Goal: Information Seeking & Learning: Find specific fact

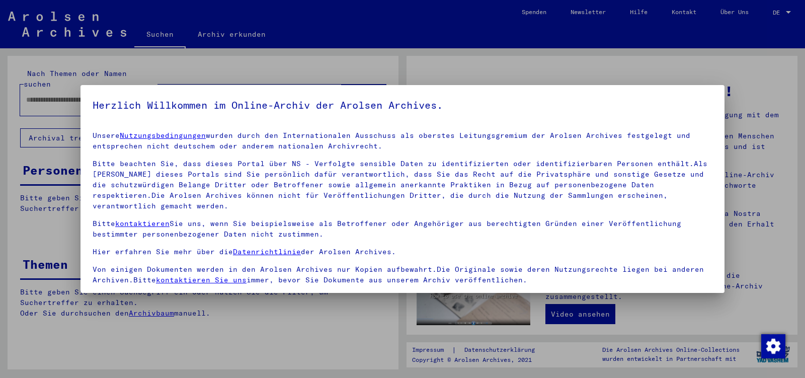
scroll to position [83, 0]
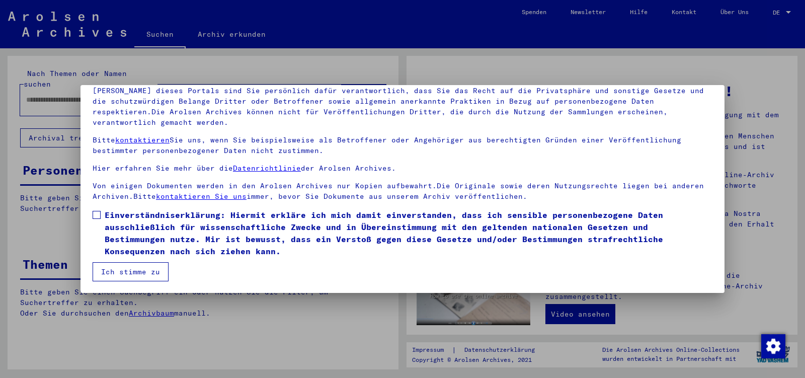
click at [97, 214] on span at bounding box center [97, 215] width 8 height 8
click at [115, 271] on button "Ich stimme zu" at bounding box center [131, 271] width 76 height 19
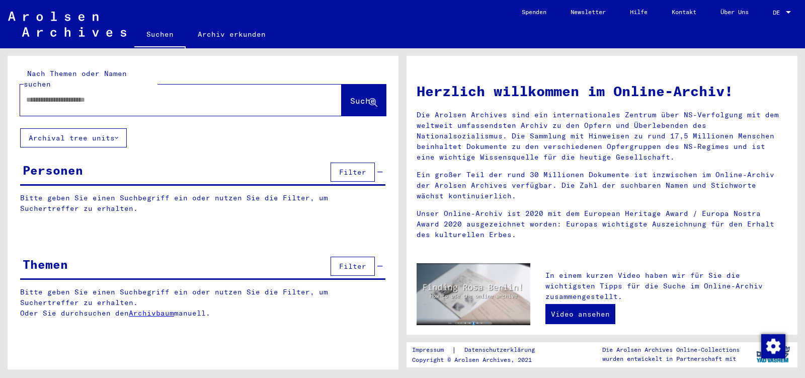
click at [43, 89] on div at bounding box center [165, 100] width 291 height 23
click at [41, 95] on input "text" at bounding box center [168, 100] width 285 height 11
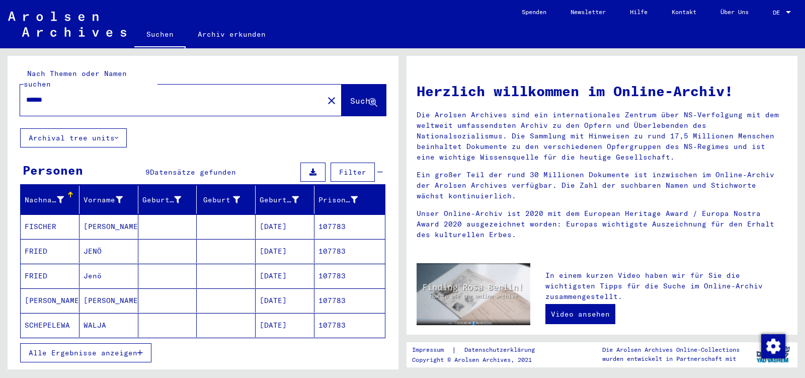
click at [103, 239] on mat-cell "JENÖ" at bounding box center [108, 251] width 59 height 24
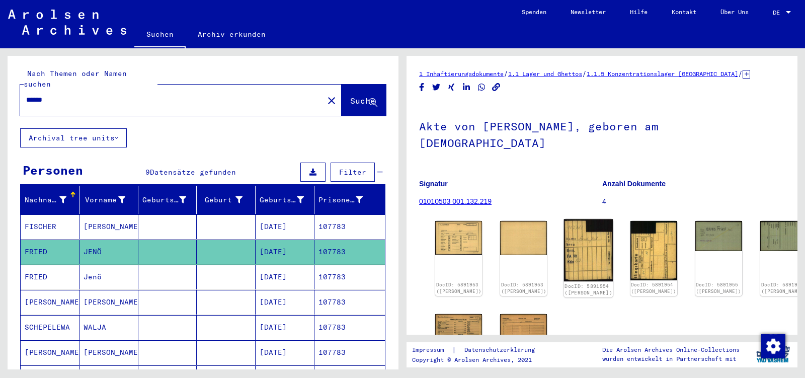
click at [575, 223] on img at bounding box center [588, 250] width 49 height 62
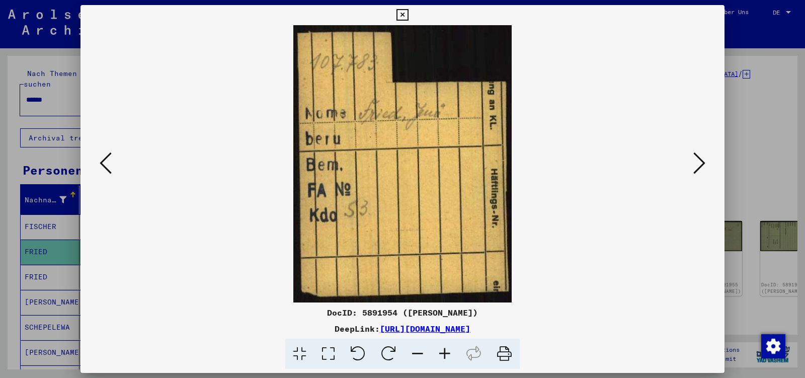
click at [699, 165] on icon at bounding box center [699, 163] width 12 height 24
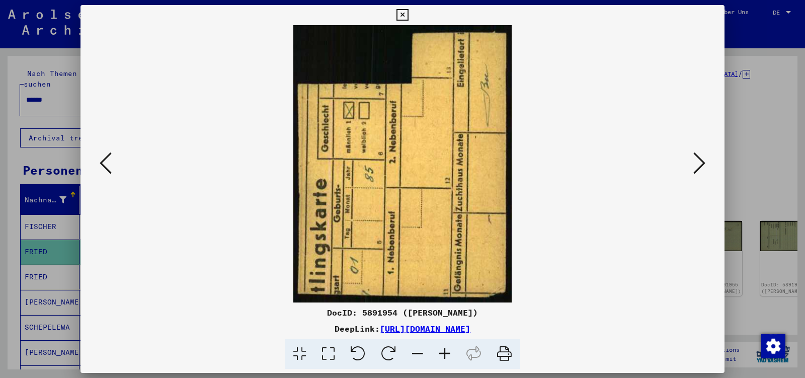
click at [699, 165] on icon at bounding box center [699, 163] width 12 height 24
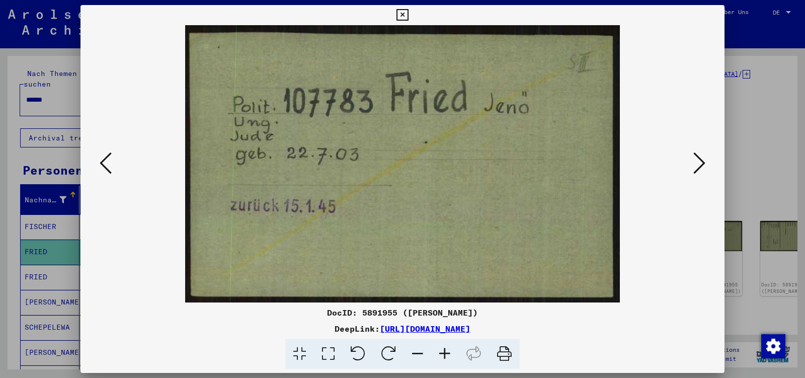
click at [699, 165] on icon at bounding box center [699, 163] width 12 height 24
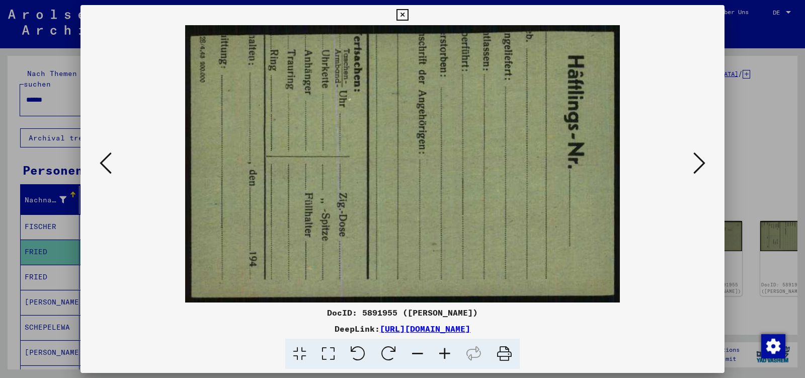
click at [699, 165] on icon at bounding box center [699, 163] width 12 height 24
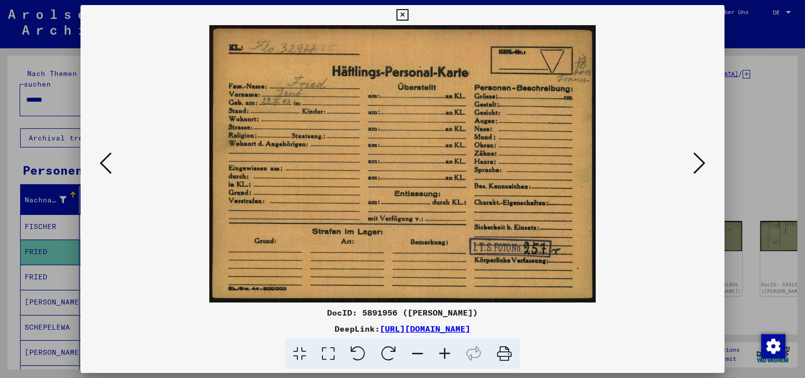
click at [699, 165] on icon at bounding box center [699, 163] width 12 height 24
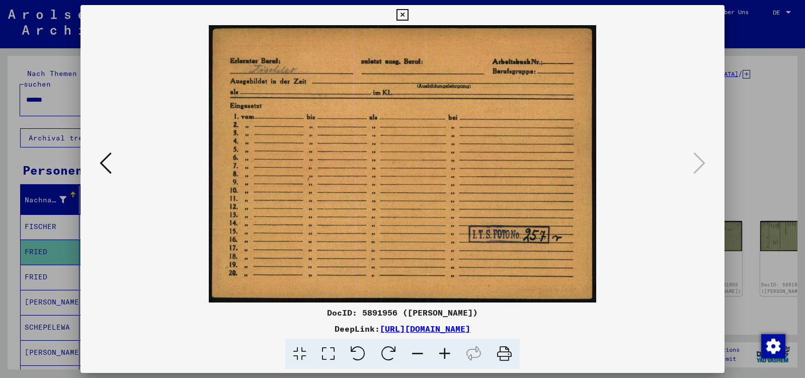
click at [408, 16] on icon at bounding box center [402, 15] width 12 height 12
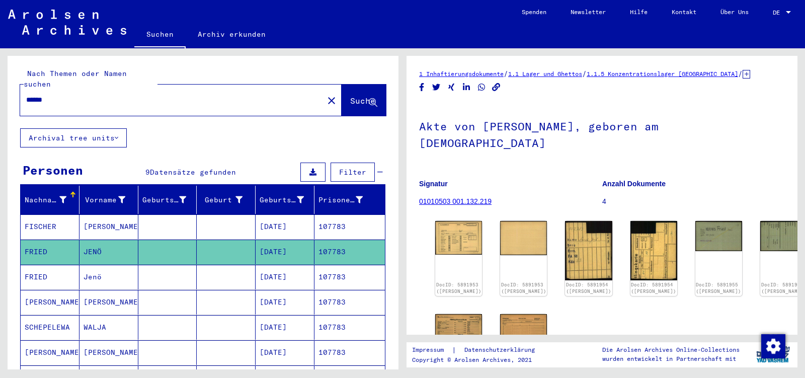
click at [60, 95] on input "******" at bounding box center [171, 100] width 291 height 11
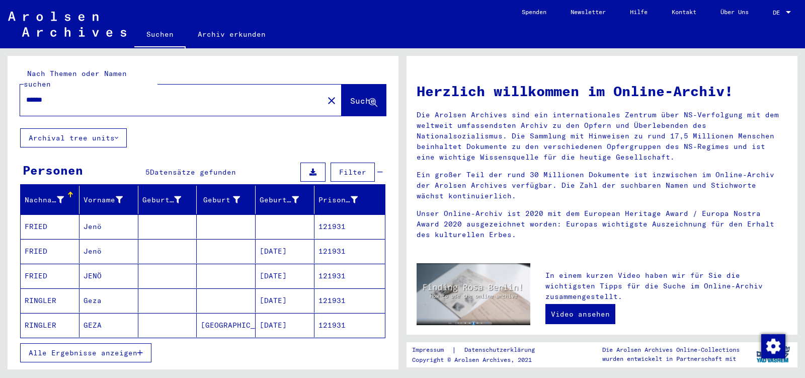
click at [125, 264] on mat-cell "JENÖ" at bounding box center [108, 276] width 59 height 24
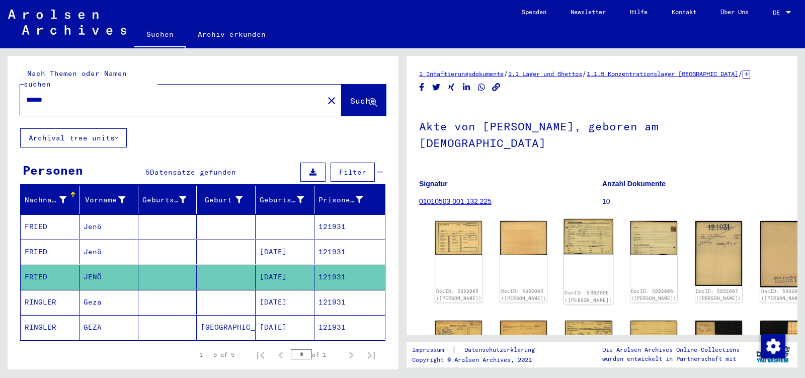
click at [566, 219] on img at bounding box center [588, 236] width 49 height 35
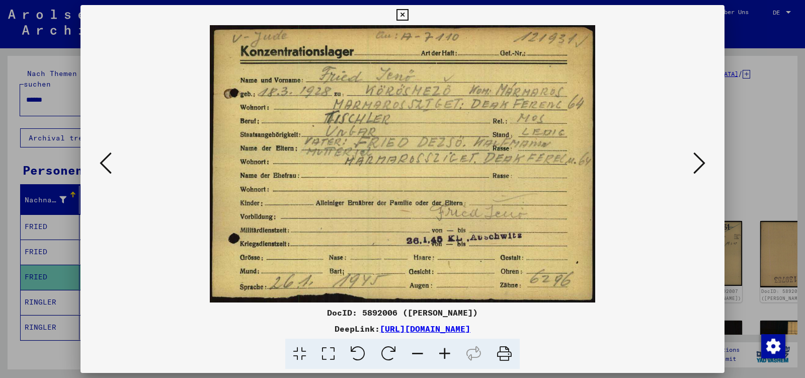
click at [698, 165] on icon at bounding box center [699, 163] width 12 height 24
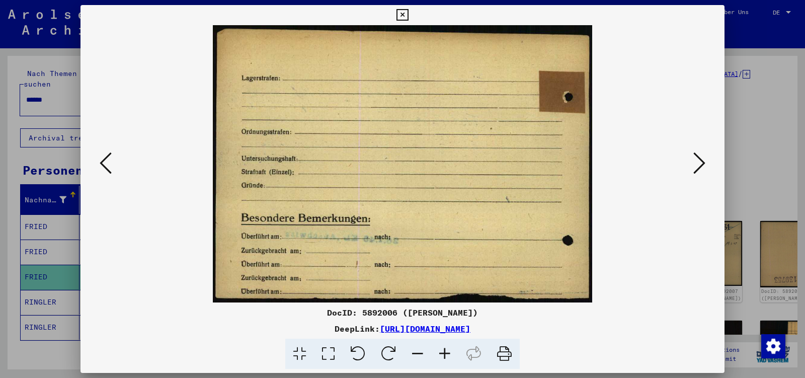
click at [698, 165] on icon at bounding box center [699, 163] width 12 height 24
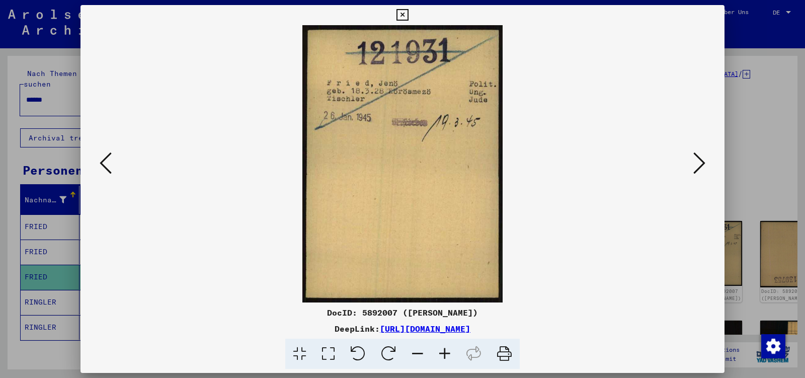
click at [698, 165] on icon at bounding box center [699, 163] width 12 height 24
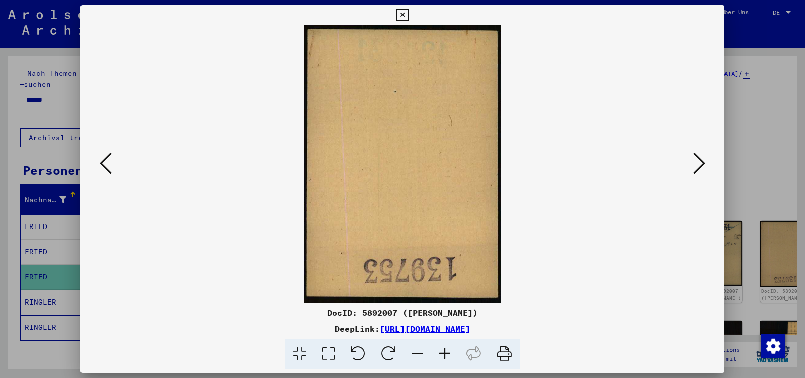
click at [698, 165] on icon at bounding box center [699, 163] width 12 height 24
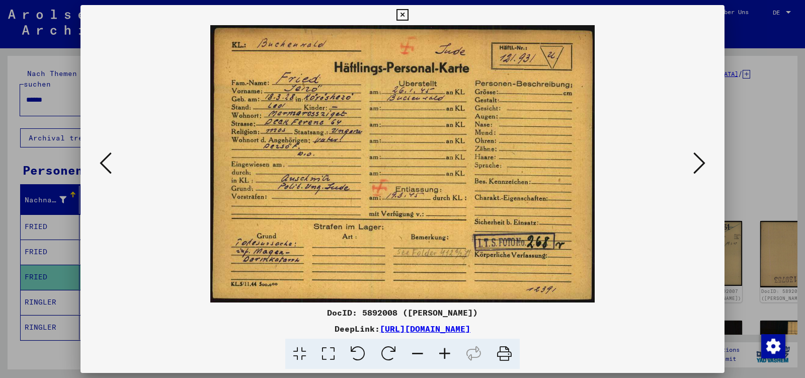
click at [698, 165] on icon at bounding box center [699, 163] width 12 height 24
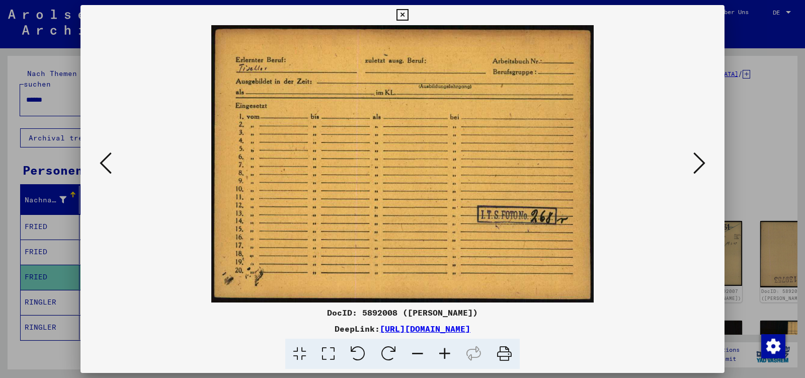
click at [698, 165] on icon at bounding box center [699, 163] width 12 height 24
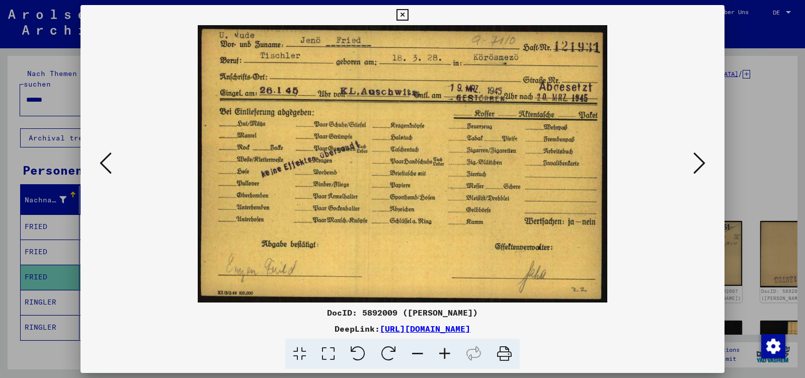
click at [698, 165] on icon at bounding box center [699, 163] width 12 height 24
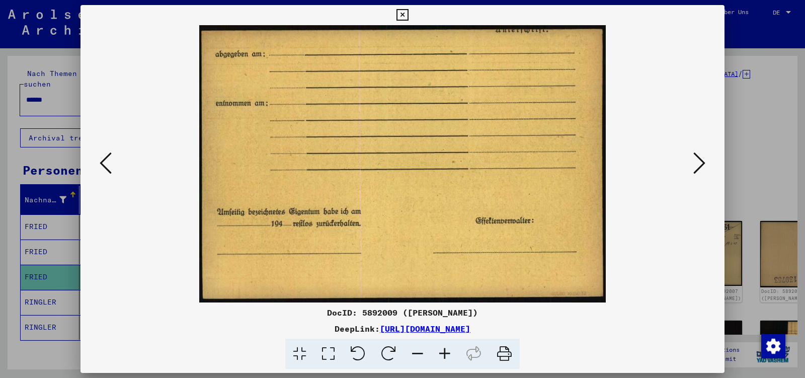
click at [698, 165] on icon at bounding box center [699, 163] width 12 height 24
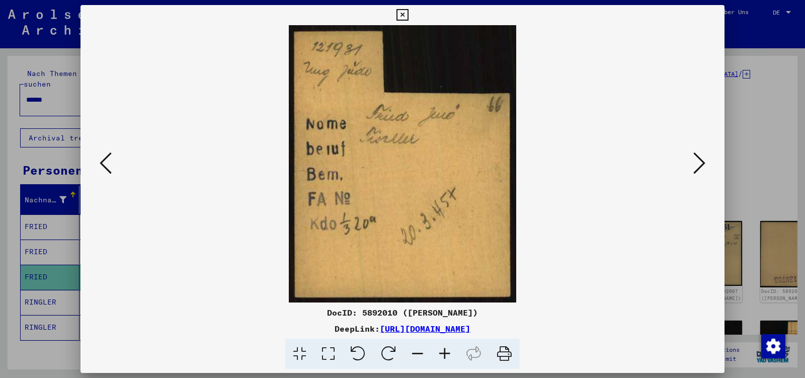
click at [698, 165] on icon at bounding box center [699, 163] width 12 height 24
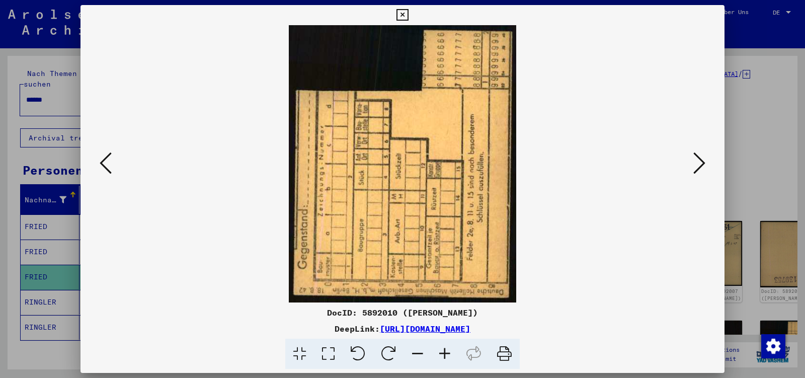
click at [698, 165] on icon at bounding box center [699, 163] width 12 height 24
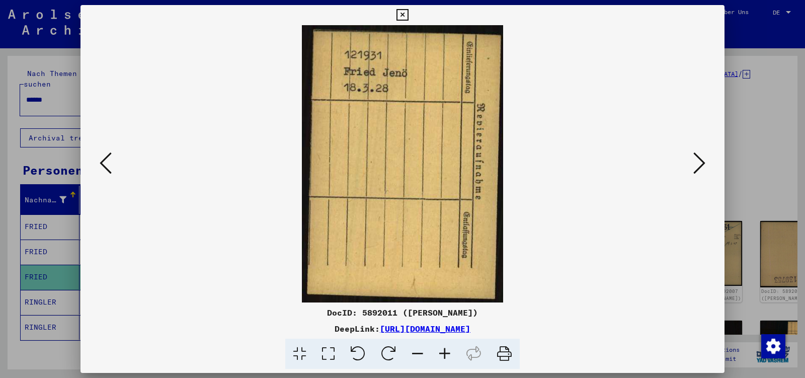
click at [698, 165] on icon at bounding box center [699, 163] width 12 height 24
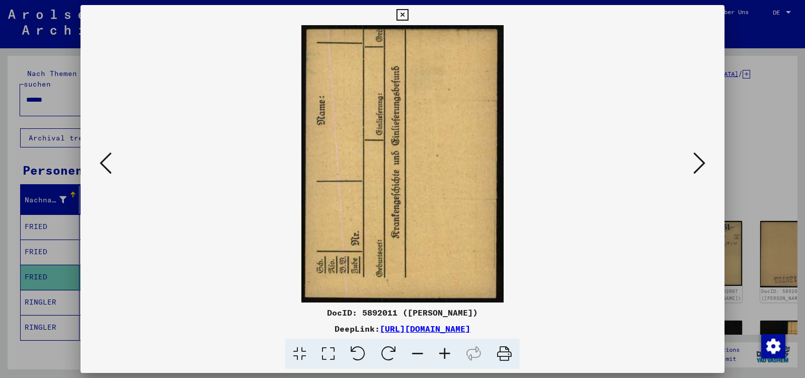
click at [101, 162] on icon at bounding box center [106, 163] width 12 height 24
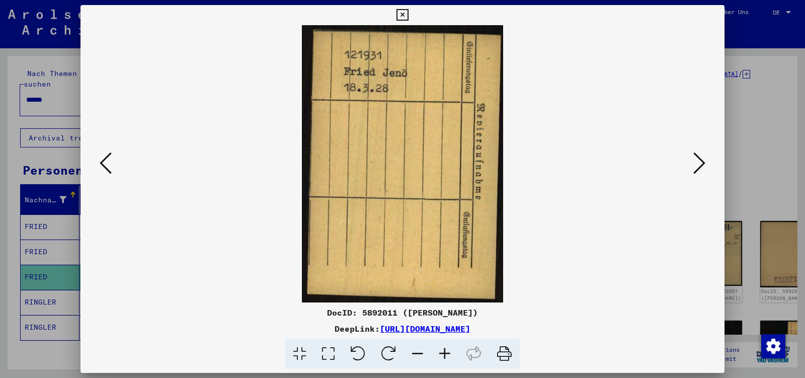
click at [101, 162] on icon at bounding box center [106, 163] width 12 height 24
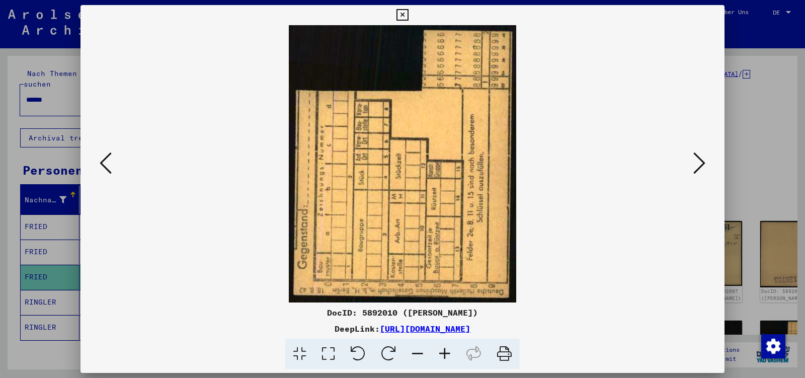
click at [101, 163] on icon at bounding box center [106, 163] width 12 height 24
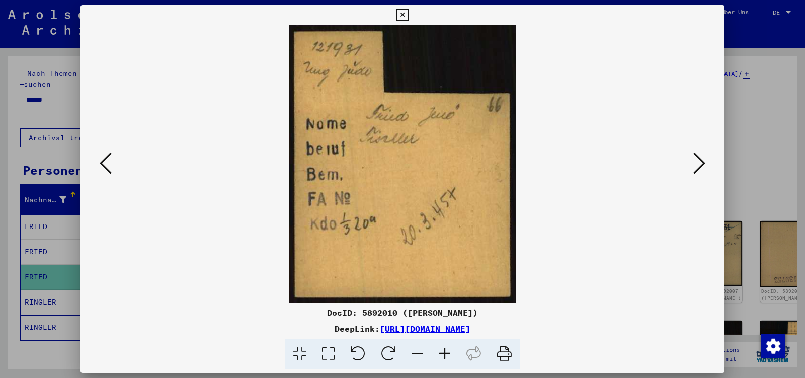
click at [101, 163] on icon at bounding box center [106, 163] width 12 height 24
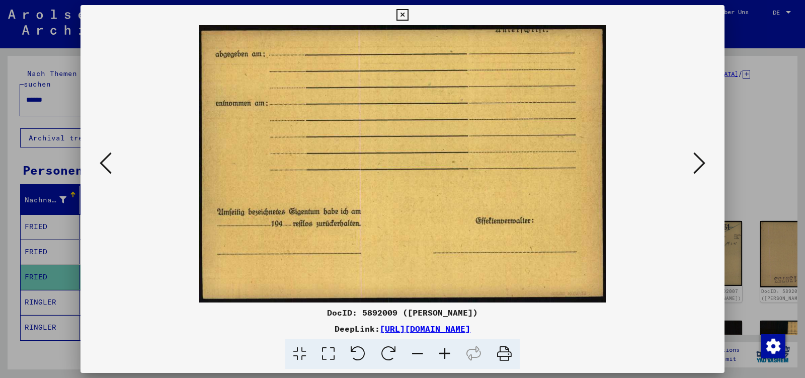
click at [101, 163] on icon at bounding box center [106, 163] width 12 height 24
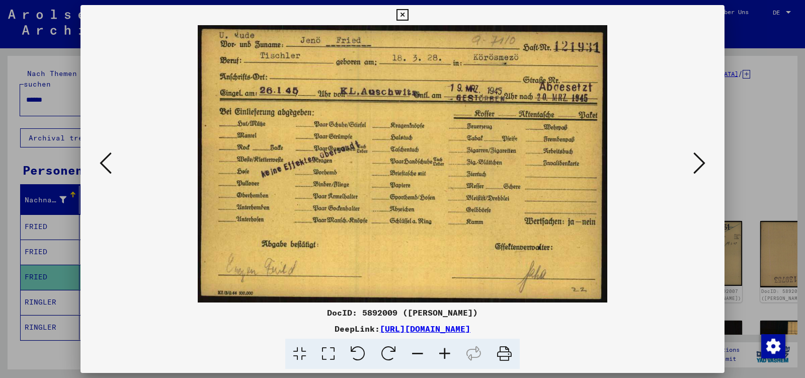
click at [101, 163] on icon at bounding box center [106, 163] width 12 height 24
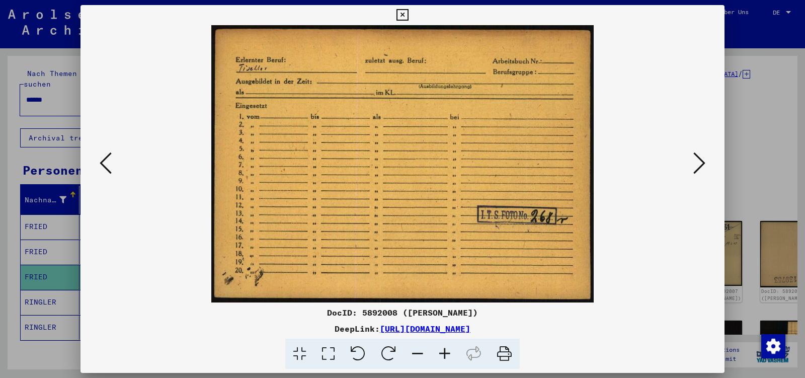
click at [101, 163] on icon at bounding box center [106, 163] width 12 height 24
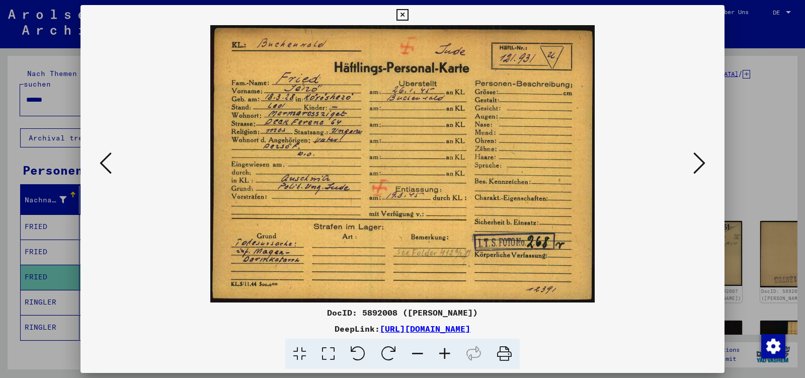
click at [101, 163] on icon at bounding box center [106, 163] width 12 height 24
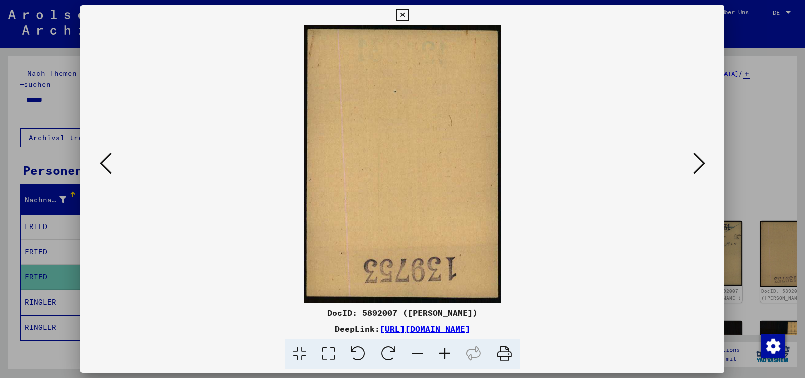
click at [101, 163] on icon at bounding box center [106, 163] width 12 height 24
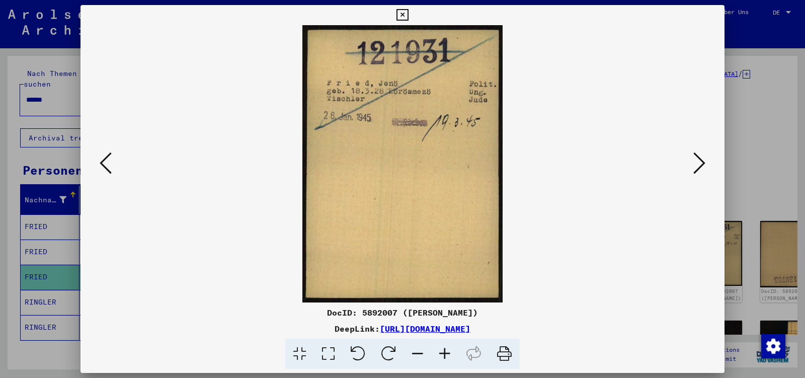
click at [101, 163] on icon at bounding box center [106, 163] width 12 height 24
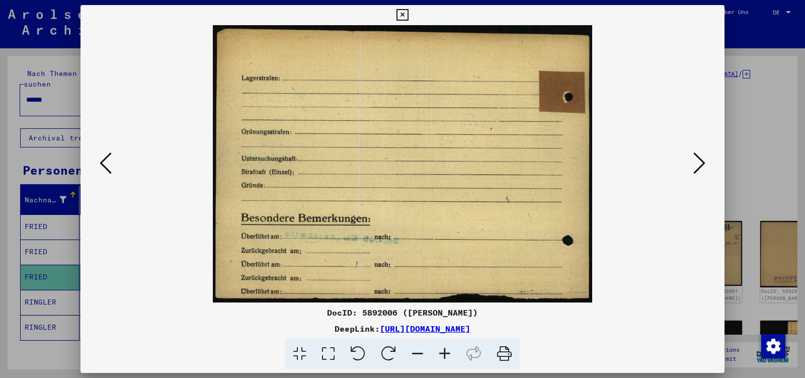
click at [101, 163] on icon at bounding box center [106, 163] width 12 height 24
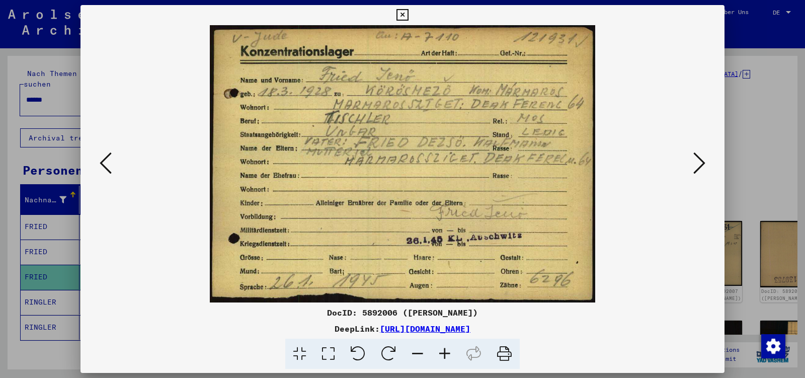
click at [101, 163] on icon at bounding box center [106, 163] width 12 height 24
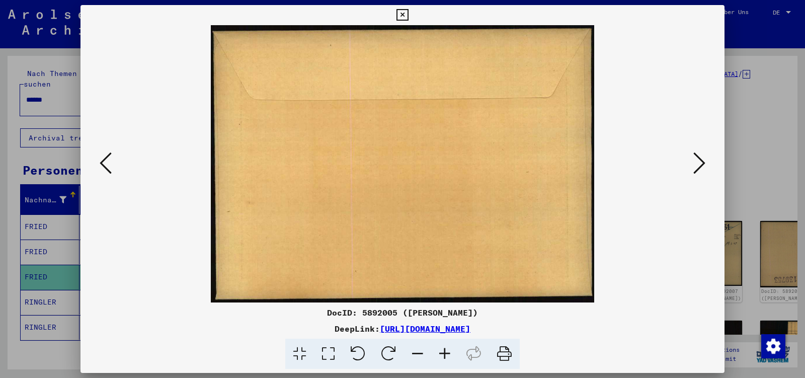
click at [101, 163] on icon at bounding box center [106, 163] width 12 height 24
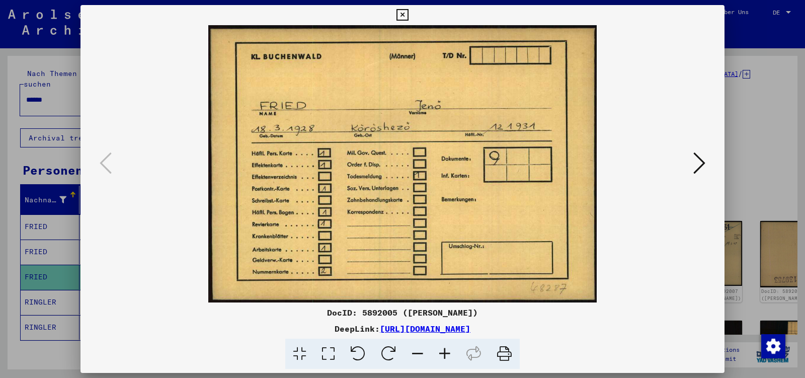
click at [702, 164] on icon at bounding box center [699, 163] width 12 height 24
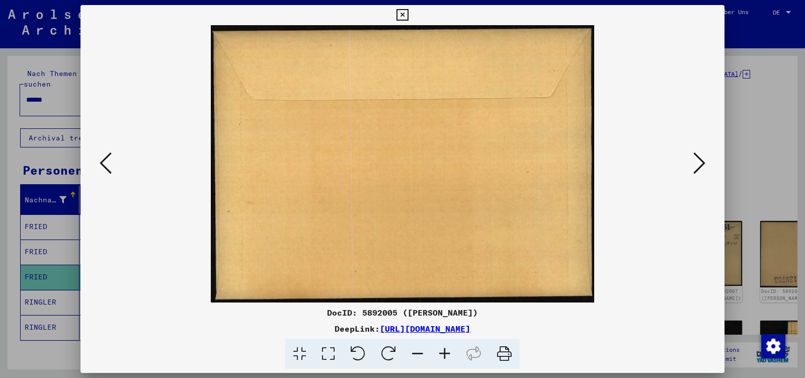
click at [702, 164] on icon at bounding box center [699, 163] width 12 height 24
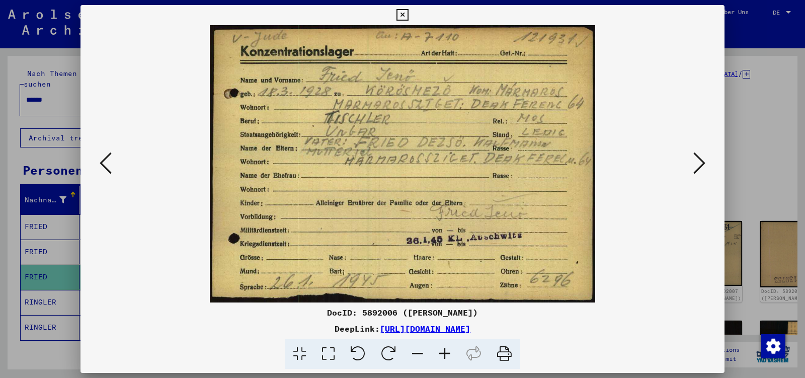
click at [702, 164] on icon at bounding box center [699, 163] width 12 height 24
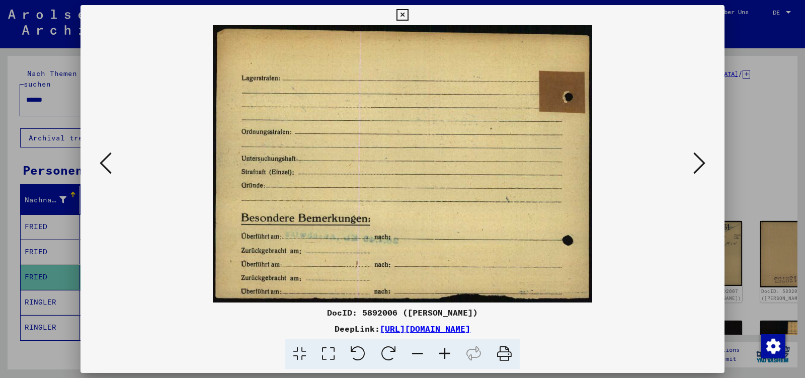
click at [702, 164] on icon at bounding box center [699, 163] width 12 height 24
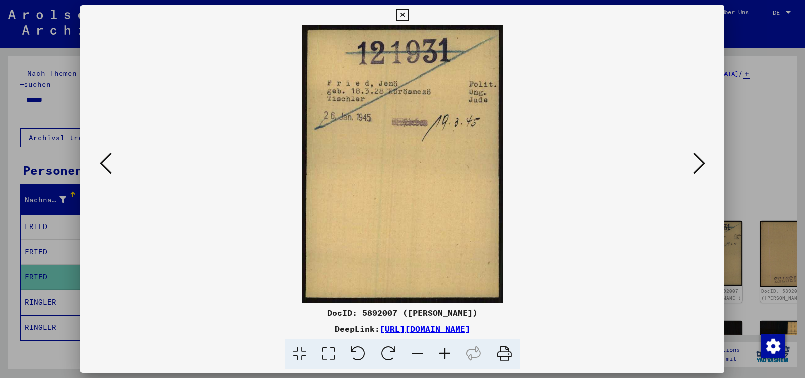
click at [702, 164] on icon at bounding box center [699, 163] width 12 height 24
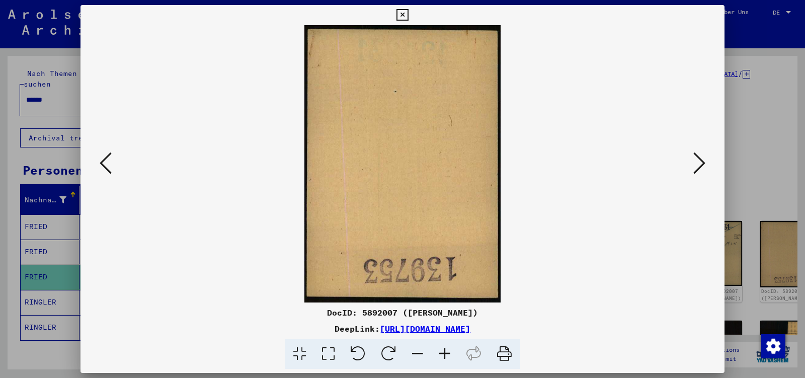
click at [702, 164] on icon at bounding box center [699, 163] width 12 height 24
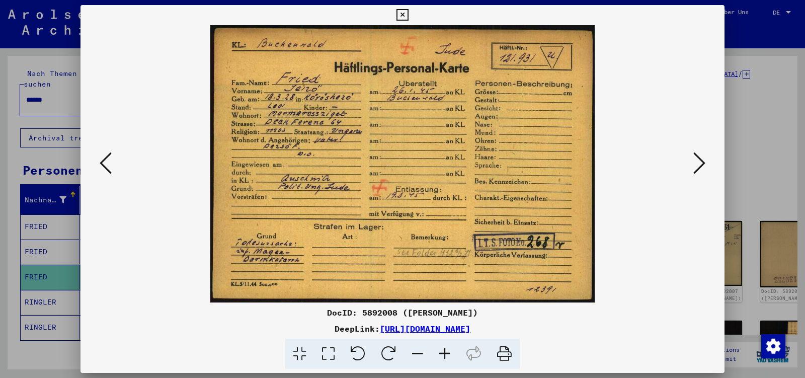
click at [702, 164] on icon at bounding box center [699, 163] width 12 height 24
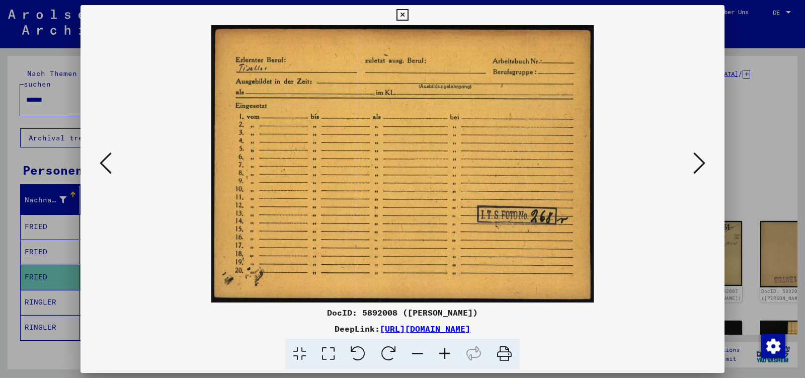
click at [702, 164] on icon at bounding box center [699, 163] width 12 height 24
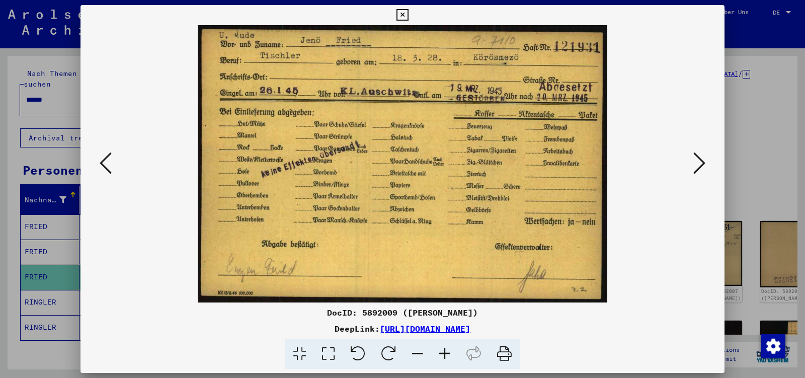
click at [702, 164] on icon at bounding box center [699, 163] width 12 height 24
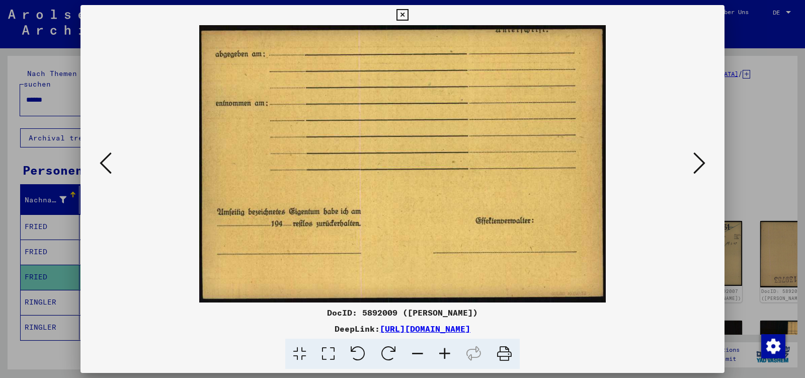
click at [702, 164] on icon at bounding box center [699, 163] width 12 height 24
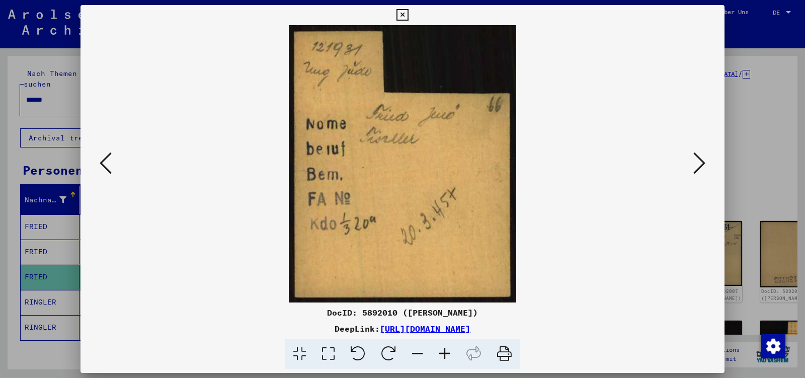
click at [702, 164] on icon at bounding box center [699, 163] width 12 height 24
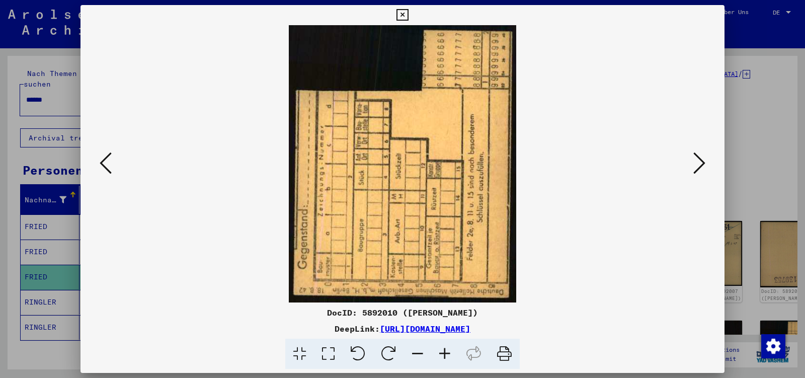
click at [702, 164] on icon at bounding box center [699, 163] width 12 height 24
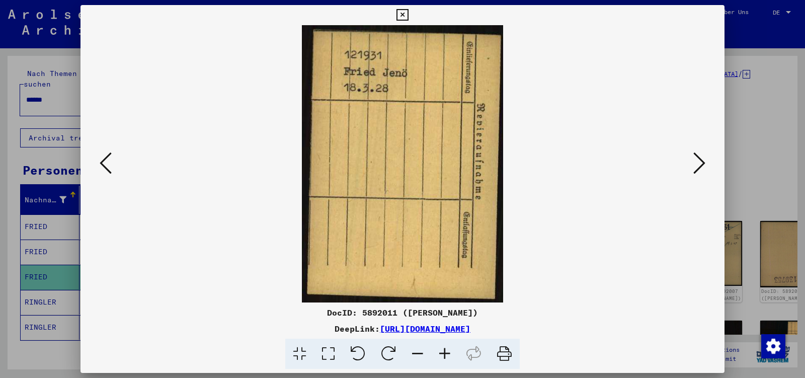
click at [702, 164] on icon at bounding box center [699, 163] width 12 height 24
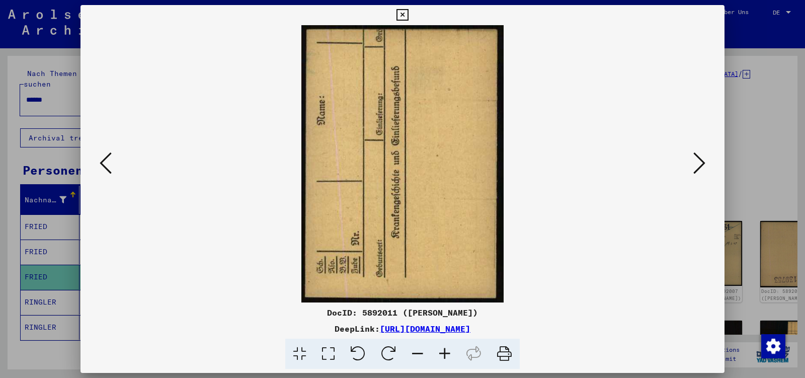
click at [702, 164] on icon at bounding box center [699, 163] width 12 height 24
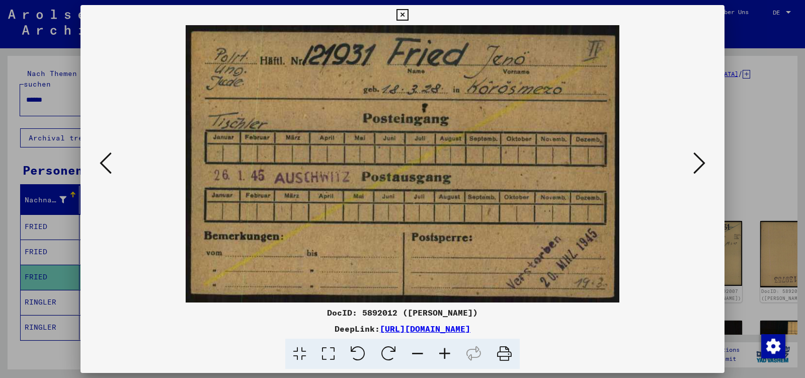
click at [702, 164] on icon at bounding box center [699, 163] width 12 height 24
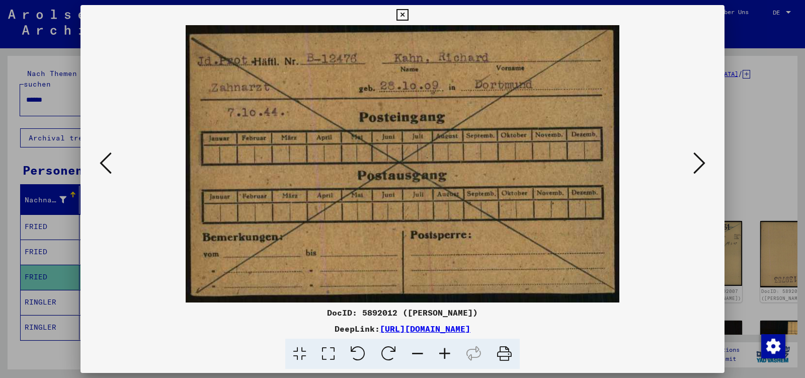
click at [702, 164] on icon at bounding box center [699, 163] width 12 height 24
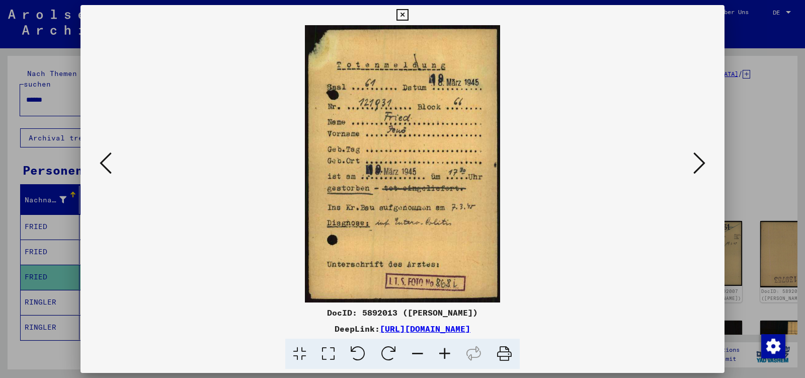
click at [702, 164] on icon at bounding box center [699, 163] width 12 height 24
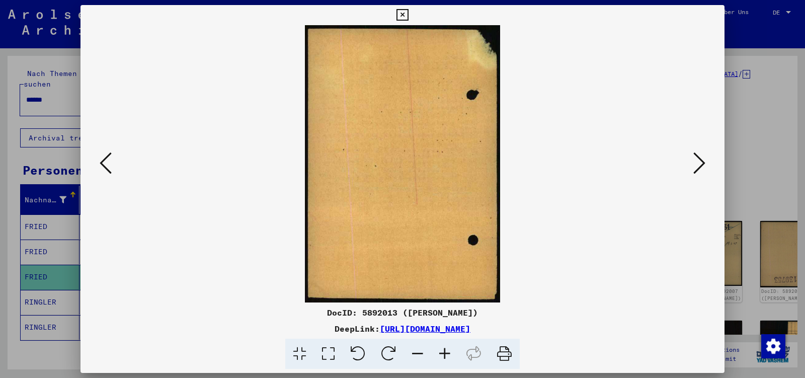
click at [702, 164] on icon at bounding box center [699, 163] width 12 height 24
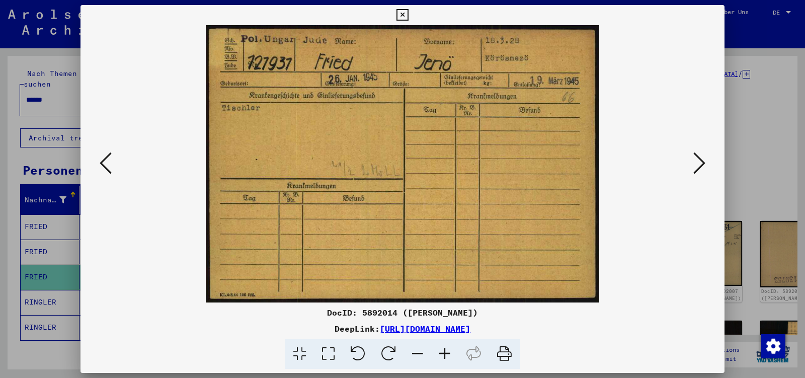
click at [408, 15] on icon at bounding box center [402, 15] width 12 height 12
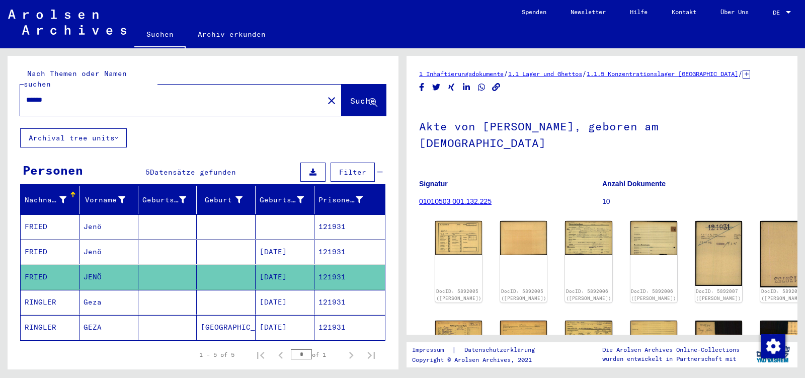
drag, startPoint x: 299, startPoint y: 265, endPoint x: 10, endPoint y: 268, distance: 288.7
click at [256, 268] on mat-cell "[DATE]" at bounding box center [285, 277] width 59 height 25
copy mat-row "[PERSON_NAME] [DATE]"
click at [58, 95] on input "******" at bounding box center [171, 100] width 291 height 11
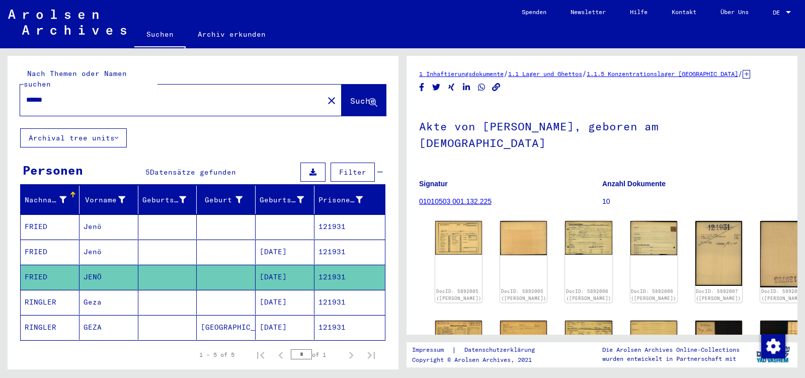
paste input "**********"
click at [77, 95] on input "**********" at bounding box center [171, 100] width 291 height 11
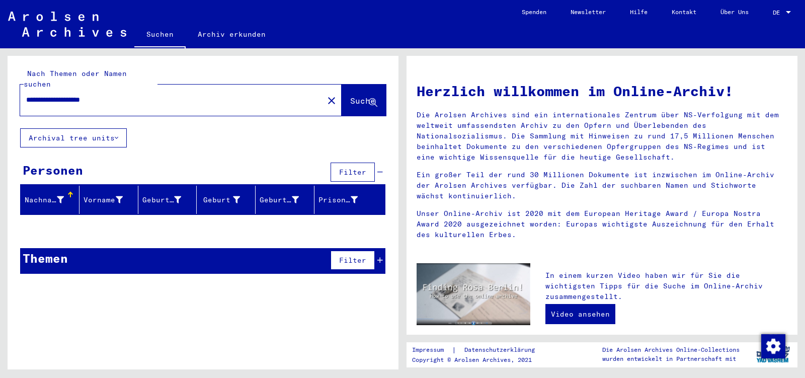
click at [122, 95] on input "**********" at bounding box center [168, 100] width 285 height 11
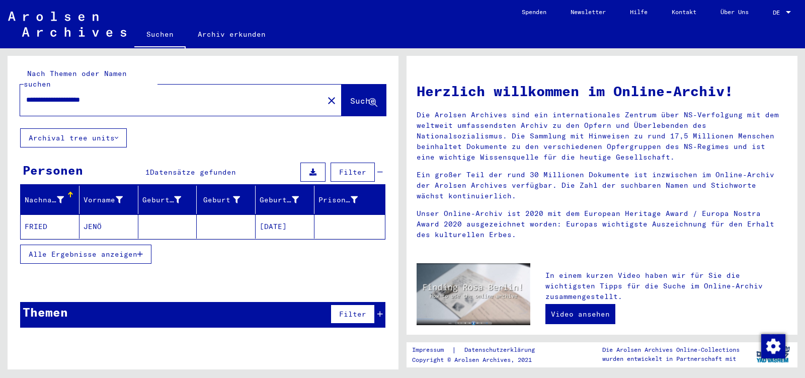
click at [270, 216] on mat-cell "[DATE]" at bounding box center [285, 226] width 59 height 24
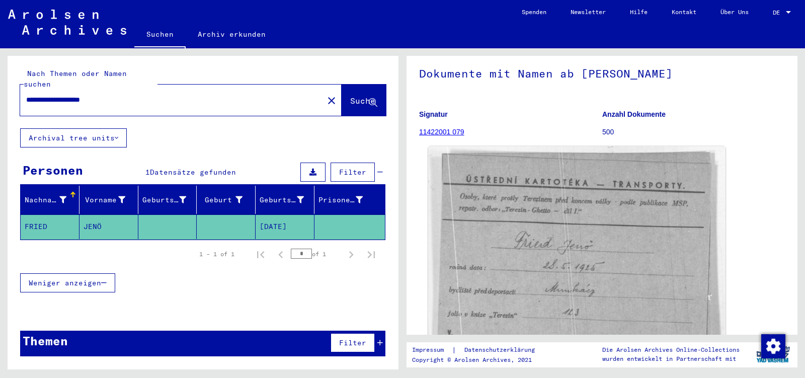
scroll to position [106, 0]
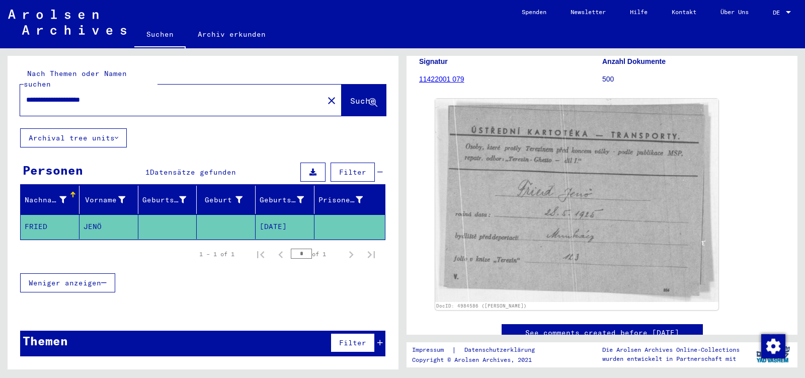
click at [137, 95] on div "**********" at bounding box center [168, 100] width 297 height 23
click at [131, 95] on input "**********" at bounding box center [171, 100] width 291 height 11
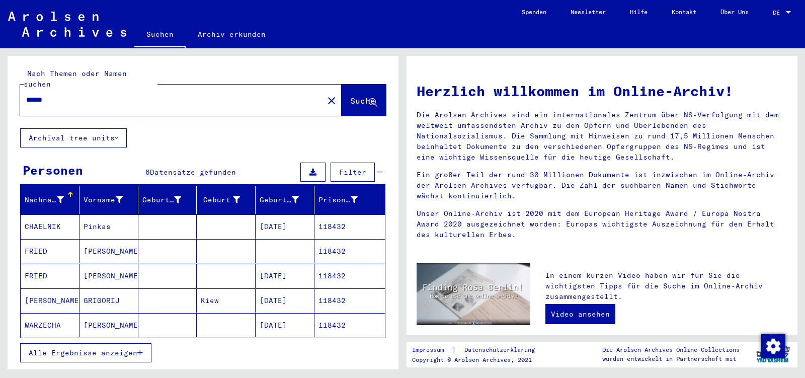
click at [110, 265] on mat-cell "[PERSON_NAME]" at bounding box center [108, 276] width 59 height 24
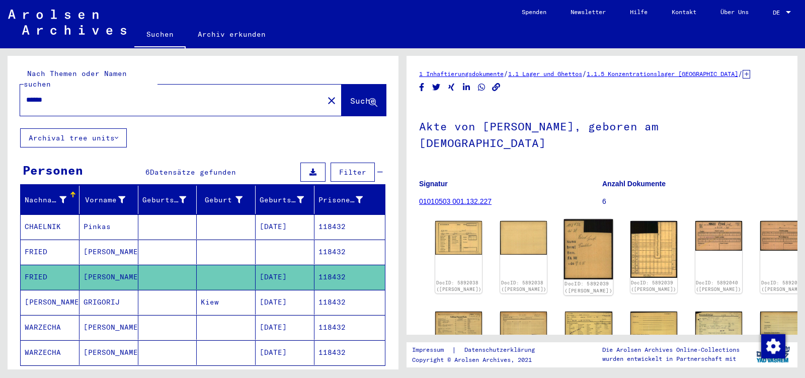
click at [564, 224] on img at bounding box center [588, 249] width 49 height 60
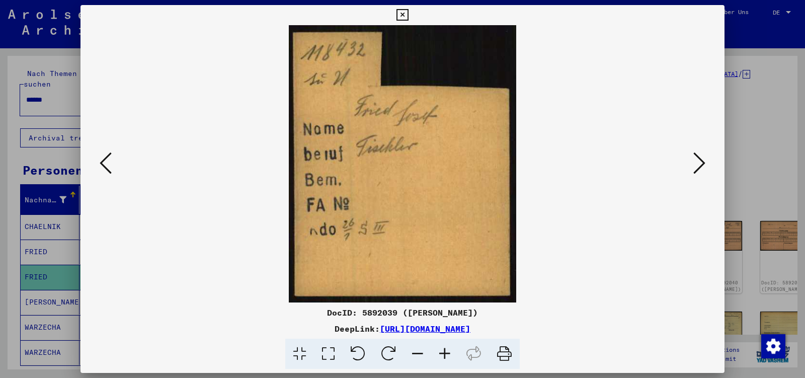
click at [705, 161] on icon at bounding box center [699, 163] width 12 height 24
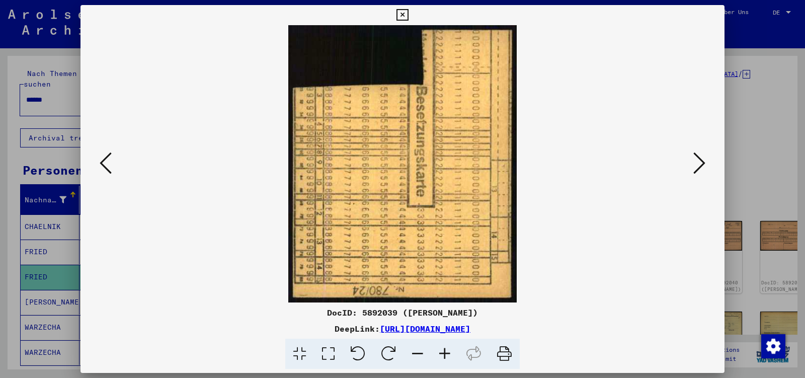
click at [705, 161] on icon at bounding box center [699, 163] width 12 height 24
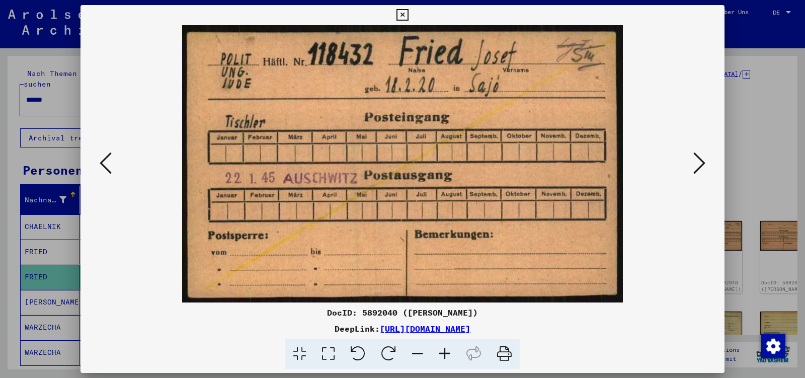
click at [705, 161] on icon at bounding box center [699, 163] width 12 height 24
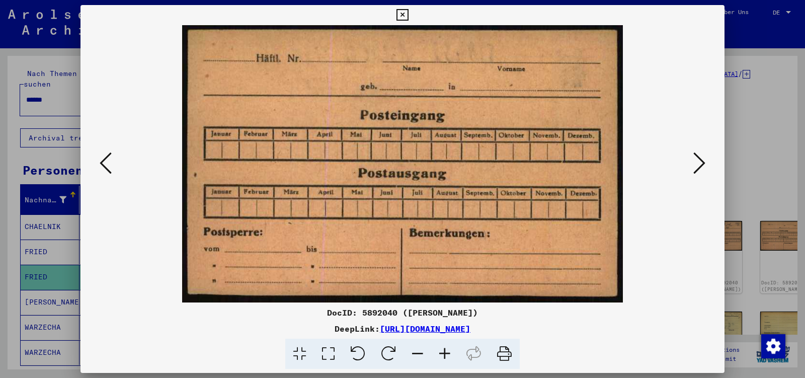
click at [705, 161] on icon at bounding box center [699, 163] width 12 height 24
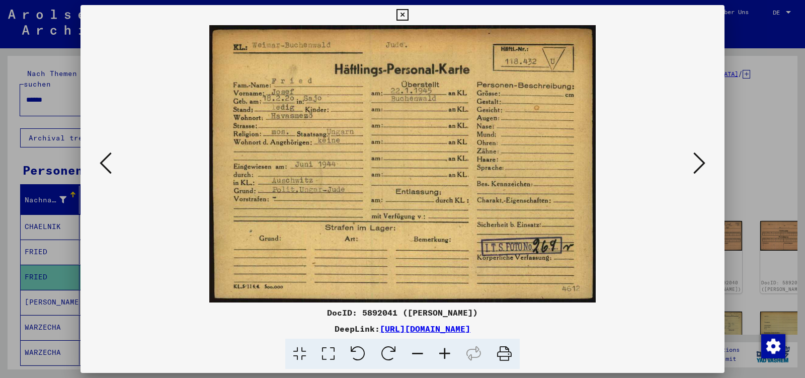
click at [705, 161] on icon at bounding box center [699, 163] width 12 height 24
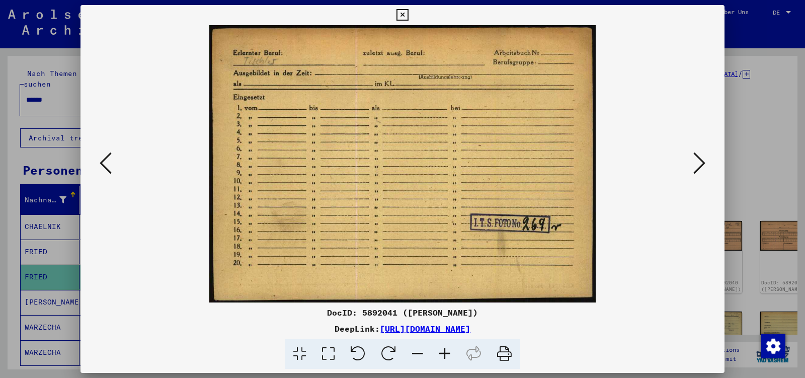
click at [705, 161] on icon at bounding box center [699, 163] width 12 height 24
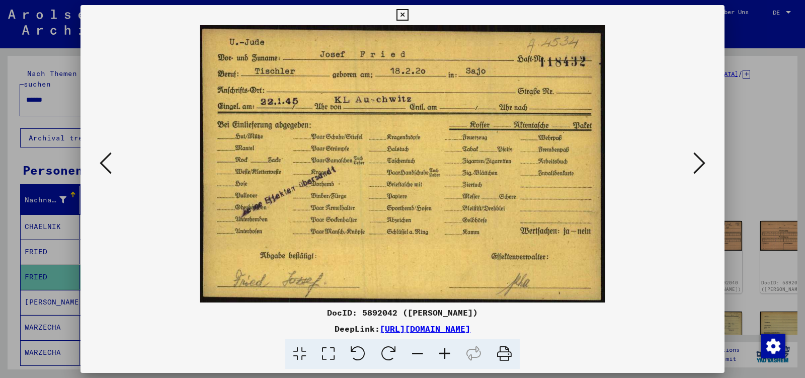
click at [705, 161] on icon at bounding box center [699, 163] width 12 height 24
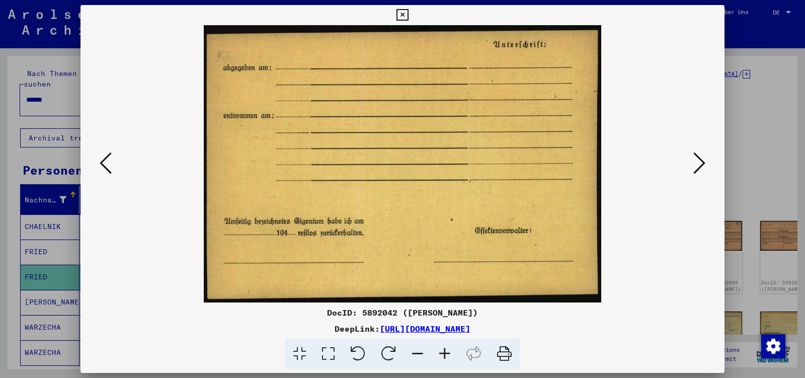
click at [705, 161] on icon at bounding box center [699, 163] width 12 height 24
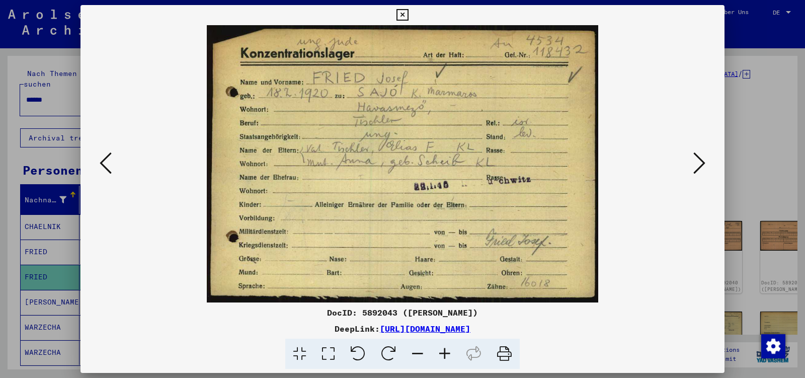
click at [705, 161] on icon at bounding box center [699, 163] width 12 height 24
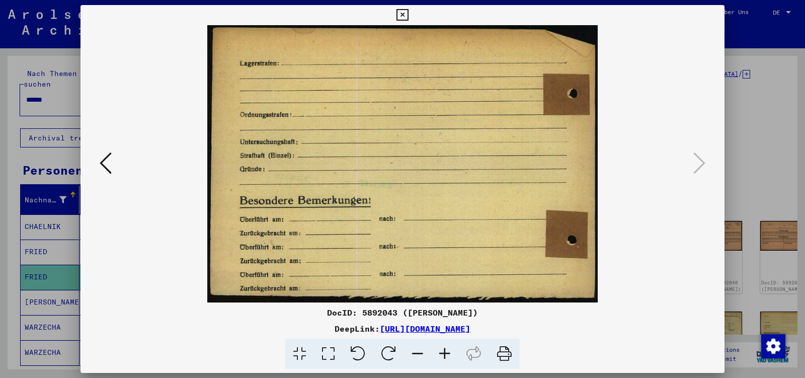
drag, startPoint x: 717, startPoint y: 16, endPoint x: 422, endPoint y: 31, distance: 295.2
click at [408, 16] on icon at bounding box center [402, 15] width 12 height 12
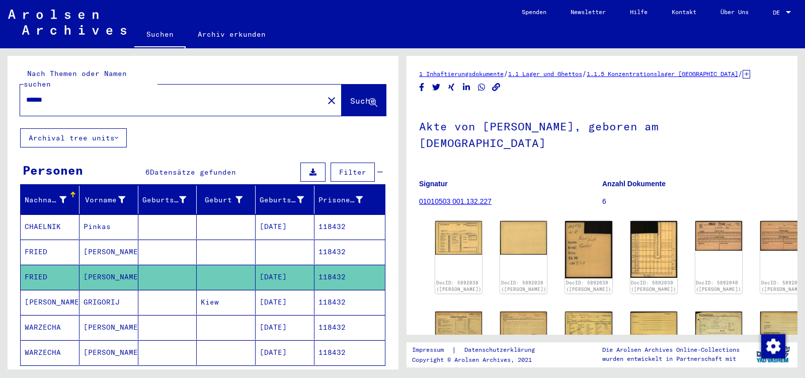
click at [90, 95] on input "******" at bounding box center [171, 100] width 291 height 11
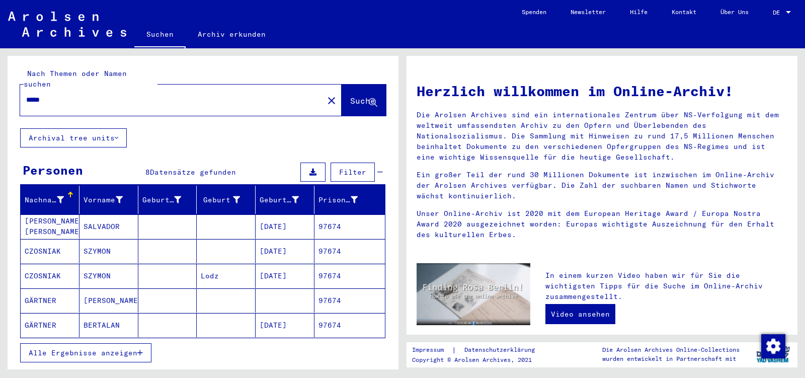
click at [121, 316] on mat-cell "BERTALAN" at bounding box center [108, 325] width 59 height 24
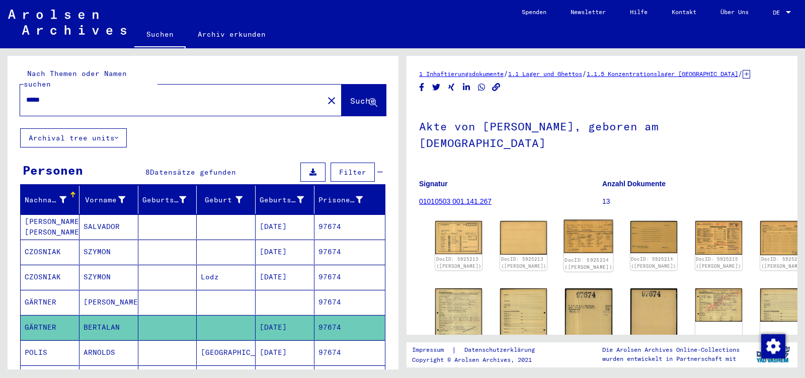
click at [566, 220] on img at bounding box center [588, 236] width 49 height 33
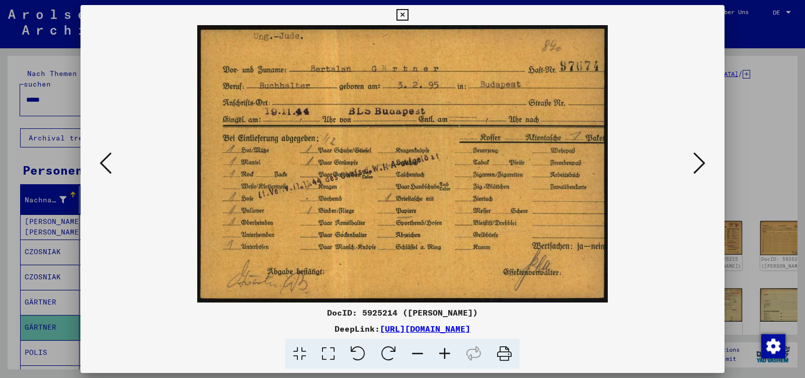
click at [701, 165] on icon at bounding box center [699, 163] width 12 height 24
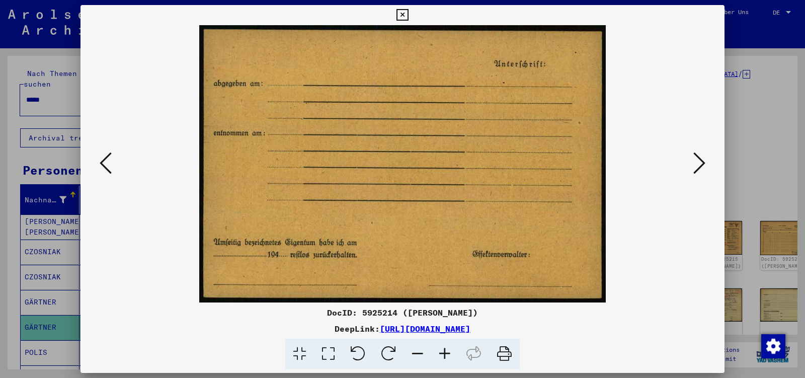
click at [701, 165] on icon at bounding box center [699, 163] width 12 height 24
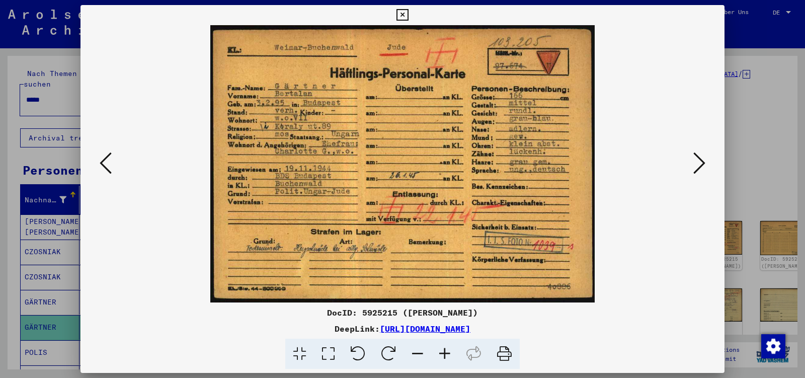
click at [701, 165] on icon at bounding box center [699, 163] width 12 height 24
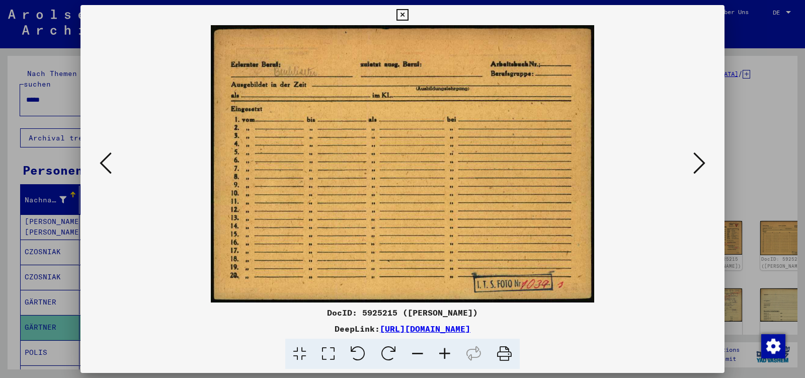
click at [701, 165] on icon at bounding box center [699, 163] width 12 height 24
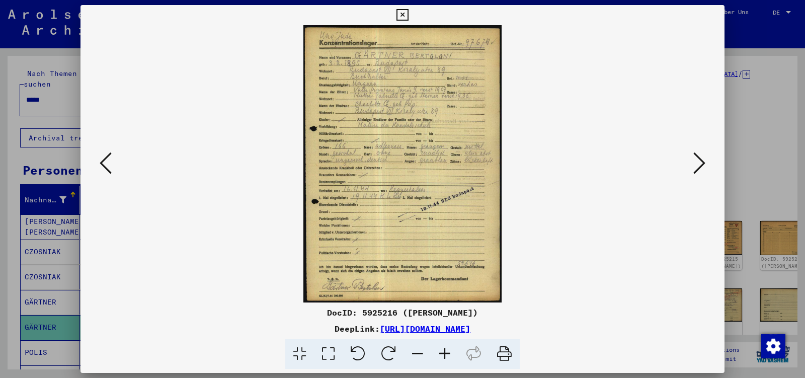
click at [701, 165] on icon at bounding box center [699, 163] width 12 height 24
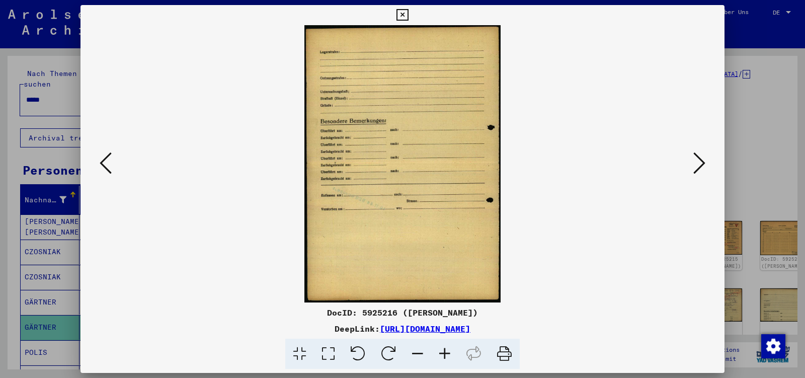
click at [701, 165] on icon at bounding box center [699, 163] width 12 height 24
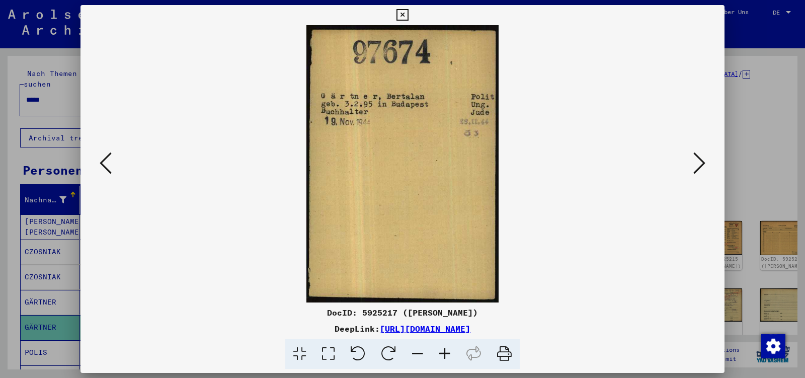
click at [701, 165] on icon at bounding box center [699, 163] width 12 height 24
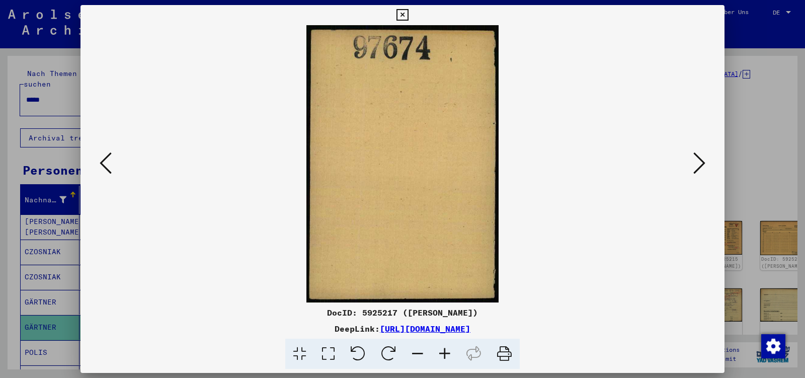
click at [701, 165] on icon at bounding box center [699, 163] width 12 height 24
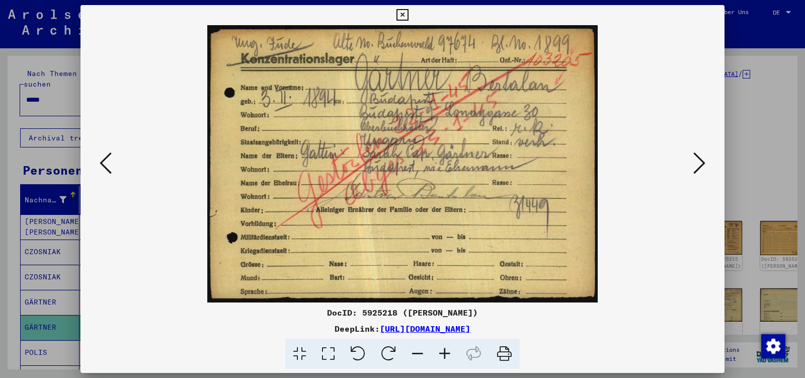
click at [701, 165] on icon at bounding box center [699, 163] width 12 height 24
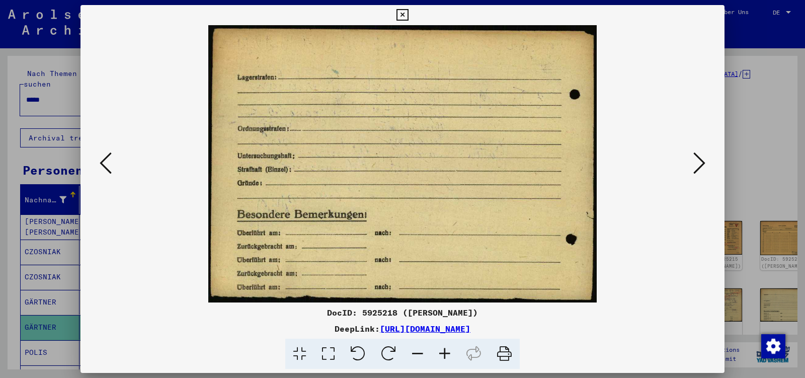
click at [701, 165] on icon at bounding box center [699, 163] width 12 height 24
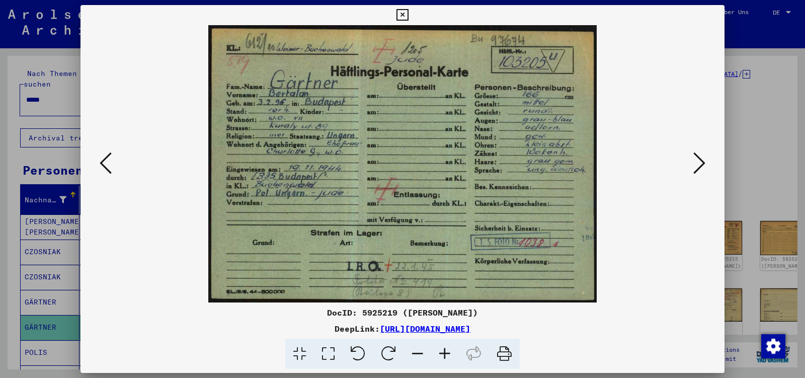
click at [701, 165] on icon at bounding box center [699, 163] width 12 height 24
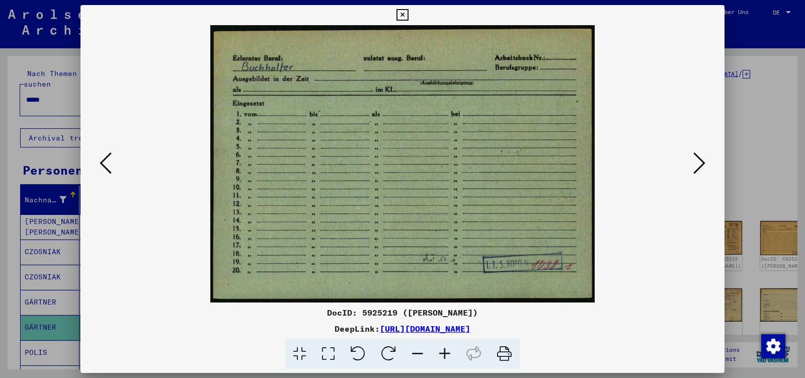
click at [701, 165] on icon at bounding box center [699, 163] width 12 height 24
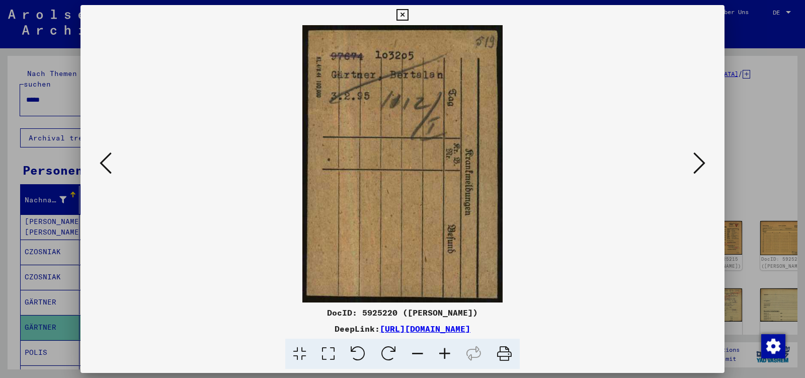
click at [701, 165] on icon at bounding box center [699, 163] width 12 height 24
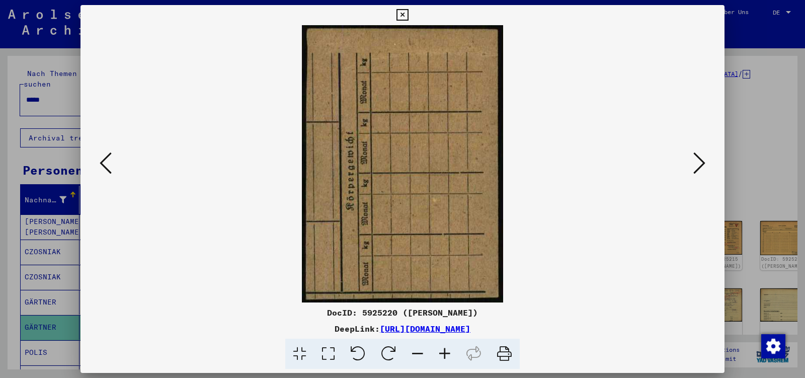
click at [701, 165] on icon at bounding box center [699, 163] width 12 height 24
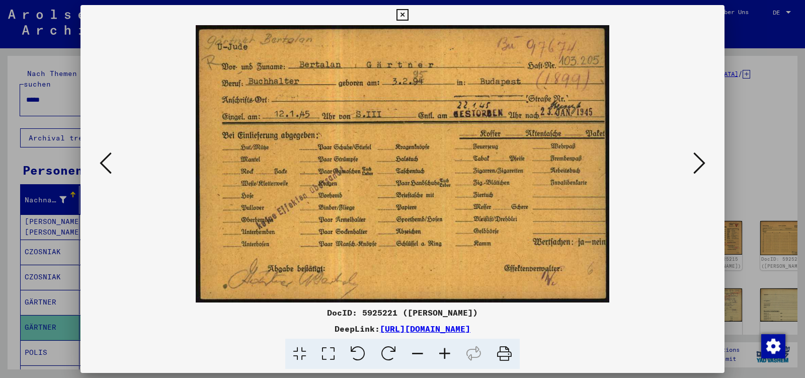
click at [701, 165] on icon at bounding box center [699, 163] width 12 height 24
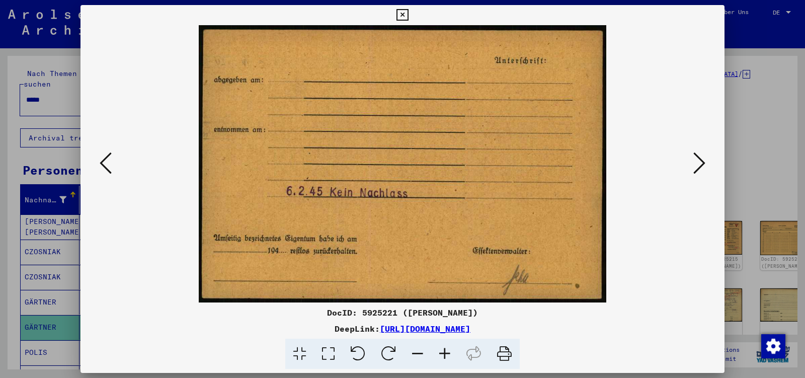
click at [701, 165] on icon at bounding box center [699, 163] width 12 height 24
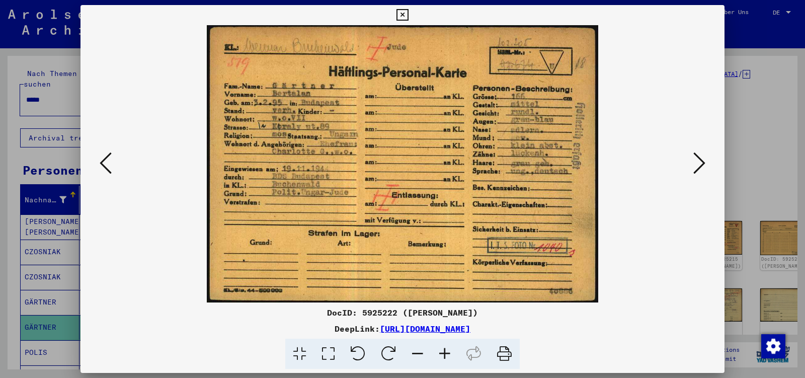
click at [701, 165] on icon at bounding box center [699, 163] width 12 height 24
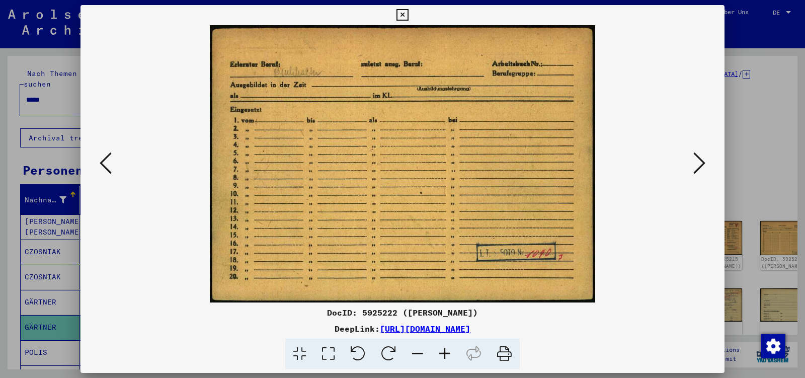
click at [701, 165] on icon at bounding box center [699, 163] width 12 height 24
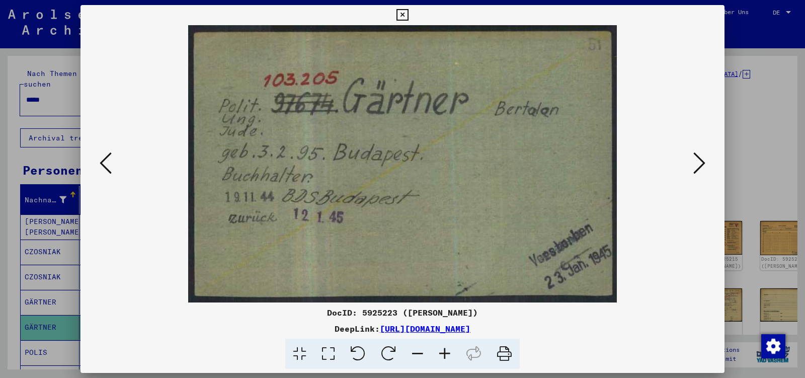
click at [701, 165] on icon at bounding box center [699, 163] width 12 height 24
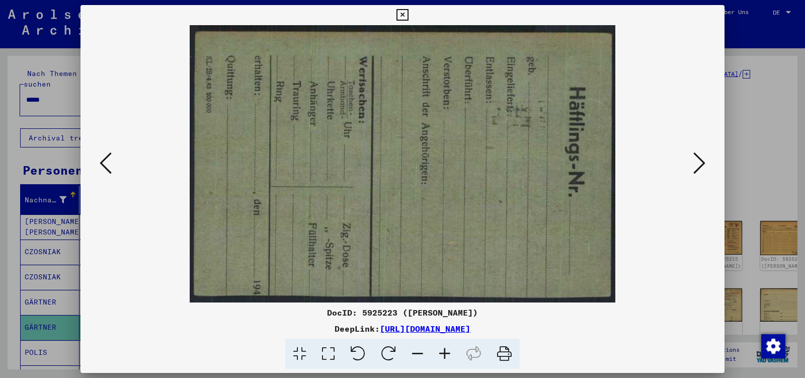
click at [701, 165] on icon at bounding box center [699, 163] width 12 height 24
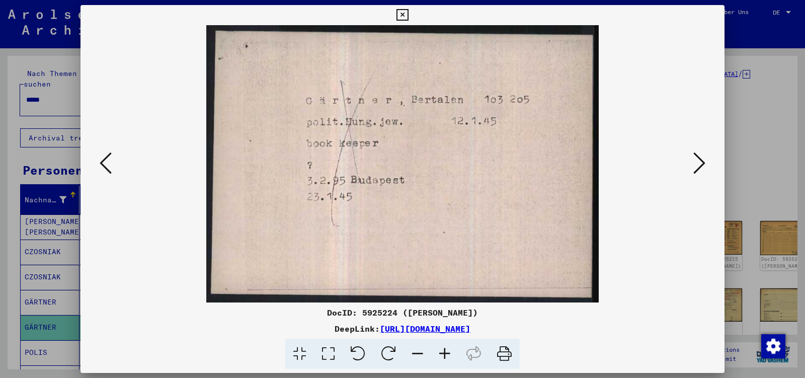
click at [701, 165] on icon at bounding box center [699, 163] width 12 height 24
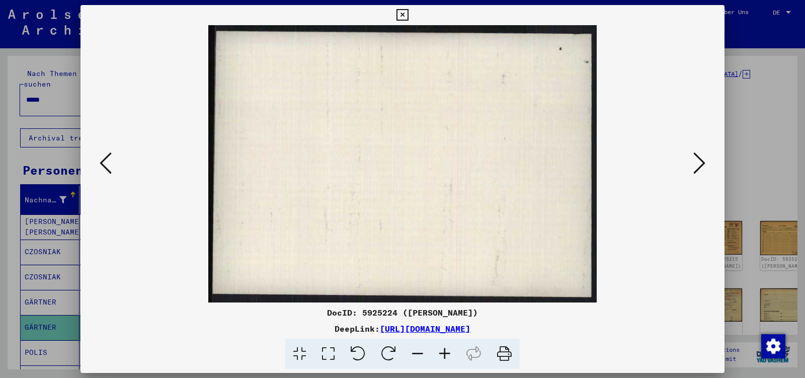
click at [701, 165] on icon at bounding box center [699, 163] width 12 height 24
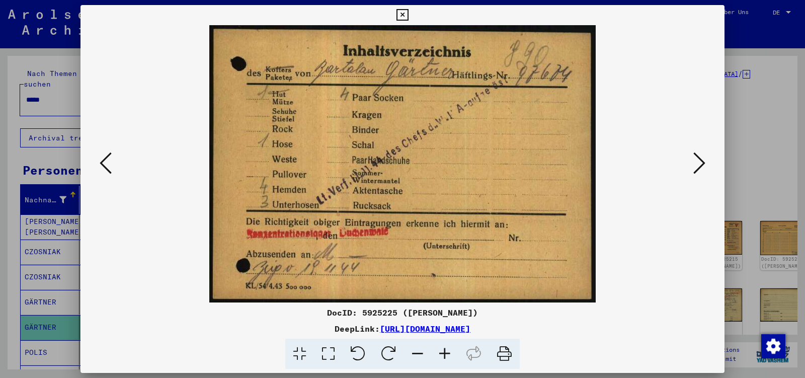
click at [701, 165] on icon at bounding box center [699, 163] width 12 height 24
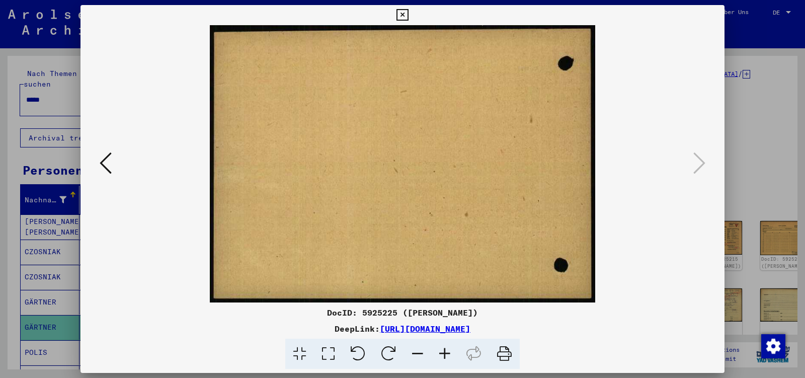
click at [408, 13] on icon at bounding box center [402, 15] width 12 height 12
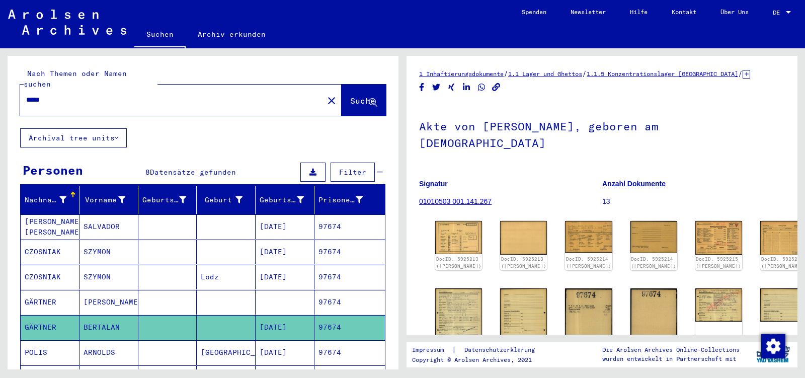
click at [56, 95] on input "*****" at bounding box center [171, 100] width 291 height 11
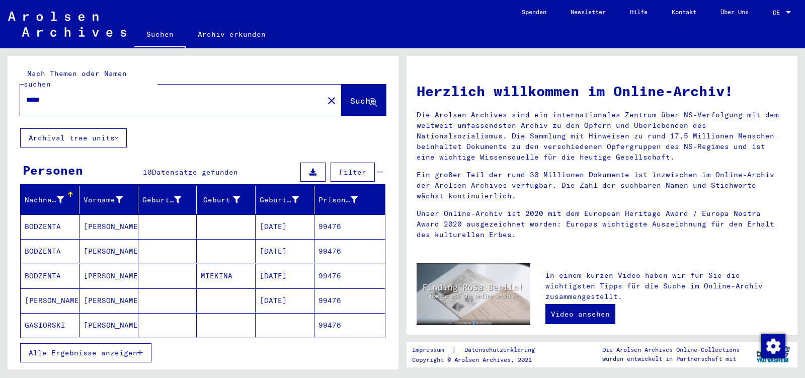
click at [125, 345] on button "Alle Ergebnisse anzeigen" at bounding box center [85, 352] width 131 height 19
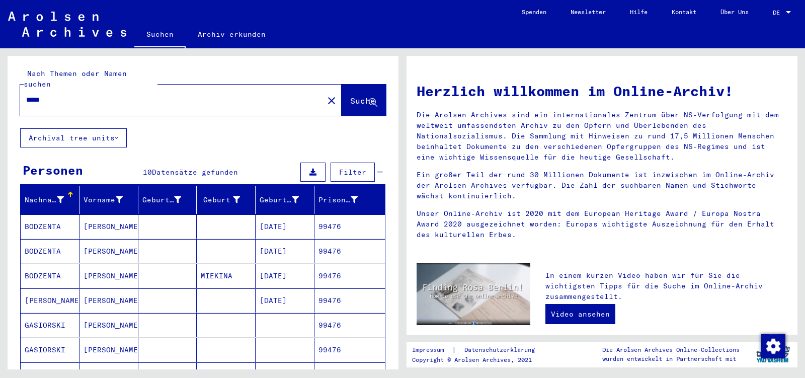
click at [54, 95] on input "*****" at bounding box center [168, 100] width 285 height 11
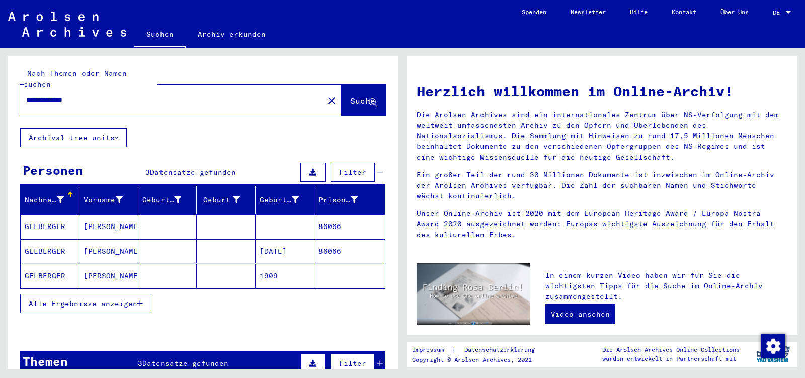
click at [333, 218] on mat-cell "86066" at bounding box center [349, 226] width 70 height 24
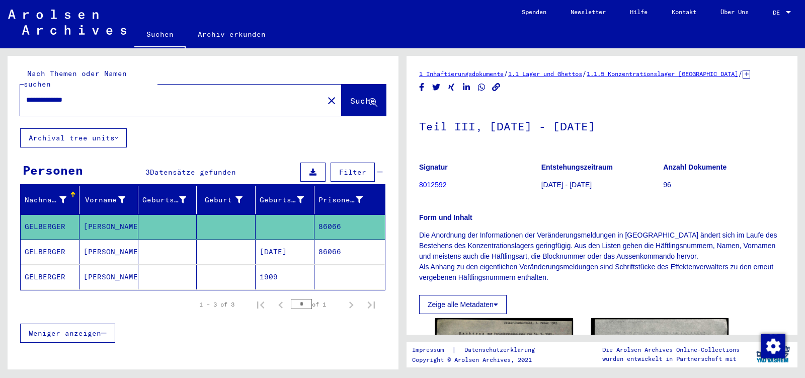
click at [334, 242] on mat-cell "86066" at bounding box center [349, 251] width 70 height 25
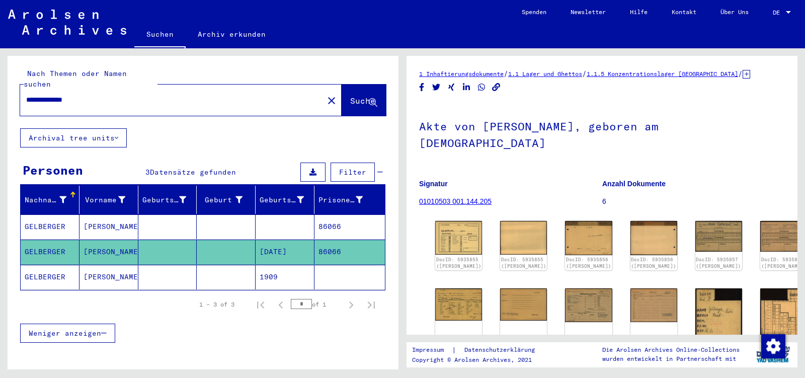
click at [323, 266] on mat-cell at bounding box center [349, 277] width 70 height 25
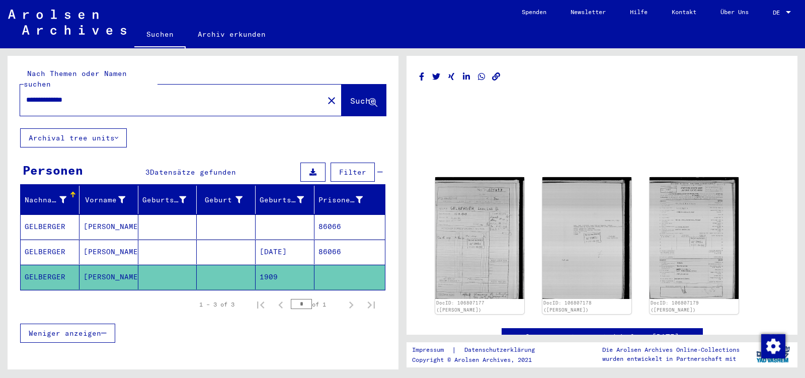
click at [337, 239] on mat-cell "86066" at bounding box center [349, 251] width 70 height 25
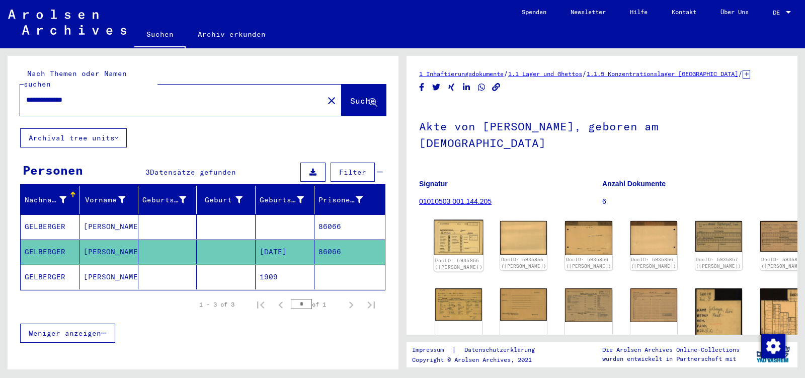
click at [455, 225] on img at bounding box center [458, 237] width 49 height 35
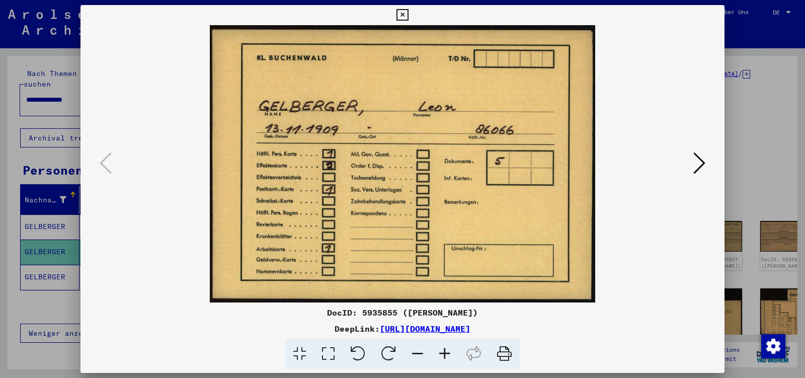
click at [701, 166] on icon at bounding box center [699, 163] width 12 height 24
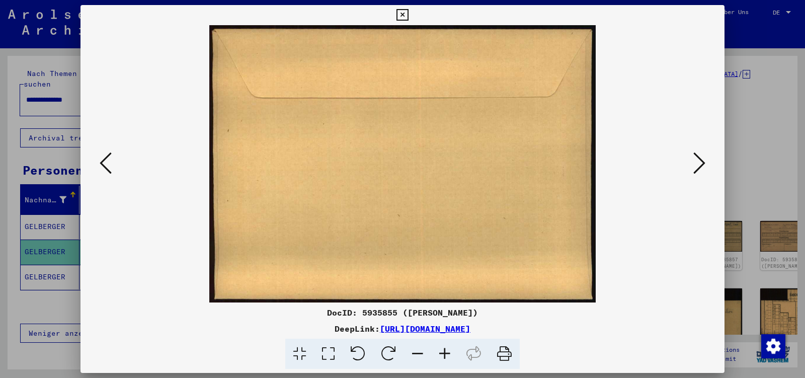
click at [701, 166] on icon at bounding box center [699, 163] width 12 height 24
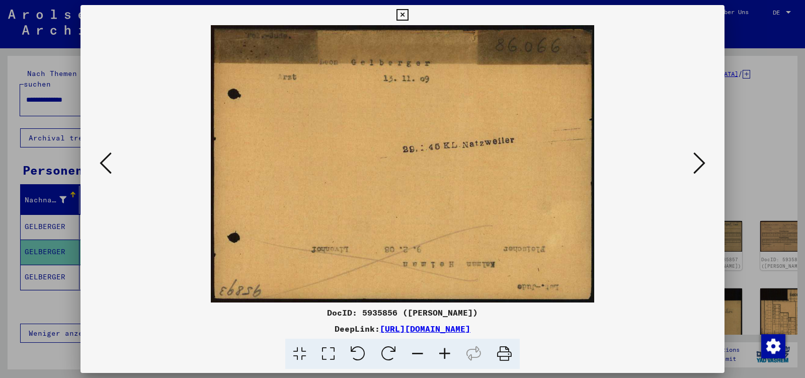
click at [701, 166] on icon at bounding box center [699, 163] width 12 height 24
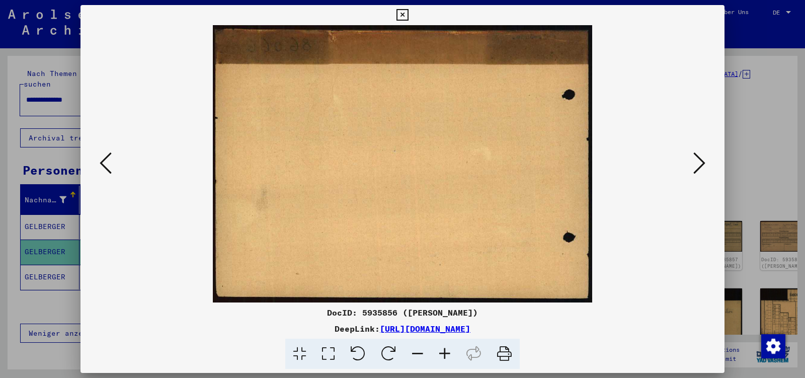
click at [701, 166] on icon at bounding box center [699, 163] width 12 height 24
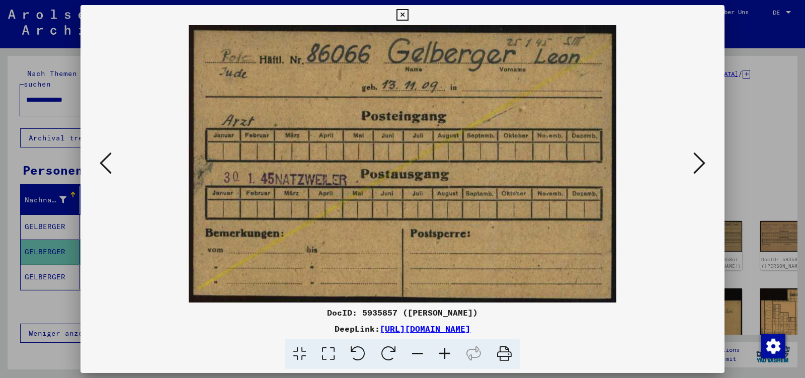
click at [100, 168] on icon at bounding box center [106, 163] width 12 height 24
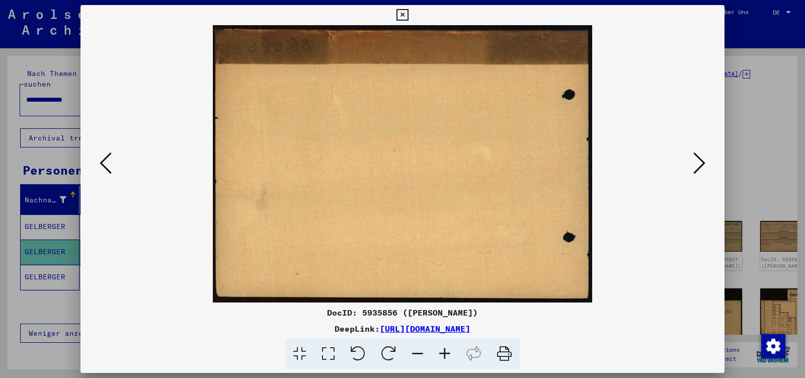
click at [102, 168] on icon at bounding box center [106, 163] width 12 height 24
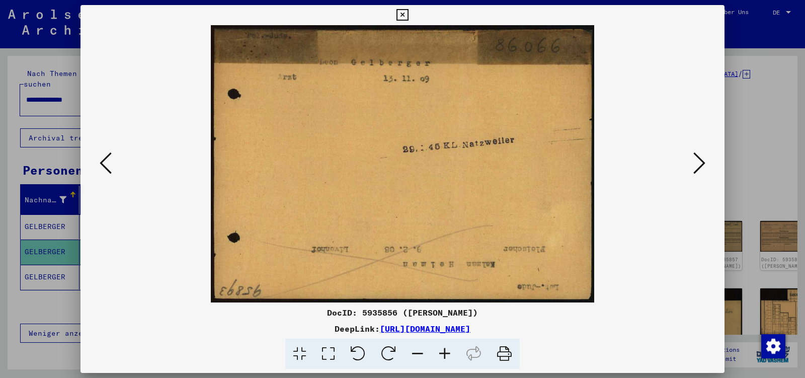
click at [697, 161] on icon at bounding box center [699, 163] width 12 height 24
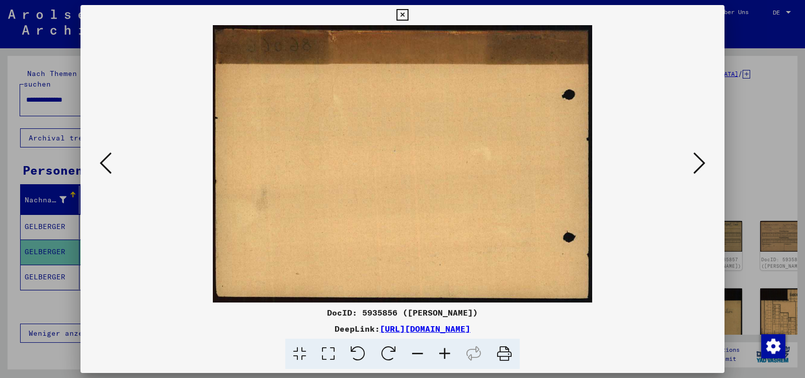
click at [697, 161] on icon at bounding box center [699, 163] width 12 height 24
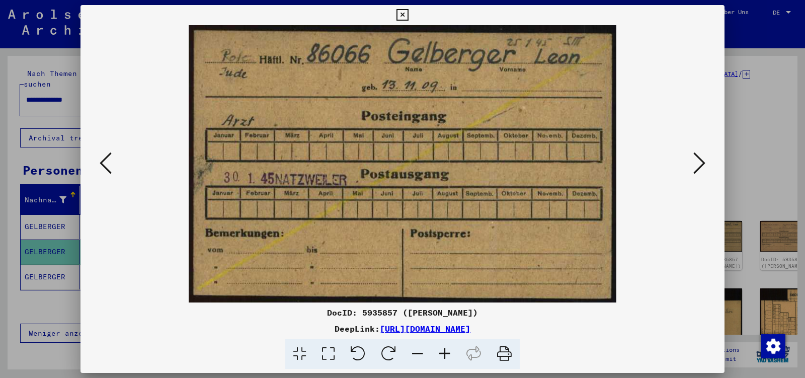
click at [697, 161] on icon at bounding box center [699, 163] width 12 height 24
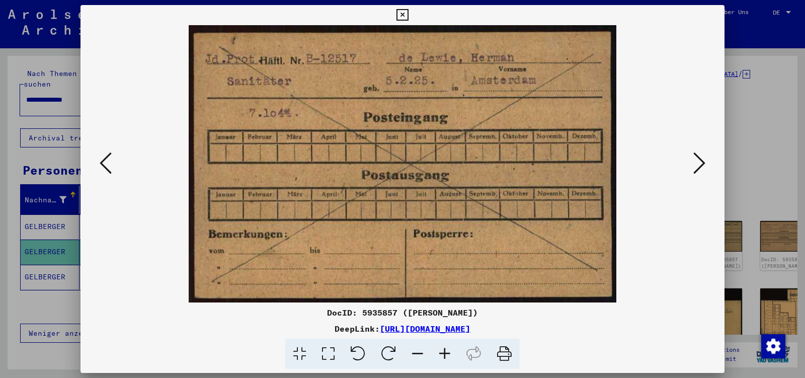
click at [103, 163] on icon at bounding box center [106, 163] width 12 height 24
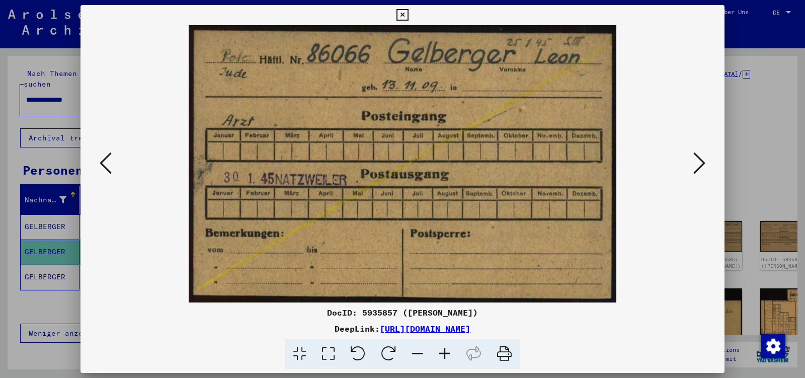
click at [702, 163] on icon at bounding box center [699, 163] width 12 height 24
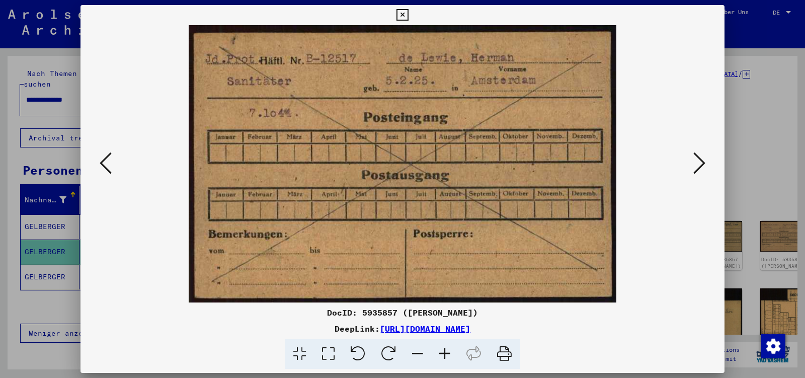
click at [702, 163] on icon at bounding box center [699, 163] width 12 height 24
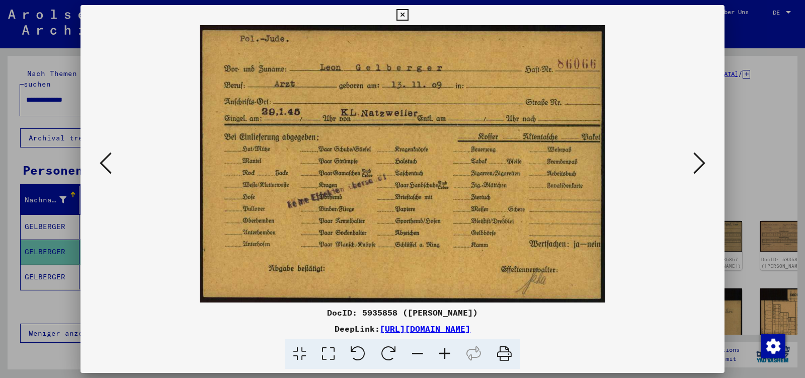
click at [702, 163] on icon at bounding box center [699, 163] width 12 height 24
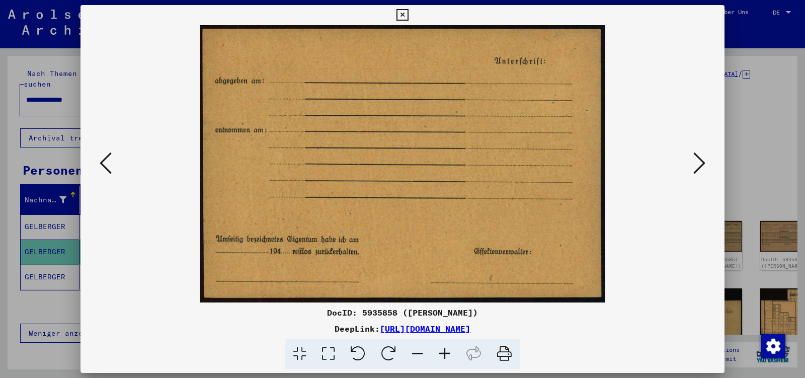
click at [702, 163] on icon at bounding box center [699, 163] width 12 height 24
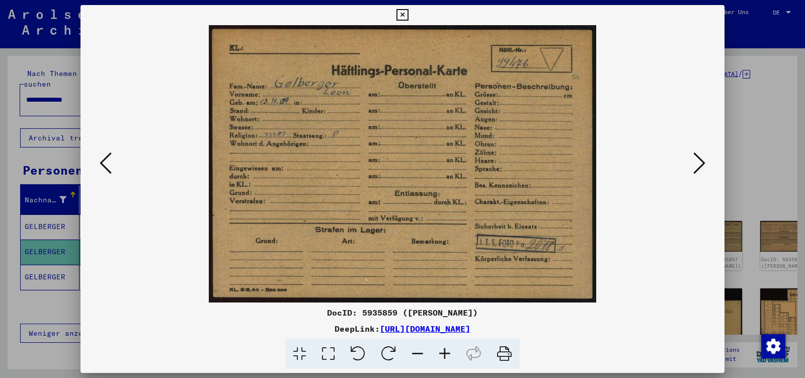
click at [702, 163] on icon at bounding box center [699, 163] width 12 height 24
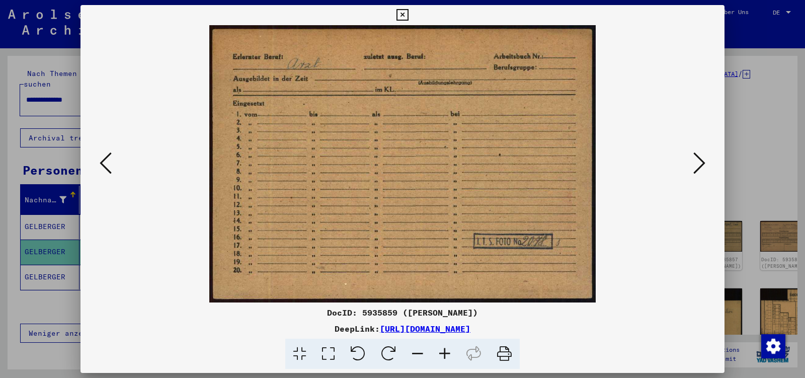
click at [702, 163] on icon at bounding box center [699, 163] width 12 height 24
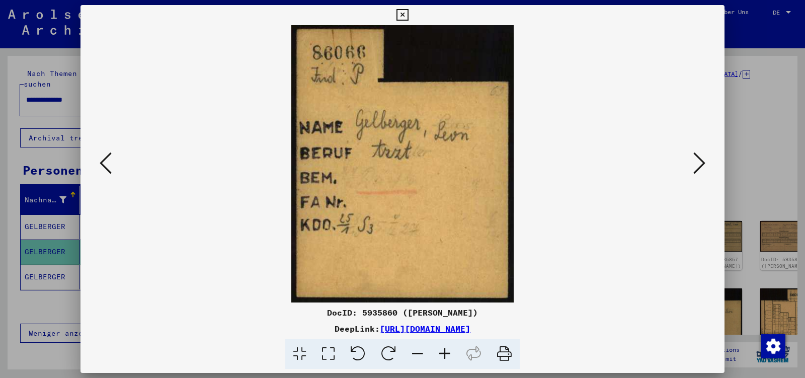
click at [702, 163] on icon at bounding box center [699, 163] width 12 height 24
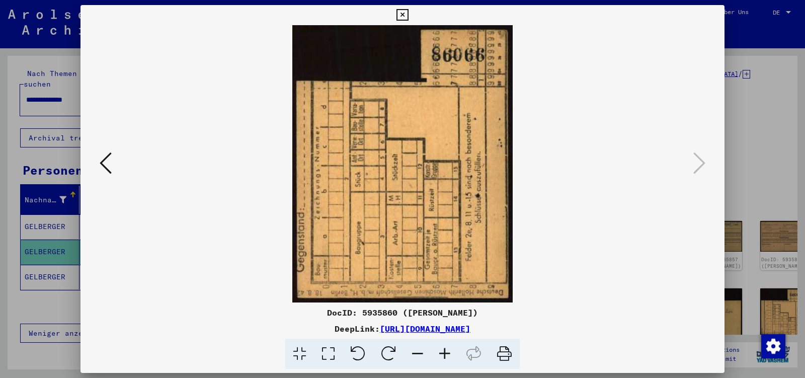
click at [408, 17] on icon at bounding box center [402, 15] width 12 height 12
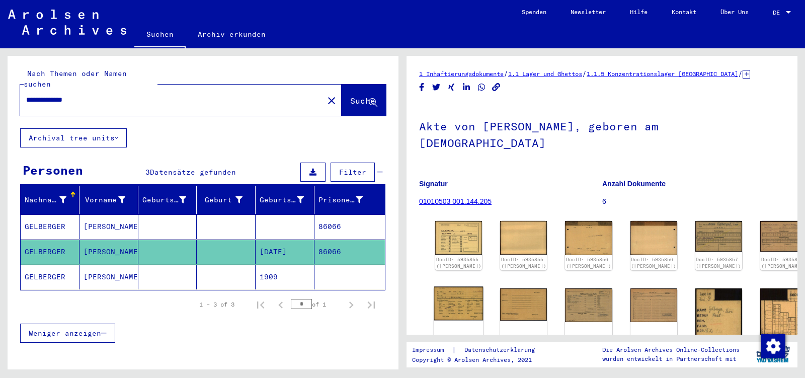
click at [454, 293] on img at bounding box center [458, 304] width 49 height 34
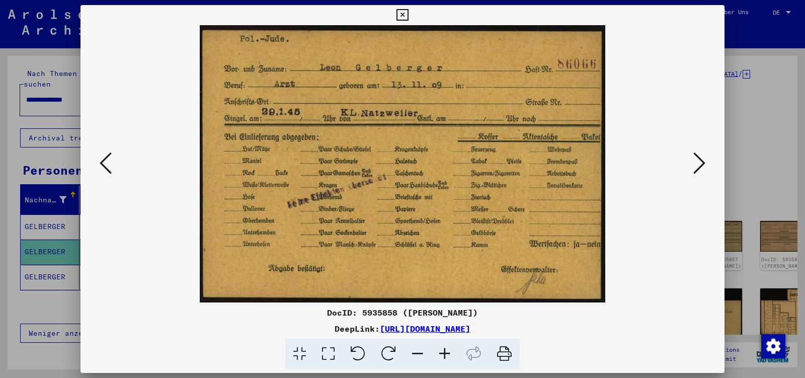
click at [408, 17] on icon at bounding box center [402, 15] width 12 height 12
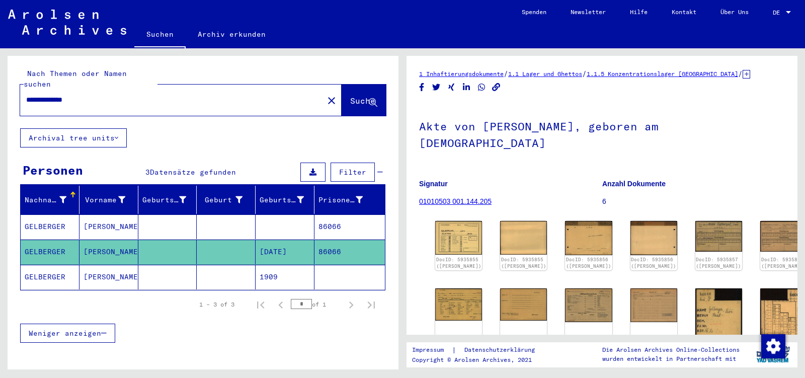
drag, startPoint x: 44, startPoint y: 89, endPoint x: 135, endPoint y: 102, distance: 91.5
click at [135, 102] on input "**********" at bounding box center [171, 100] width 291 height 11
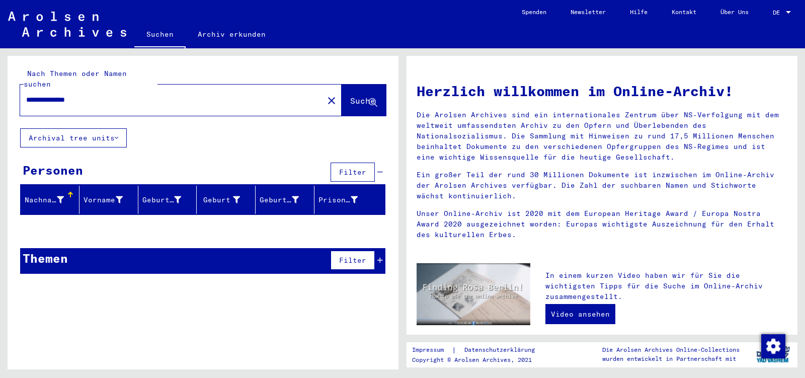
click at [63, 95] on input "**********" at bounding box center [168, 100] width 285 height 11
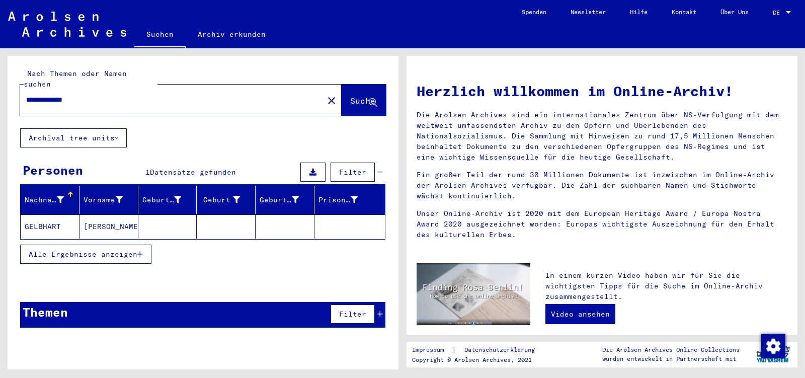
click at [85, 215] on mat-cell "[PERSON_NAME]" at bounding box center [108, 226] width 59 height 24
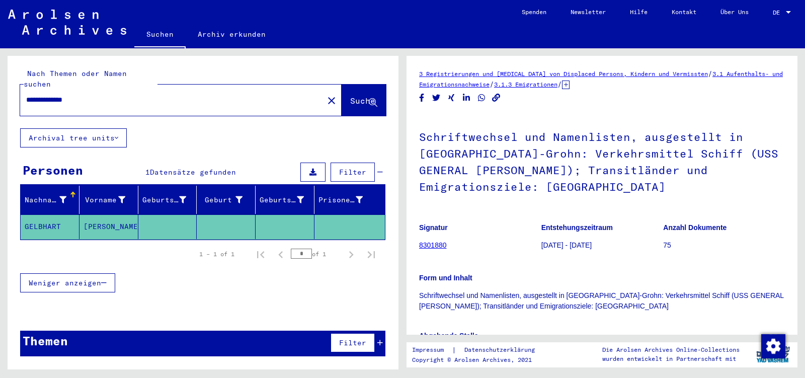
drag, startPoint x: 65, startPoint y: 91, endPoint x: 119, endPoint y: 96, distance: 54.6
click at [119, 96] on input "**********" at bounding box center [171, 100] width 291 height 11
type input "********"
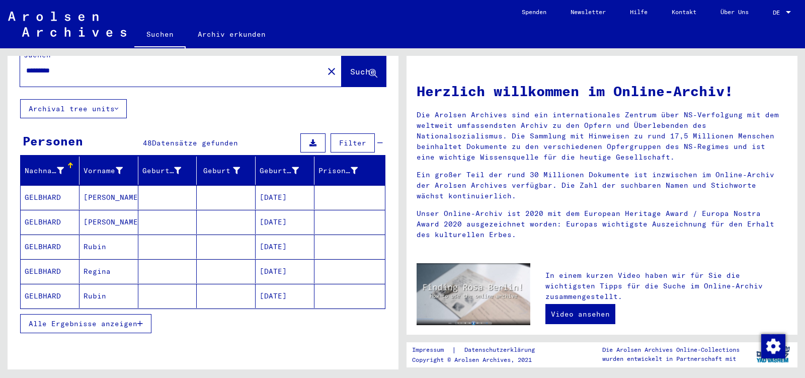
scroll to position [53, 0]
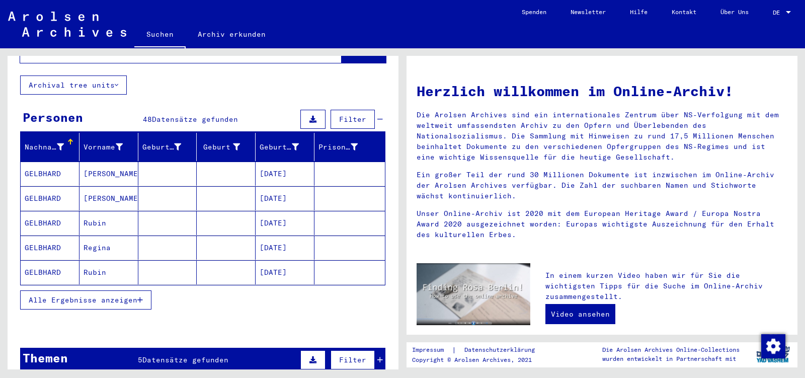
click at [135, 295] on span "Alle Ergebnisse anzeigen" at bounding box center [83, 299] width 109 height 9
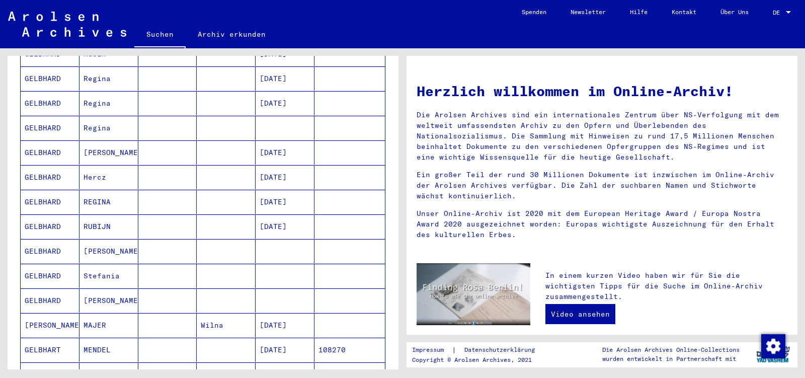
scroll to position [423, 0]
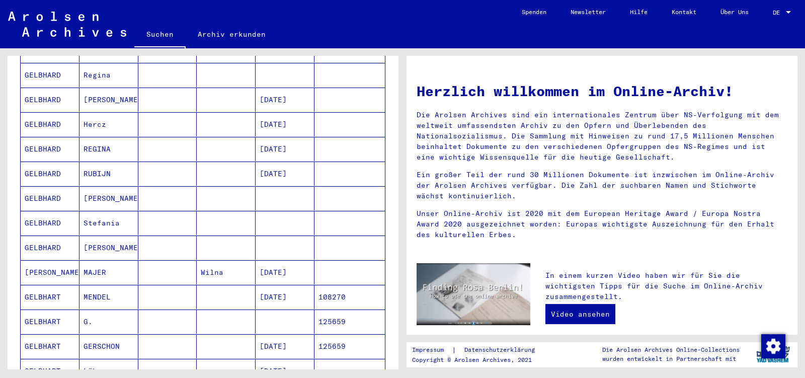
click at [338, 286] on mat-cell "108270" at bounding box center [349, 297] width 70 height 24
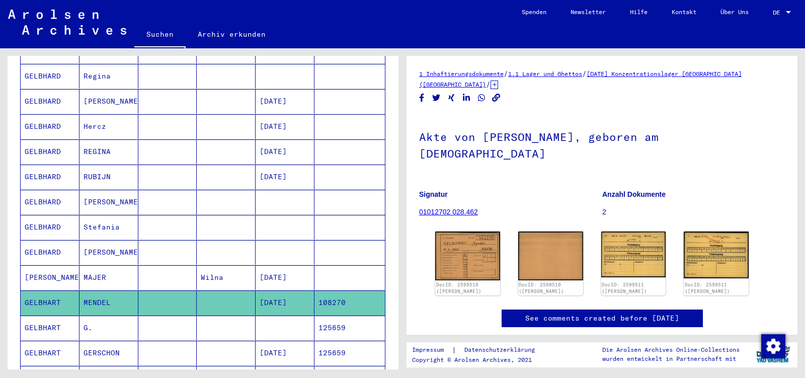
click at [332, 315] on mat-cell "125659" at bounding box center [349, 327] width 70 height 25
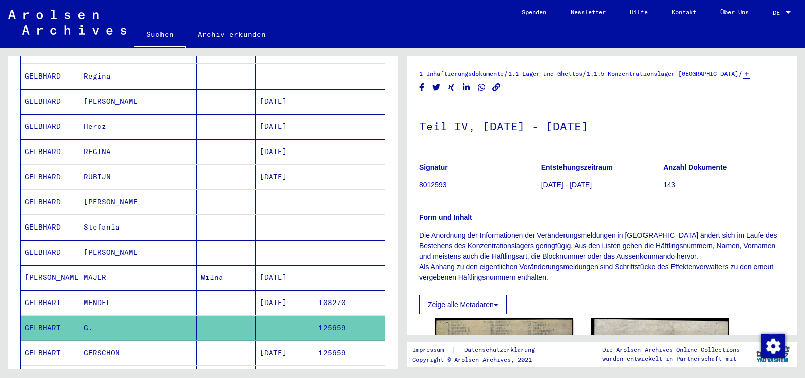
click at [332, 341] on mat-cell "125659" at bounding box center [349, 353] width 70 height 25
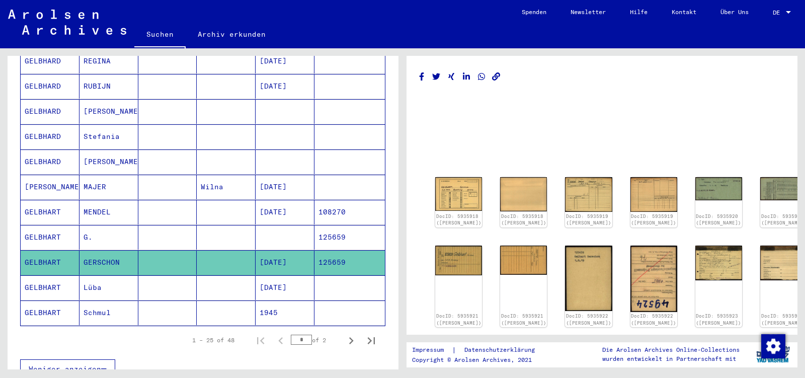
scroll to position [533, 0]
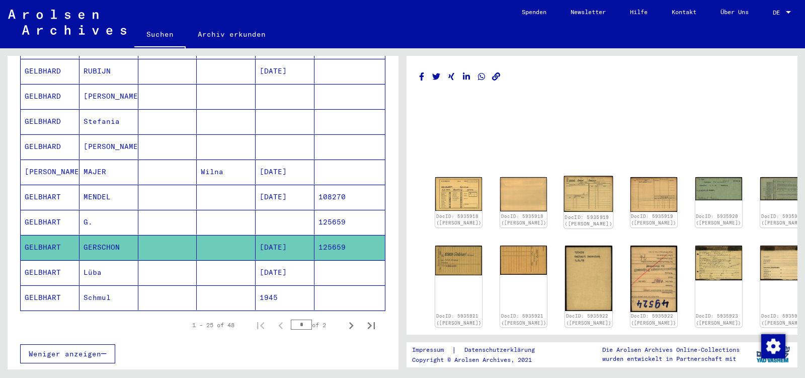
click at [573, 195] on img at bounding box center [588, 194] width 49 height 36
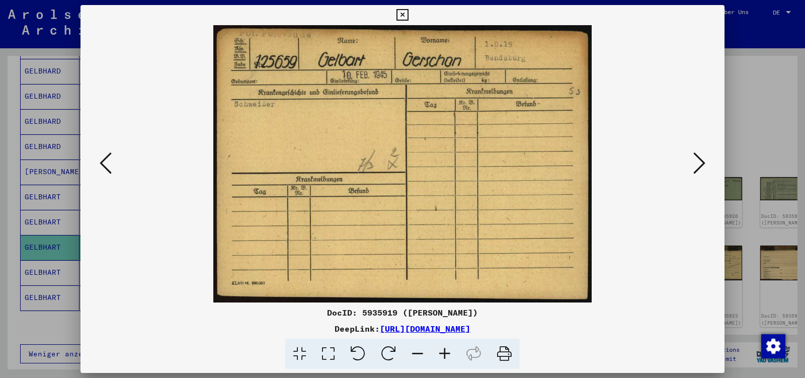
click at [673, 170] on img at bounding box center [402, 163] width 575 height 277
click at [690, 168] on img at bounding box center [402, 163] width 575 height 277
click at [700, 165] on icon at bounding box center [699, 163] width 12 height 24
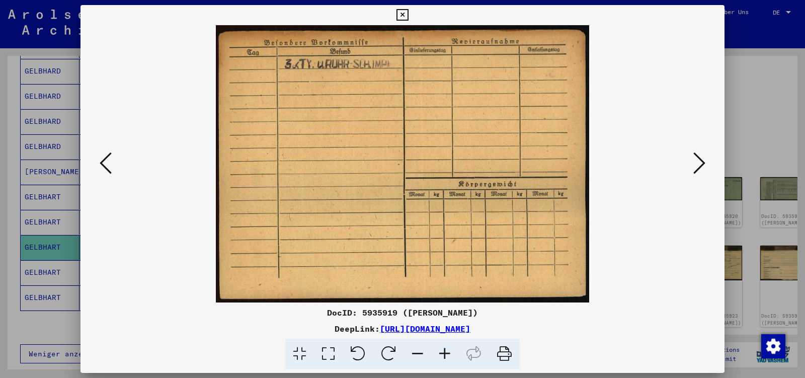
click at [700, 165] on icon at bounding box center [699, 163] width 12 height 24
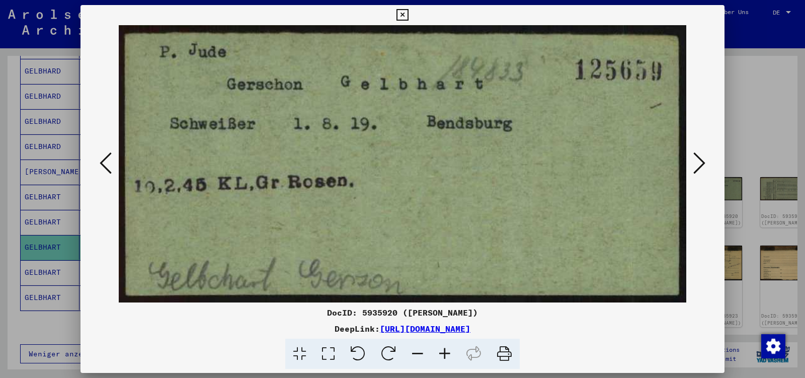
click at [700, 165] on icon at bounding box center [699, 163] width 12 height 24
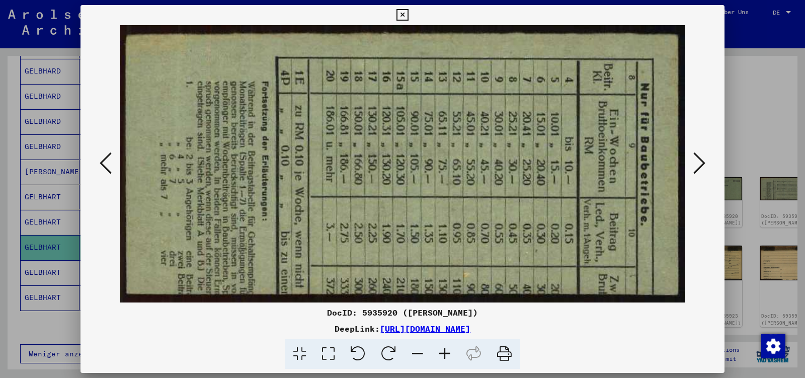
click at [700, 165] on icon at bounding box center [699, 163] width 12 height 24
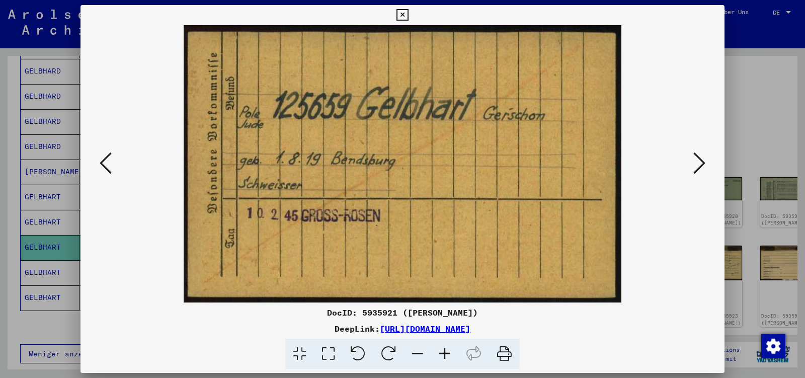
click at [700, 165] on icon at bounding box center [699, 163] width 12 height 24
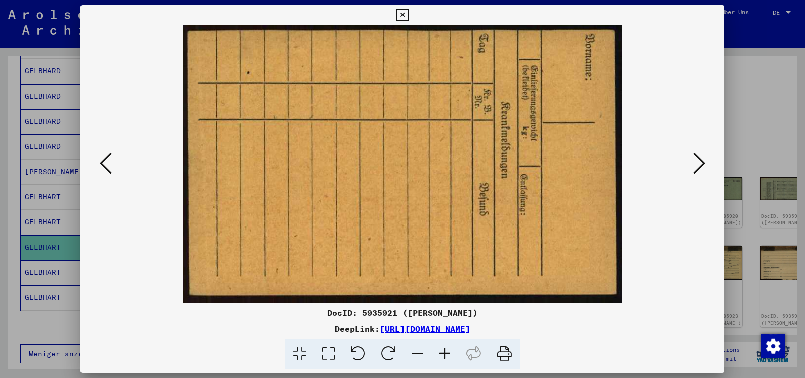
click at [700, 165] on icon at bounding box center [699, 163] width 12 height 24
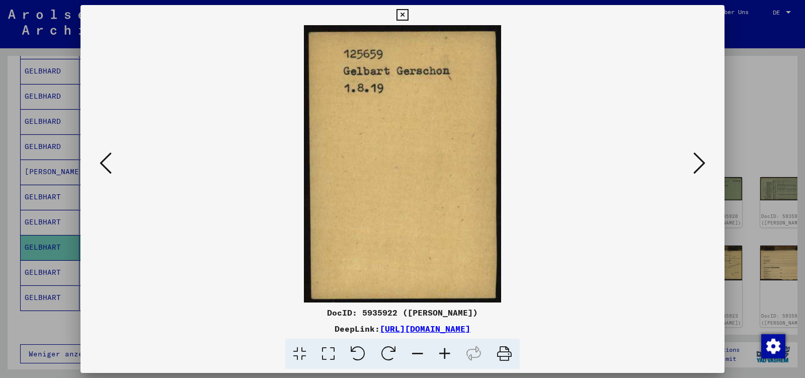
click at [700, 165] on icon at bounding box center [699, 163] width 12 height 24
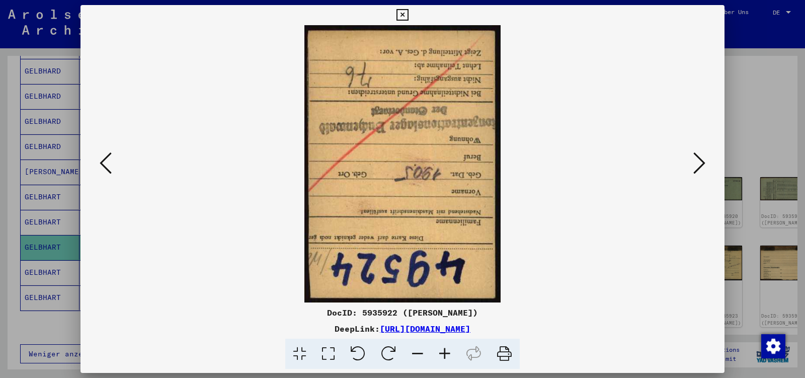
click at [700, 165] on icon at bounding box center [699, 163] width 12 height 24
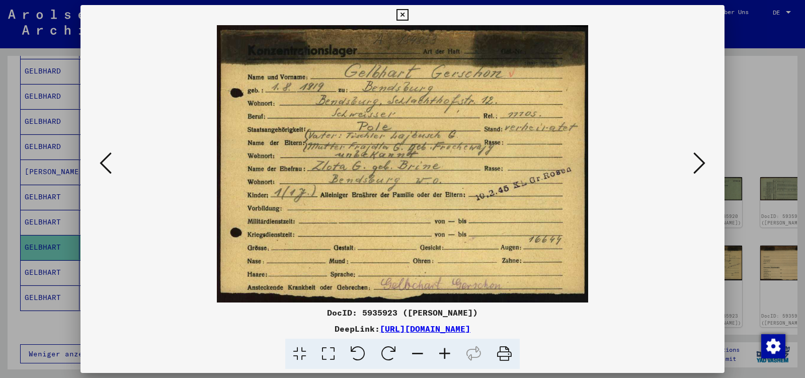
click at [700, 165] on icon at bounding box center [699, 163] width 12 height 24
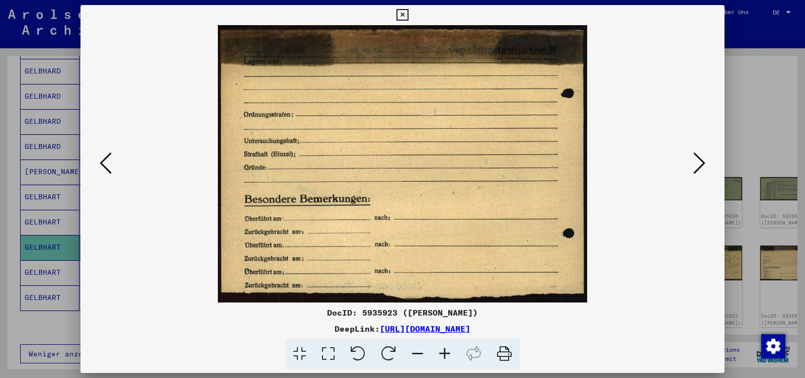
click at [700, 165] on icon at bounding box center [699, 163] width 12 height 24
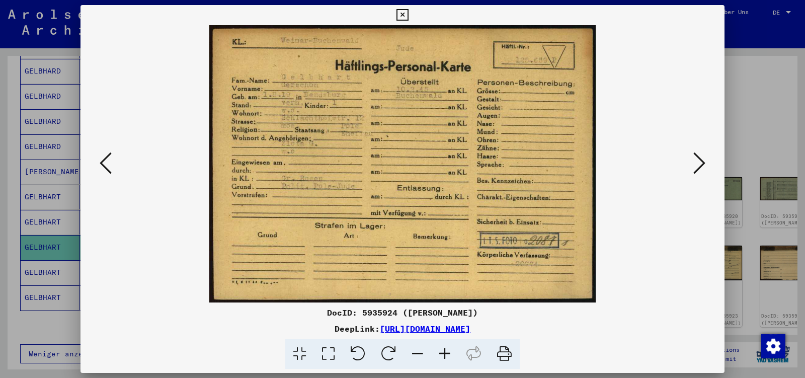
click at [700, 165] on icon at bounding box center [699, 163] width 12 height 24
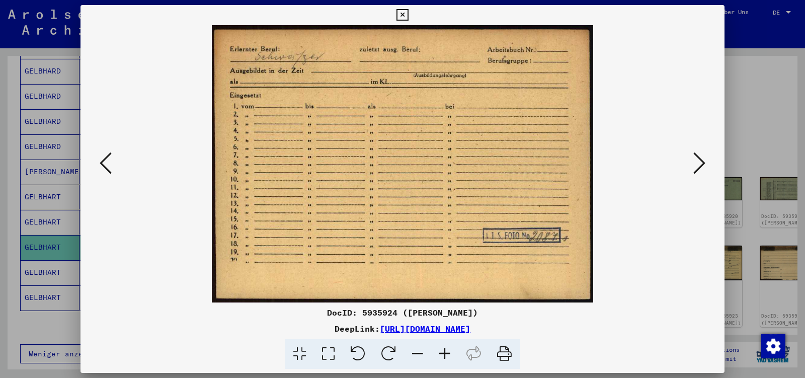
click at [700, 165] on icon at bounding box center [699, 163] width 12 height 24
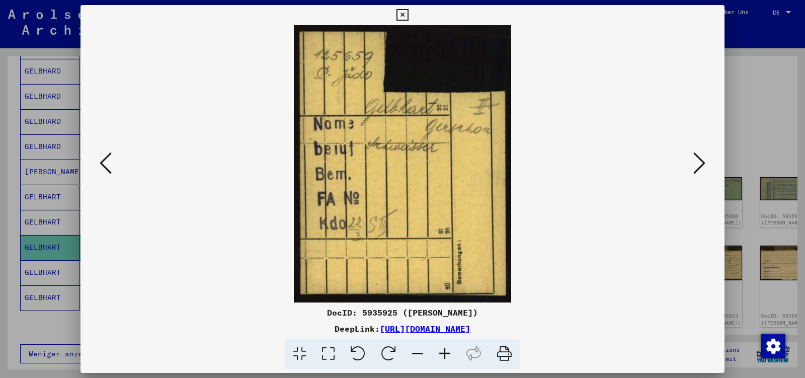
click at [707, 158] on button at bounding box center [699, 163] width 18 height 29
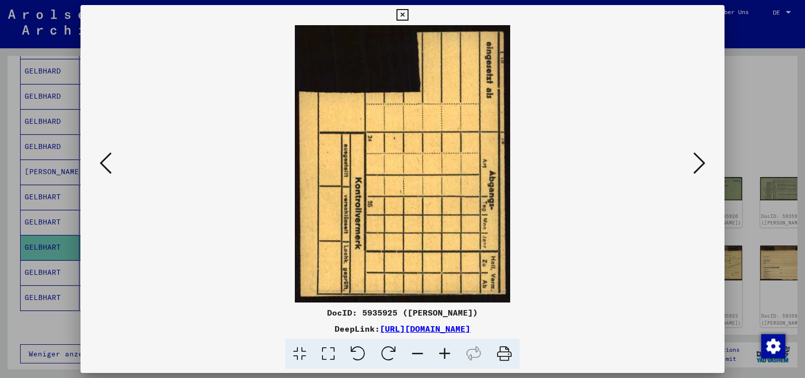
click at [698, 162] on icon at bounding box center [699, 163] width 12 height 24
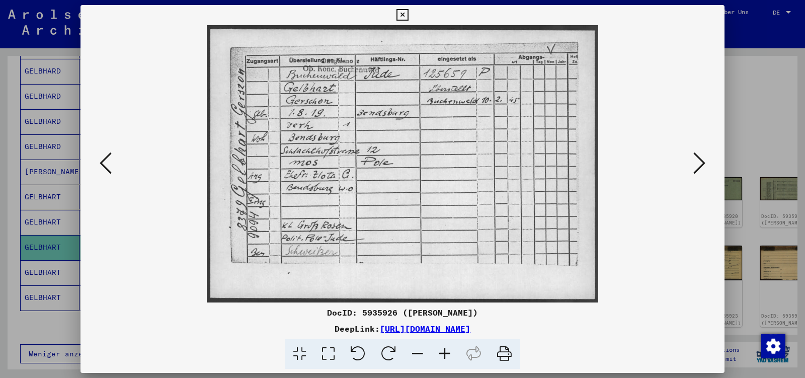
click at [408, 15] on icon at bounding box center [402, 15] width 12 height 12
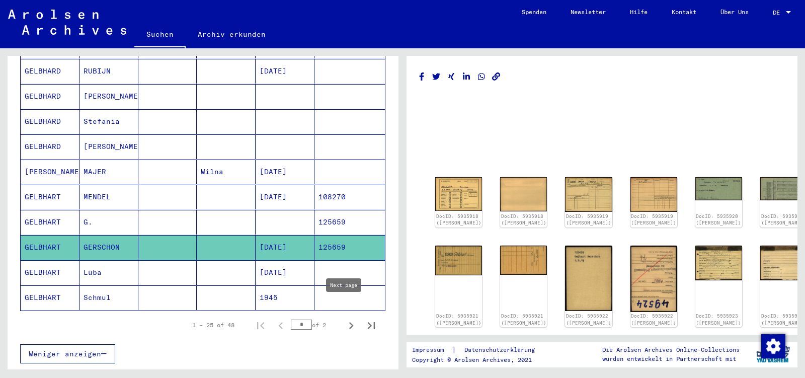
click at [349, 322] on icon "Next page" at bounding box center [351, 325] width 5 height 7
type input "*"
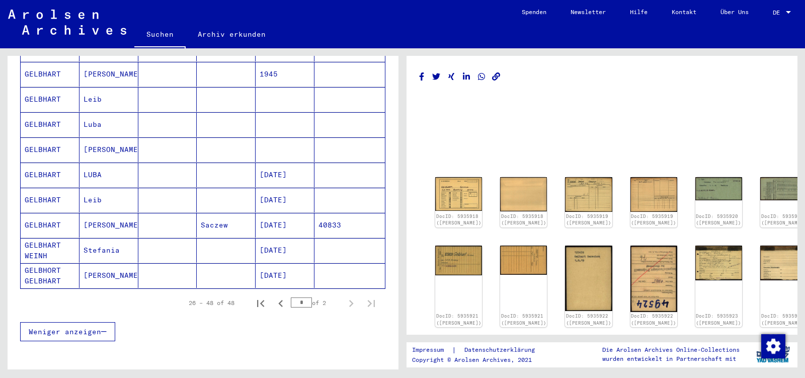
scroll to position [480, 0]
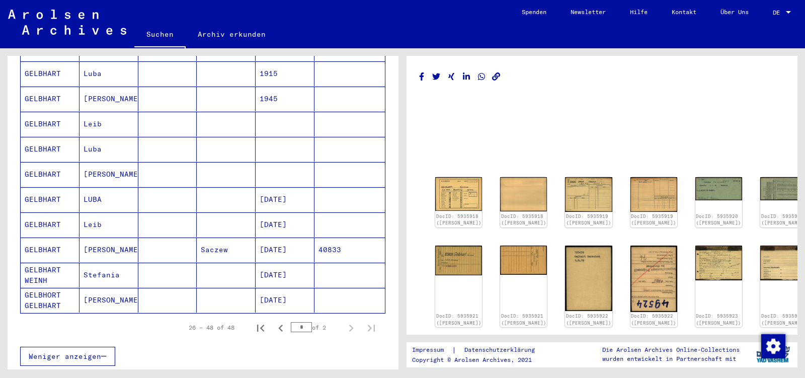
click at [206, 237] on mat-cell "Saczew" at bounding box center [226, 249] width 59 height 25
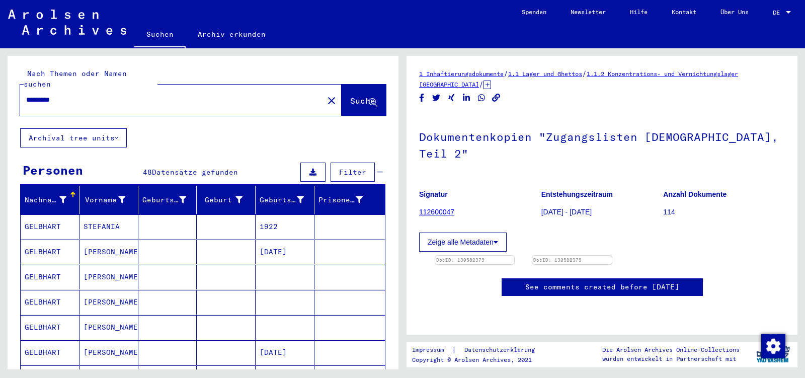
click at [74, 95] on input "********" at bounding box center [171, 100] width 291 height 11
click at [325, 95] on mat-icon "close" at bounding box center [331, 101] width 12 height 12
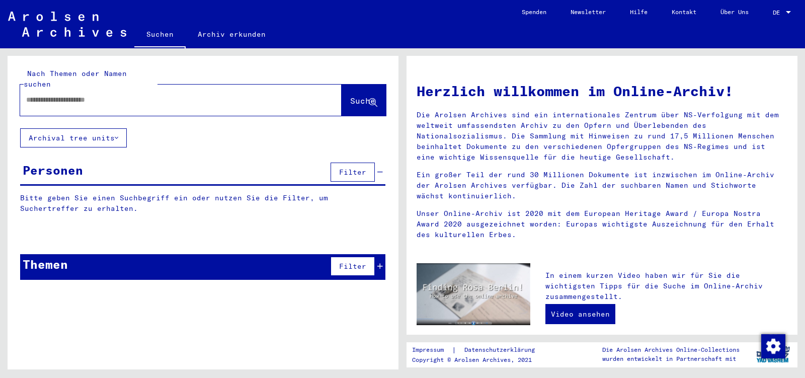
click at [79, 95] on input "text" at bounding box center [168, 100] width 285 height 11
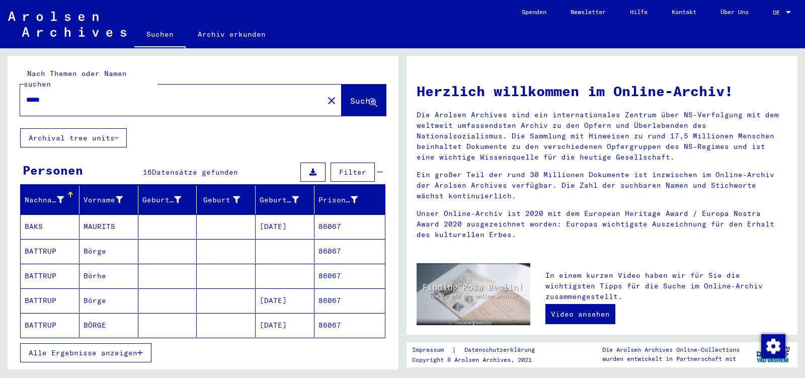
click at [87, 348] on span "Alle Ergebnisse anzeigen" at bounding box center [83, 352] width 109 height 9
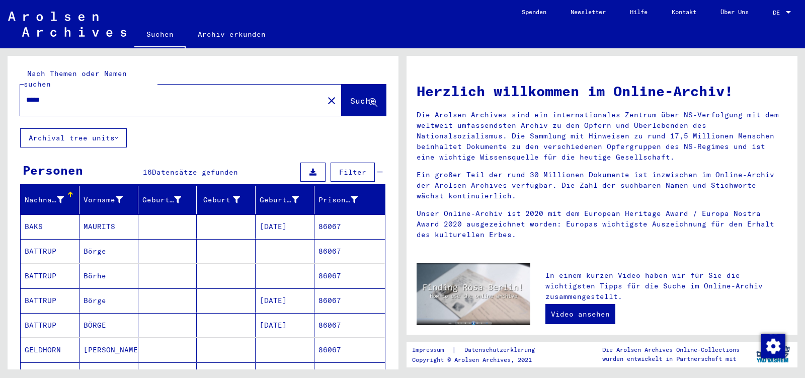
scroll to position [211, 0]
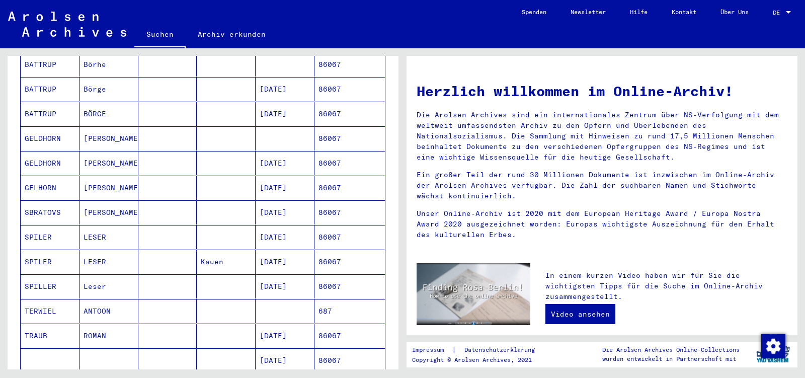
click at [115, 177] on mat-cell "[PERSON_NAME]" at bounding box center [108, 188] width 59 height 24
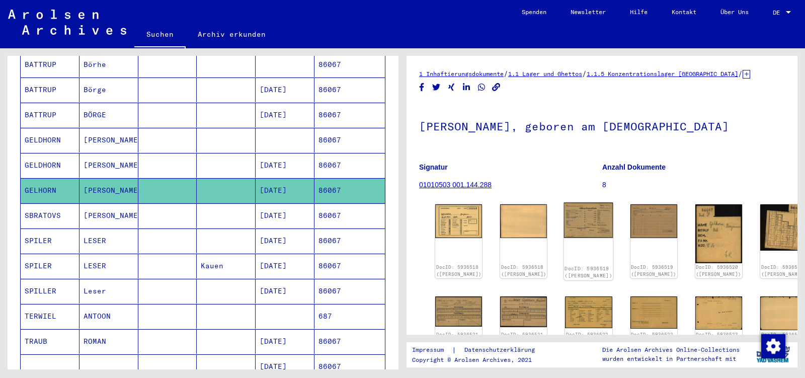
click at [580, 217] on img at bounding box center [588, 220] width 49 height 35
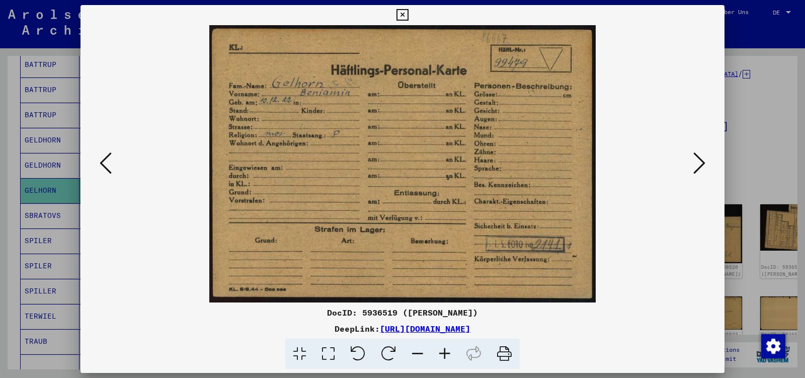
click at [704, 168] on icon at bounding box center [699, 163] width 12 height 24
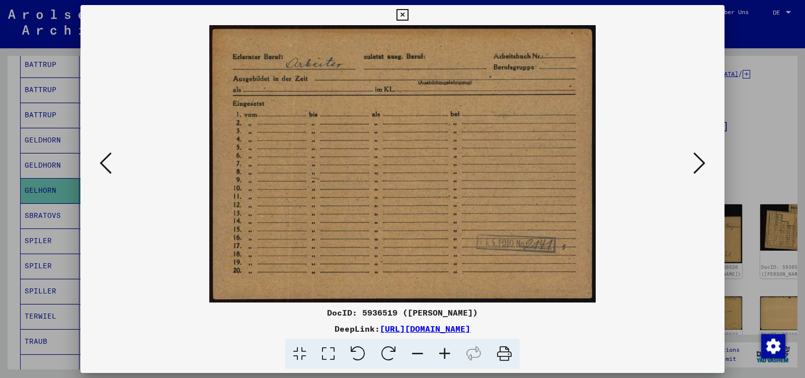
click at [702, 164] on icon at bounding box center [699, 163] width 12 height 24
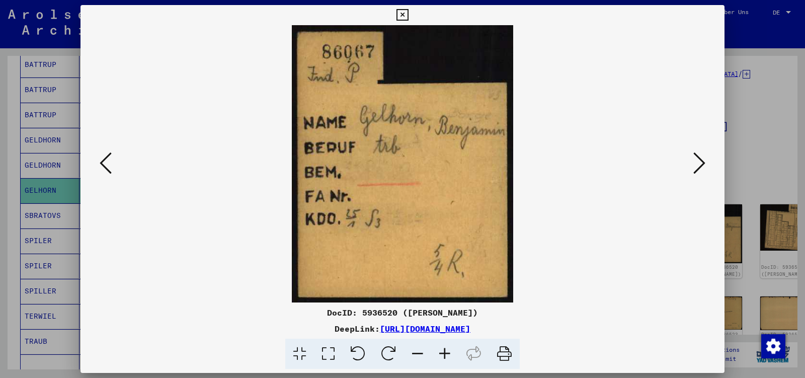
click at [702, 164] on icon at bounding box center [699, 163] width 12 height 24
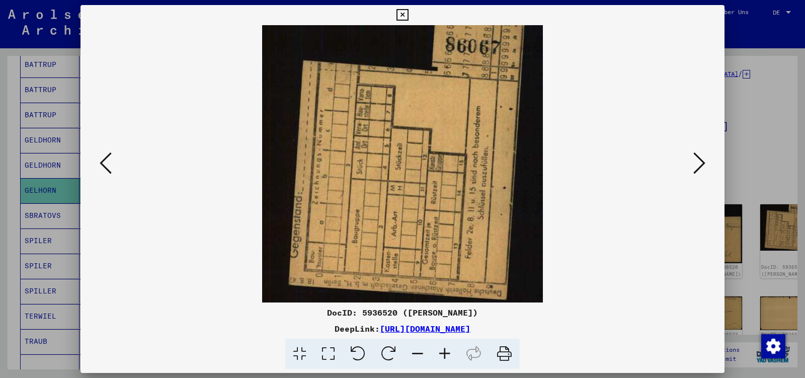
click at [702, 164] on icon at bounding box center [699, 163] width 12 height 24
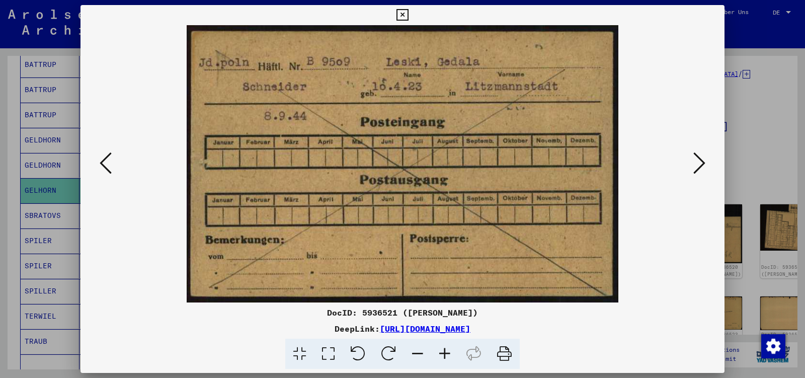
click at [702, 164] on icon at bounding box center [699, 163] width 12 height 24
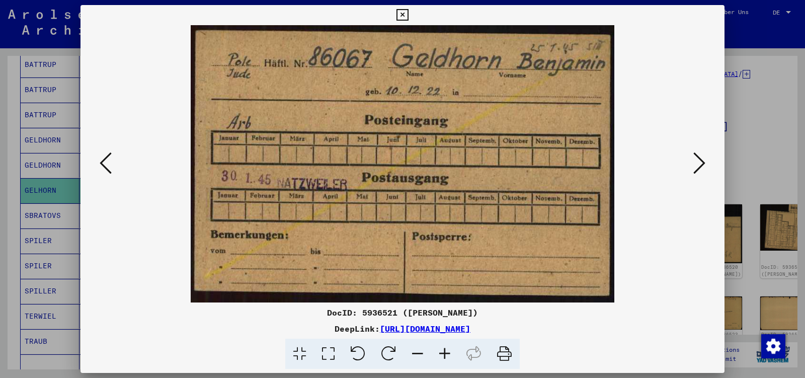
click at [702, 164] on icon at bounding box center [699, 163] width 12 height 24
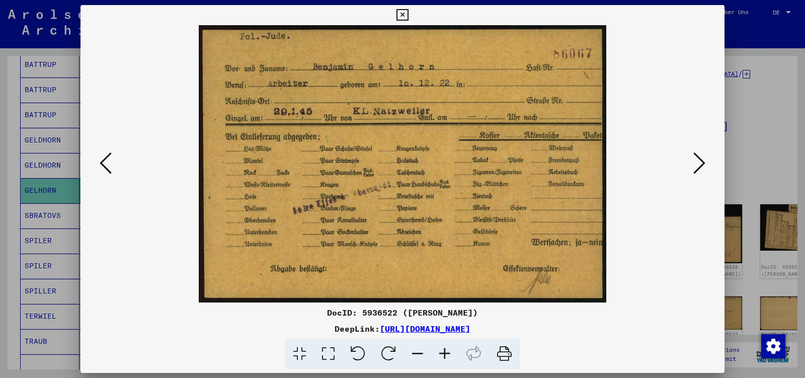
click at [701, 164] on icon at bounding box center [699, 163] width 12 height 24
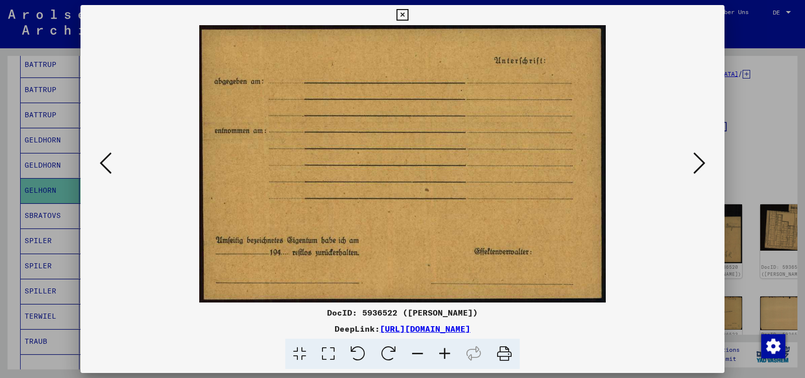
click at [701, 164] on icon at bounding box center [699, 163] width 12 height 24
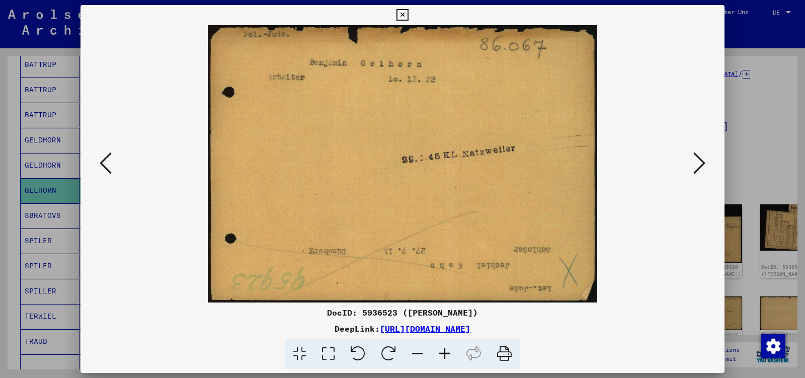
click at [701, 164] on icon at bounding box center [699, 163] width 12 height 24
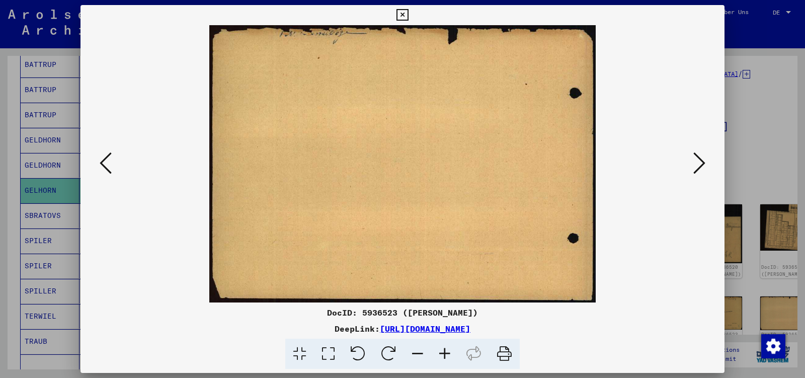
click at [701, 164] on icon at bounding box center [699, 163] width 12 height 24
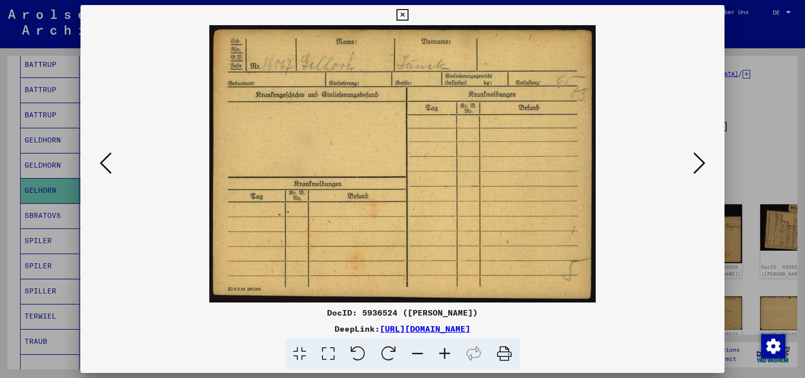
click at [701, 164] on icon at bounding box center [699, 163] width 12 height 24
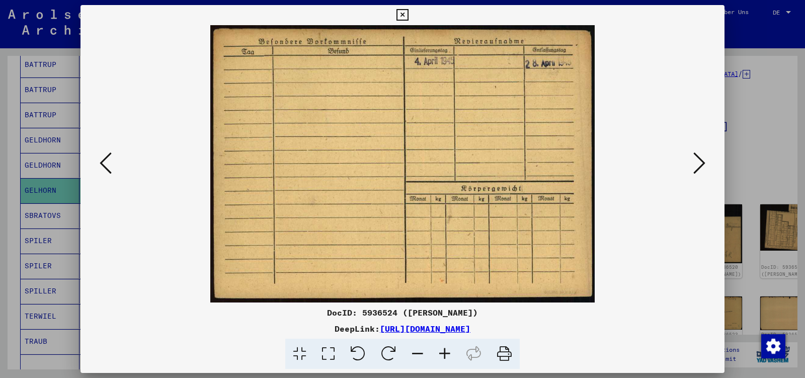
click at [701, 164] on icon at bounding box center [699, 163] width 12 height 24
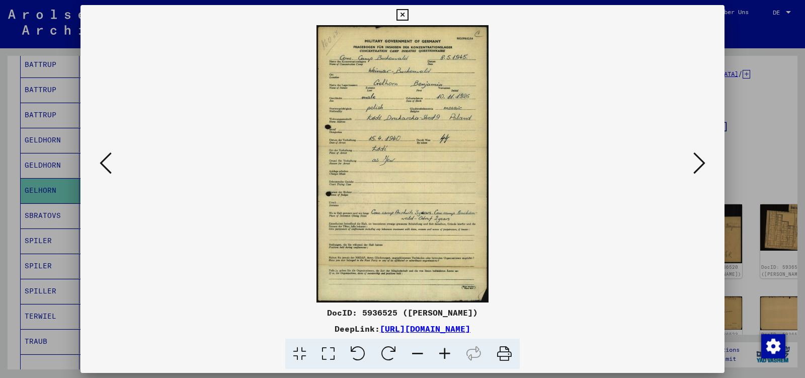
click at [701, 164] on icon at bounding box center [699, 163] width 12 height 24
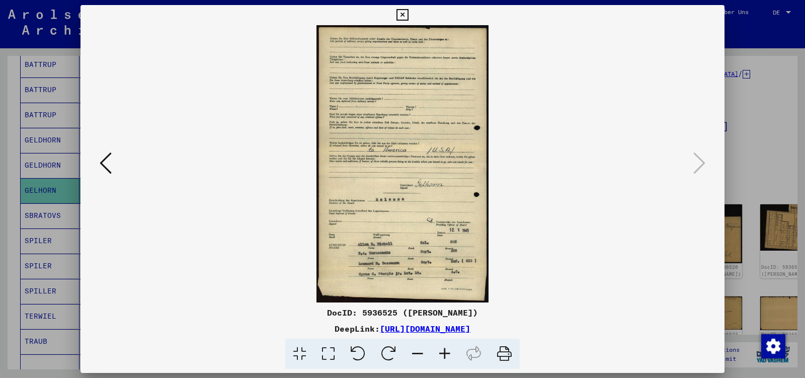
click at [408, 17] on icon at bounding box center [402, 15] width 12 height 12
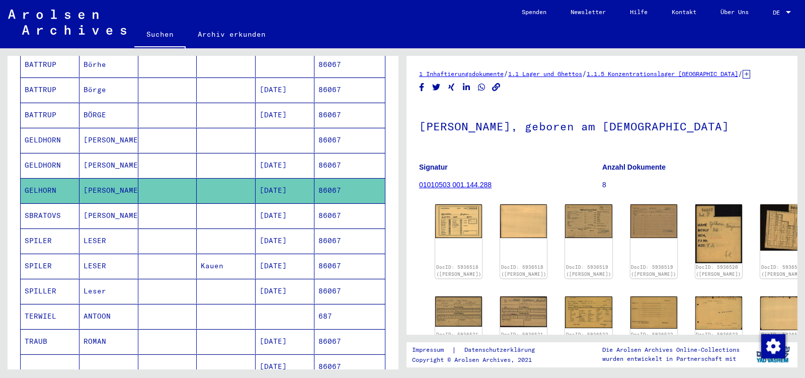
scroll to position [0, 0]
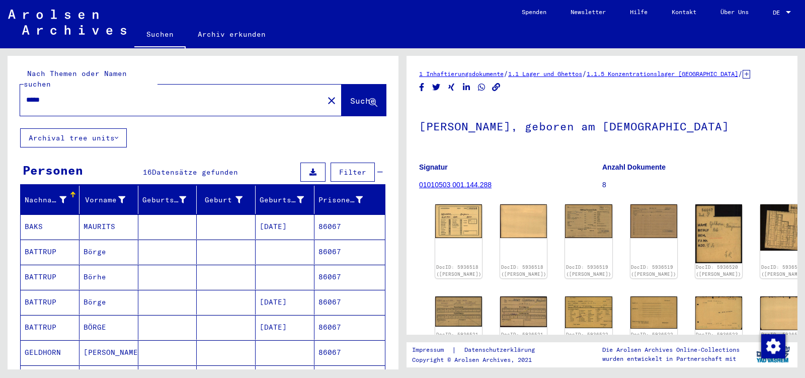
click at [59, 95] on input "*****" at bounding box center [171, 100] width 291 height 11
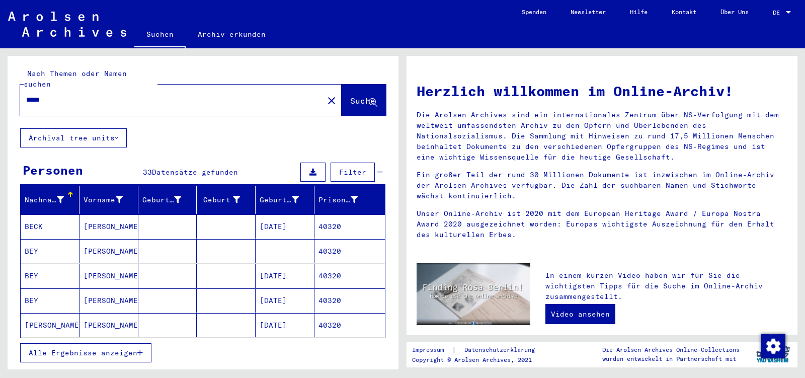
click at [66, 348] on span "Alle Ergebnisse anzeigen" at bounding box center [83, 352] width 109 height 9
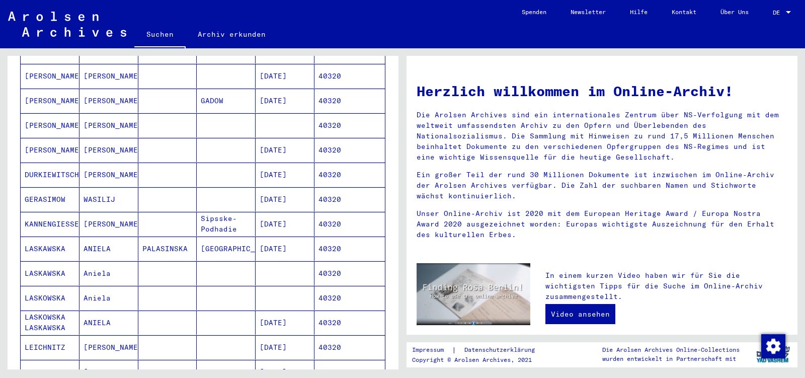
scroll to position [264, 0]
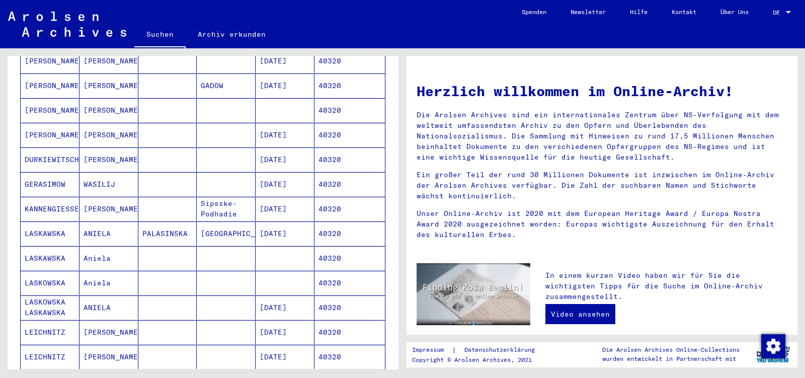
click at [110, 175] on mat-cell "WASILIJ" at bounding box center [108, 184] width 59 height 24
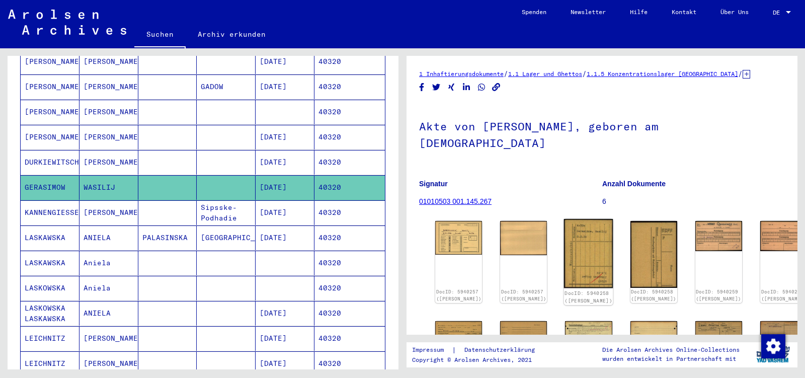
click at [564, 221] on img at bounding box center [588, 253] width 49 height 69
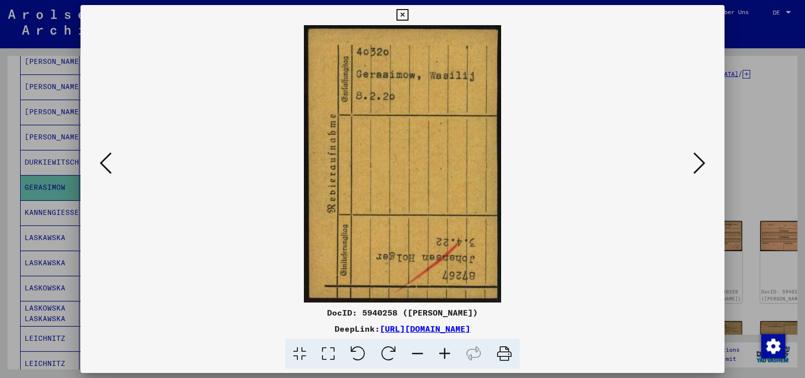
click at [697, 168] on icon at bounding box center [699, 163] width 12 height 24
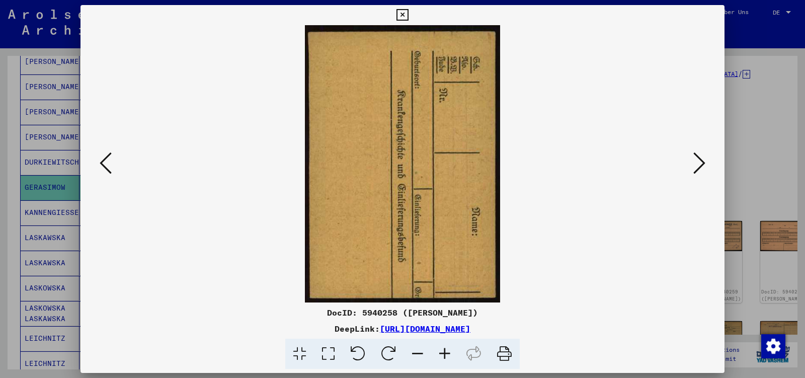
click at [698, 165] on icon at bounding box center [699, 163] width 12 height 24
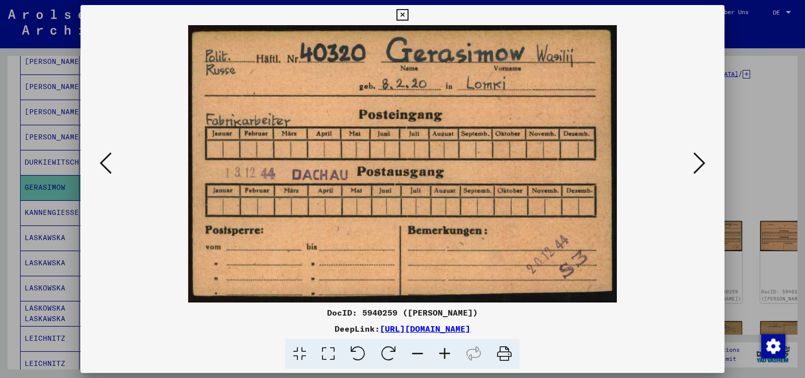
click at [698, 165] on icon at bounding box center [699, 163] width 12 height 24
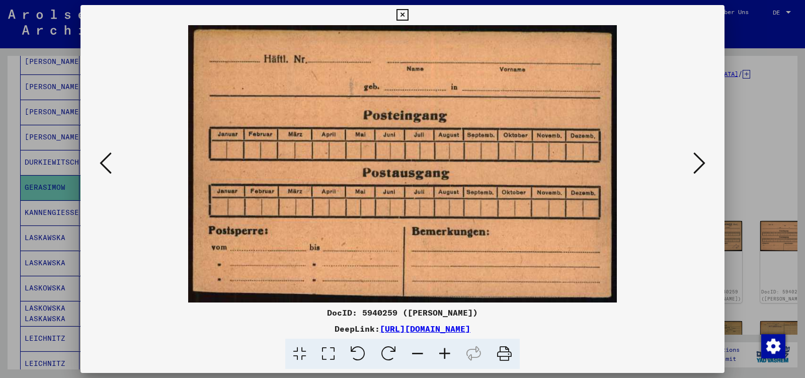
click at [698, 165] on icon at bounding box center [699, 163] width 12 height 24
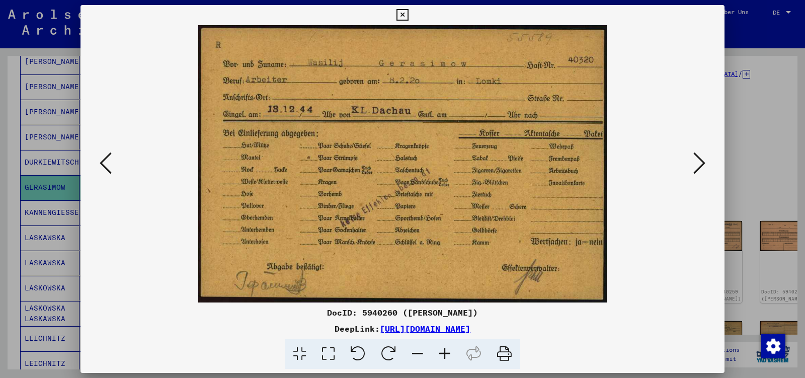
click at [698, 165] on icon at bounding box center [699, 163] width 12 height 24
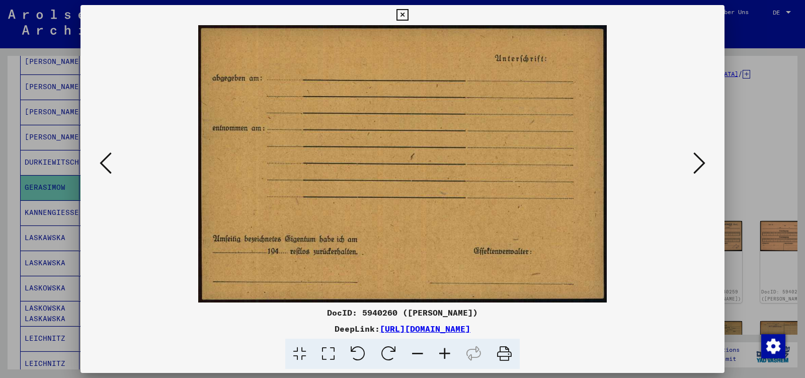
click at [698, 165] on icon at bounding box center [699, 163] width 12 height 24
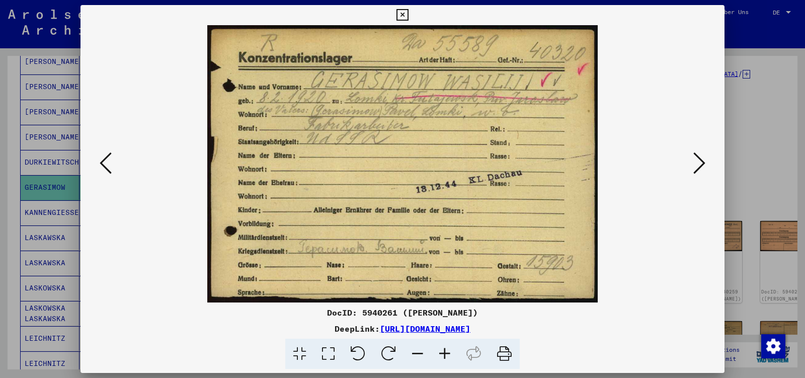
click at [698, 165] on icon at bounding box center [699, 163] width 12 height 24
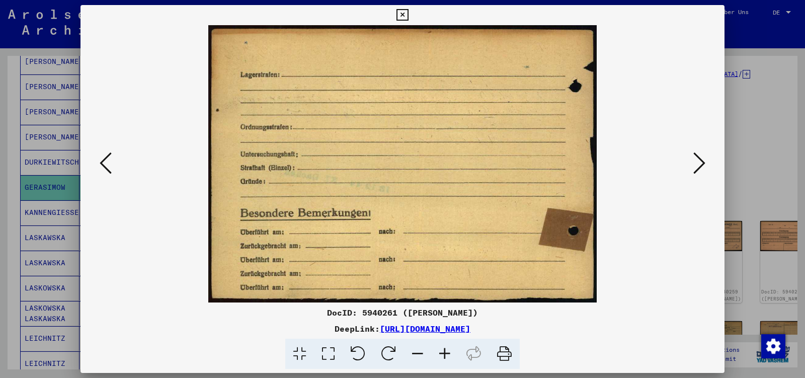
click at [698, 165] on icon at bounding box center [699, 163] width 12 height 24
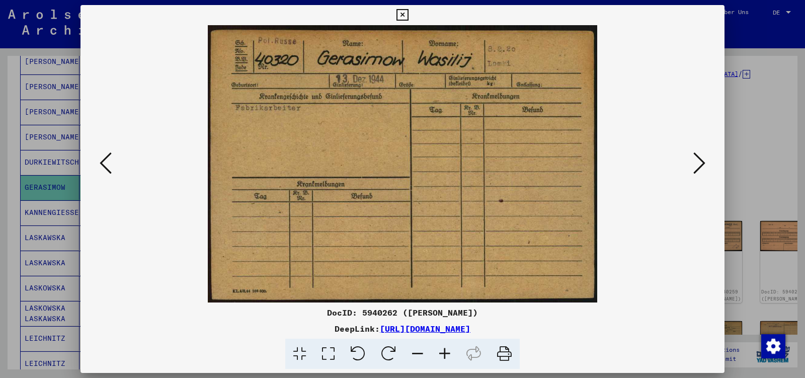
click at [698, 165] on icon at bounding box center [699, 163] width 12 height 24
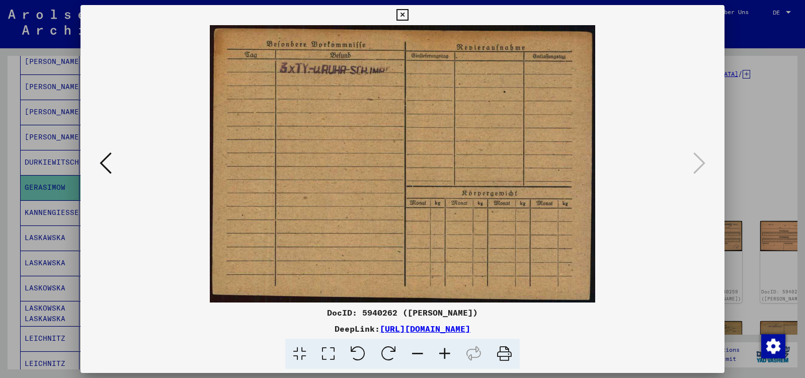
click at [408, 18] on icon at bounding box center [402, 15] width 12 height 12
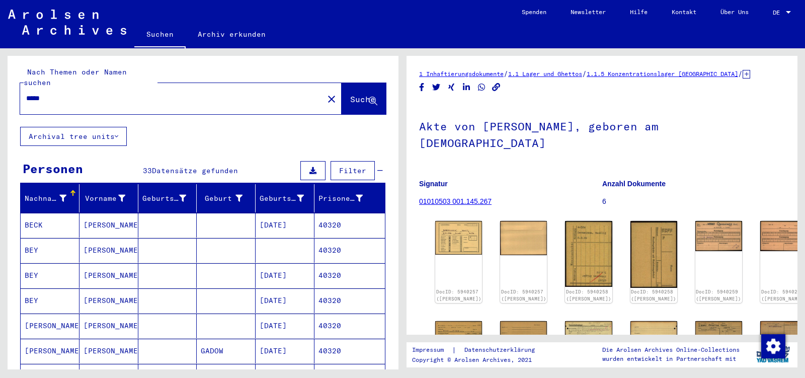
scroll to position [0, 0]
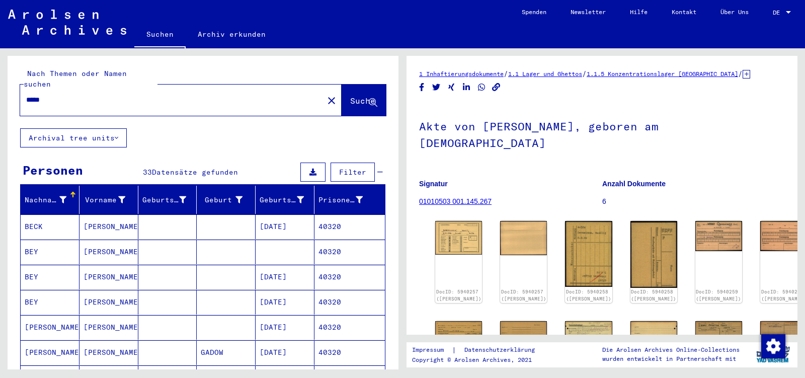
click at [50, 95] on input "*****" at bounding box center [171, 100] width 291 height 11
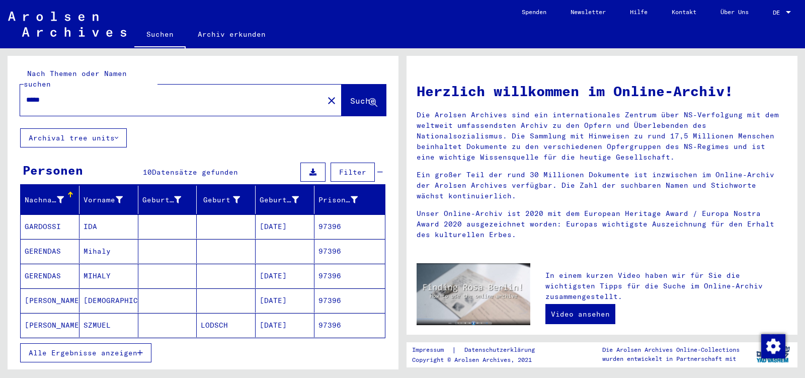
click at [324, 268] on mat-cell "97396" at bounding box center [349, 276] width 70 height 24
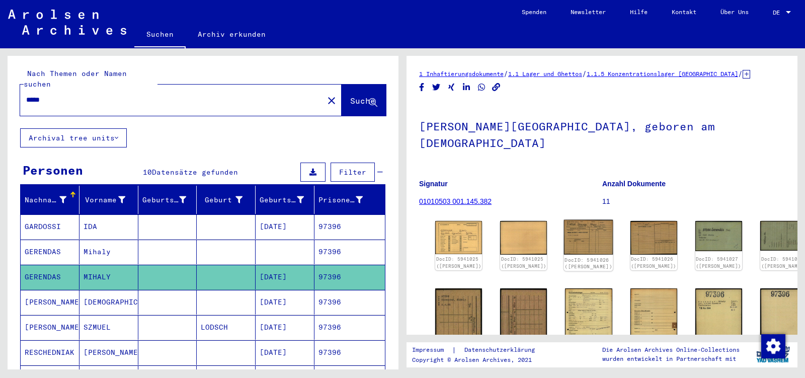
click at [564, 220] on img at bounding box center [588, 237] width 49 height 35
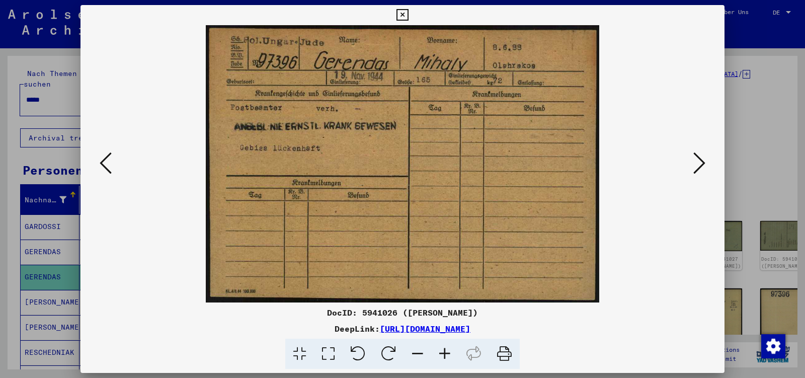
click at [698, 167] on icon at bounding box center [699, 163] width 12 height 24
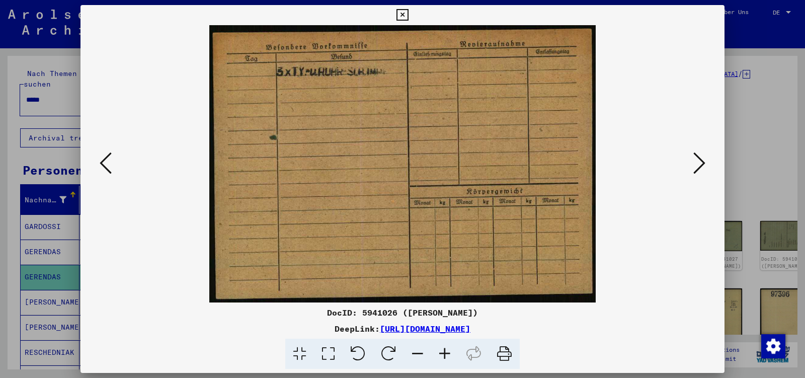
click at [698, 167] on icon at bounding box center [699, 163] width 12 height 24
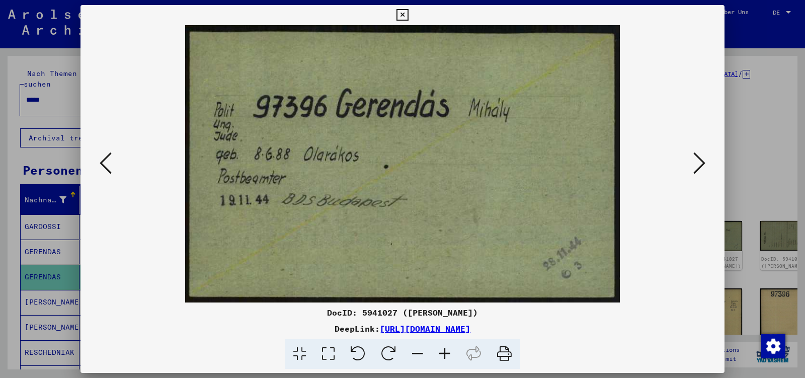
click at [698, 167] on icon at bounding box center [699, 163] width 12 height 24
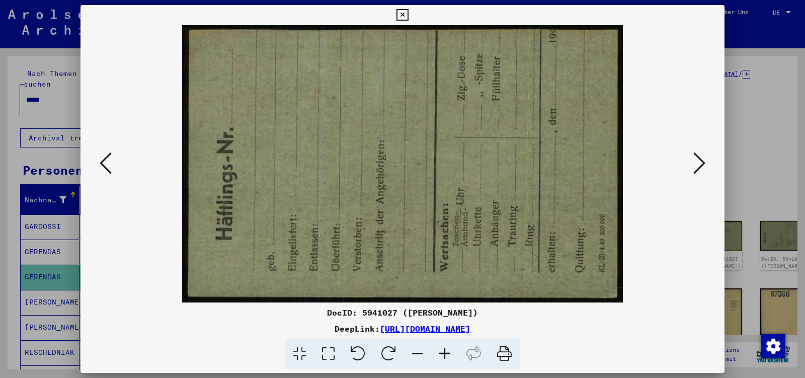
click at [698, 167] on icon at bounding box center [699, 163] width 12 height 24
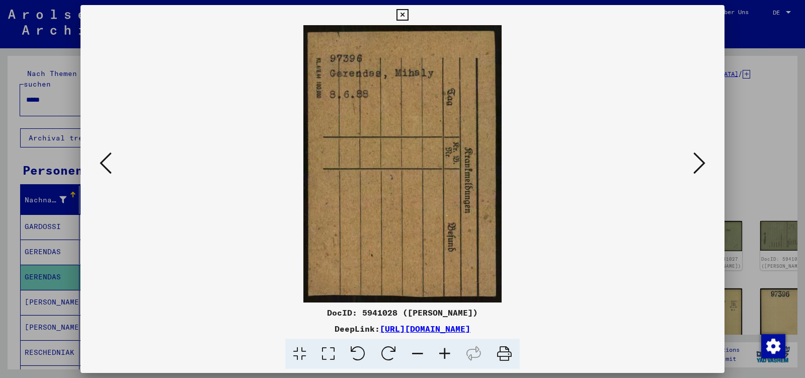
click at [698, 167] on icon at bounding box center [699, 163] width 12 height 24
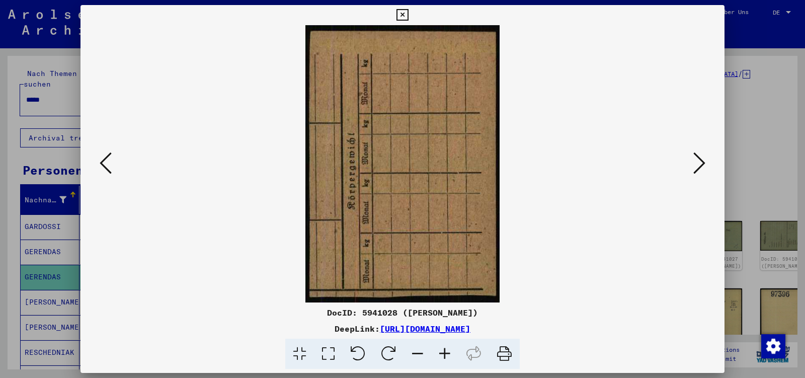
click at [698, 167] on icon at bounding box center [699, 163] width 12 height 24
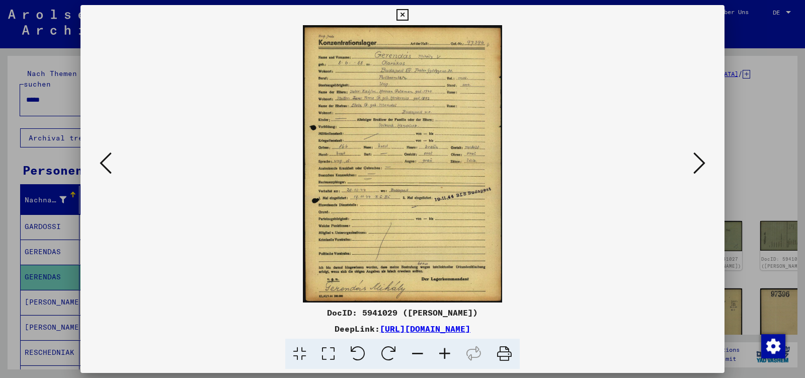
click at [698, 167] on icon at bounding box center [699, 163] width 12 height 24
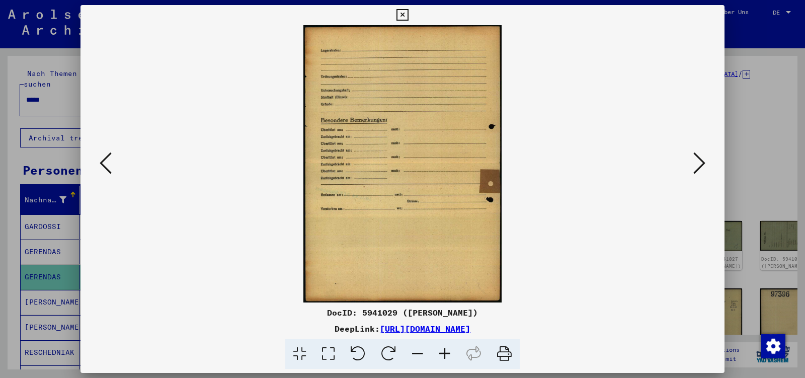
click at [698, 167] on icon at bounding box center [699, 163] width 12 height 24
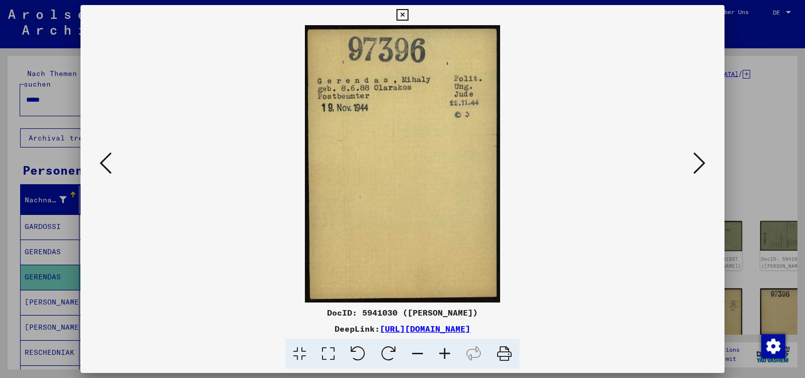
click at [698, 167] on icon at bounding box center [699, 163] width 12 height 24
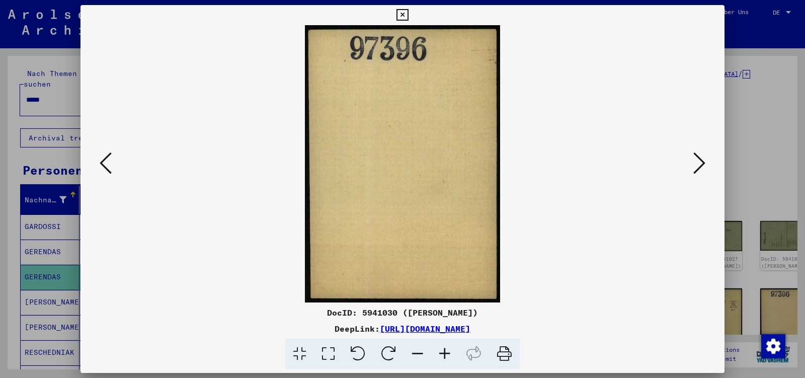
click at [698, 167] on icon at bounding box center [699, 163] width 12 height 24
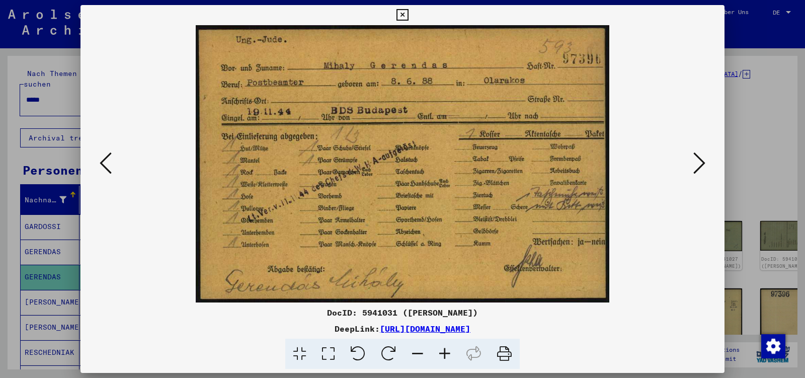
click at [698, 167] on icon at bounding box center [699, 163] width 12 height 24
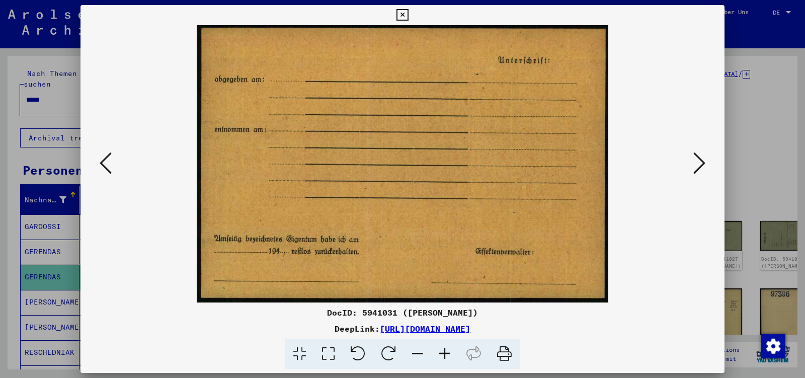
click at [698, 167] on icon at bounding box center [699, 163] width 12 height 24
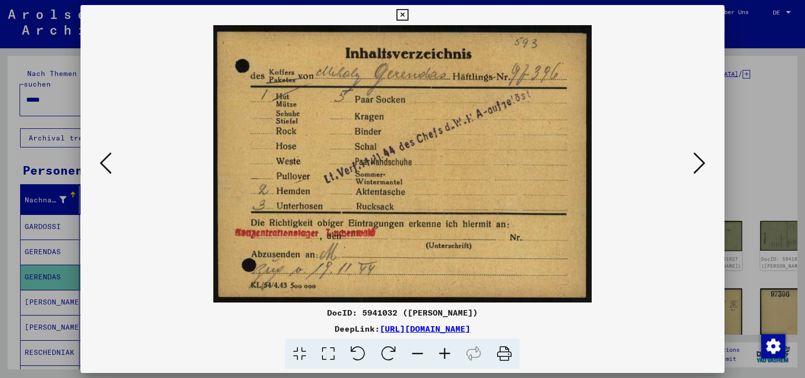
click at [698, 167] on icon at bounding box center [699, 163] width 12 height 24
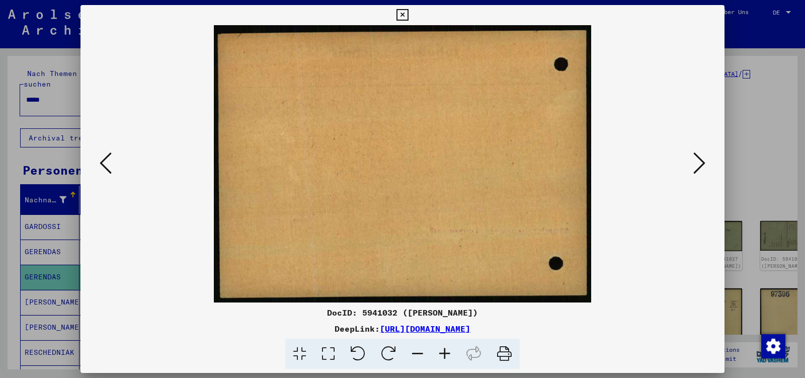
click at [698, 167] on icon at bounding box center [699, 163] width 12 height 24
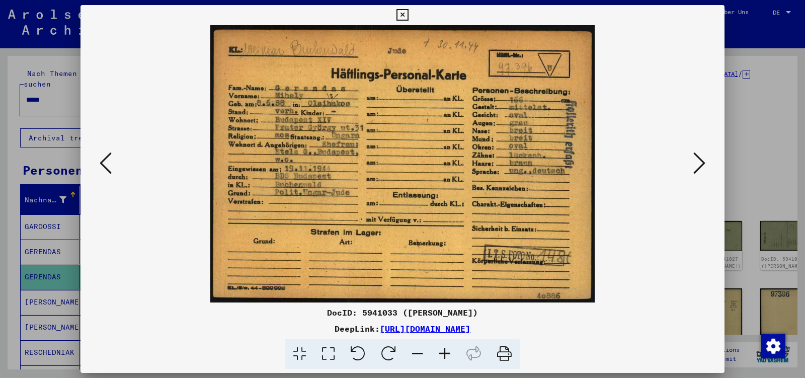
click at [698, 167] on icon at bounding box center [699, 163] width 12 height 24
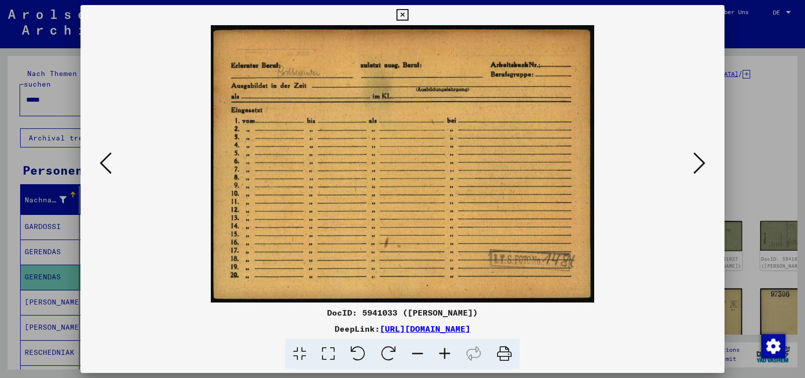
click at [698, 167] on icon at bounding box center [699, 163] width 12 height 24
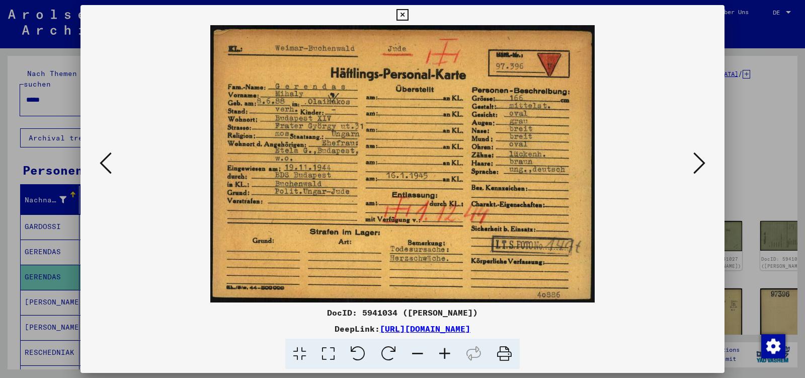
click at [698, 167] on icon at bounding box center [699, 163] width 12 height 24
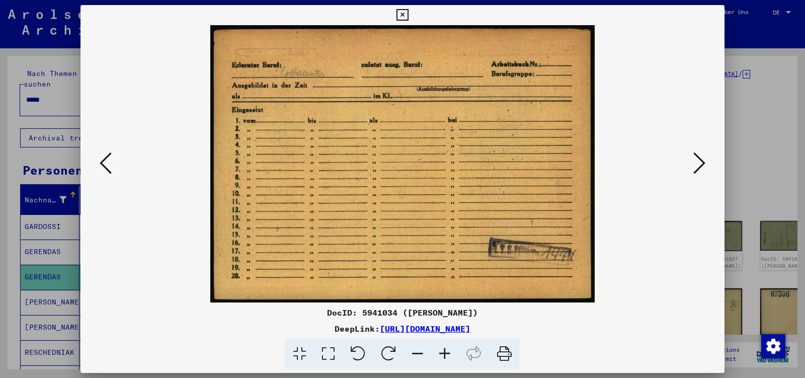
click at [698, 167] on icon at bounding box center [699, 163] width 12 height 24
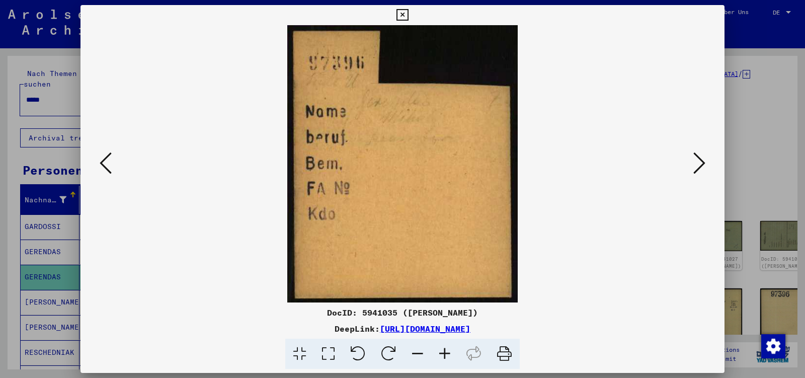
click at [698, 167] on icon at bounding box center [699, 163] width 12 height 24
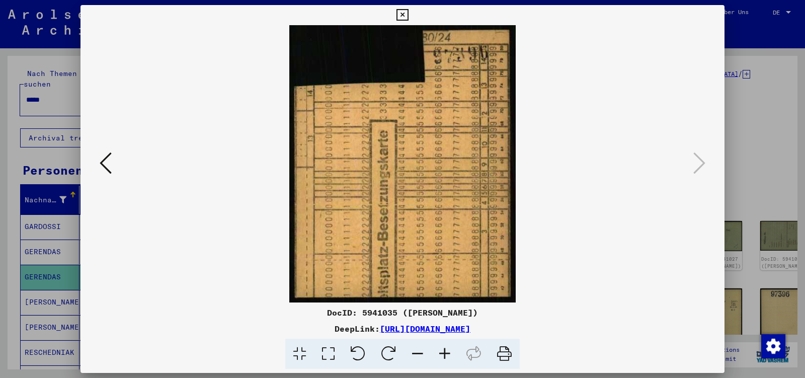
click at [408, 17] on icon at bounding box center [402, 15] width 12 height 12
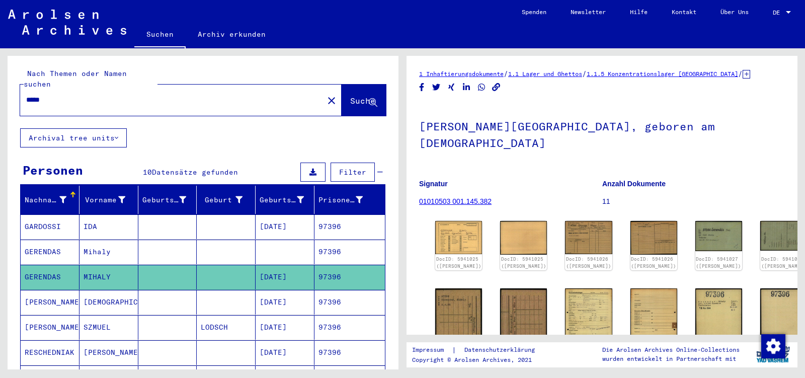
click at [56, 95] on input "*****" at bounding box center [171, 100] width 291 height 11
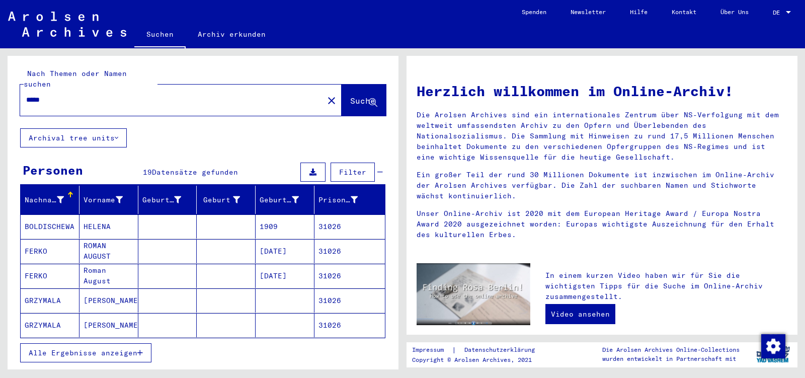
click at [69, 348] on span "Alle Ergebnisse anzeigen" at bounding box center [83, 352] width 109 height 9
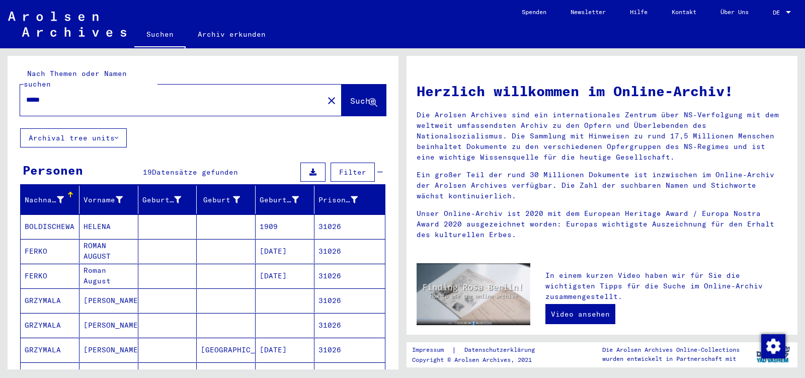
click at [58, 95] on input "*****" at bounding box center [168, 100] width 285 height 11
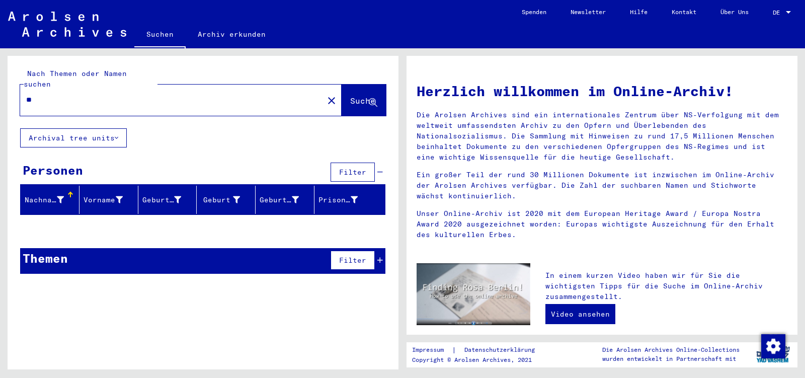
type input "*"
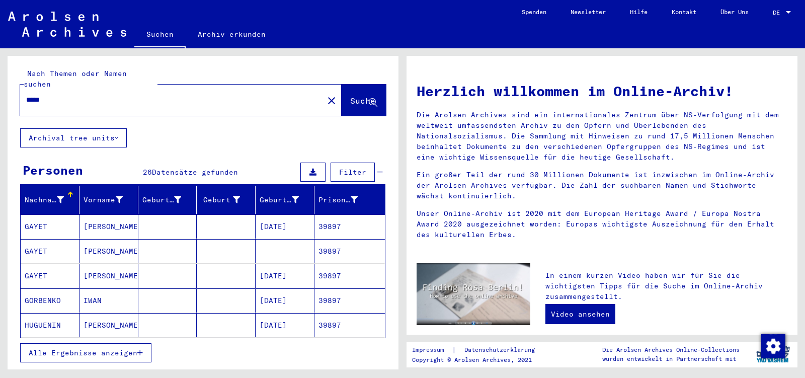
click at [49, 293] on mat-cell "GORBENKO" at bounding box center [50, 300] width 59 height 24
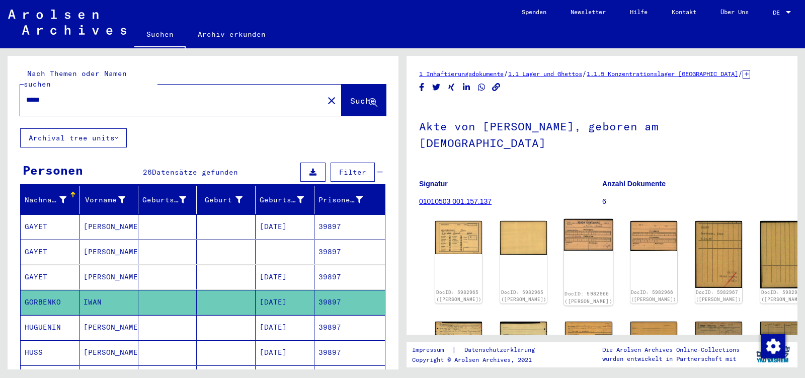
click at [570, 219] on img at bounding box center [588, 235] width 49 height 32
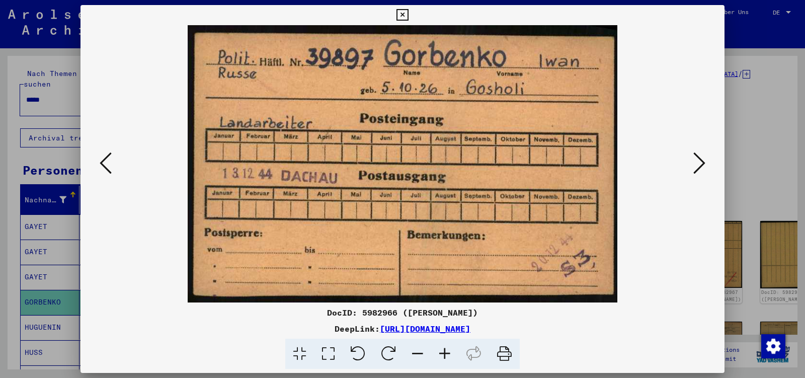
click at [700, 170] on icon at bounding box center [699, 163] width 12 height 24
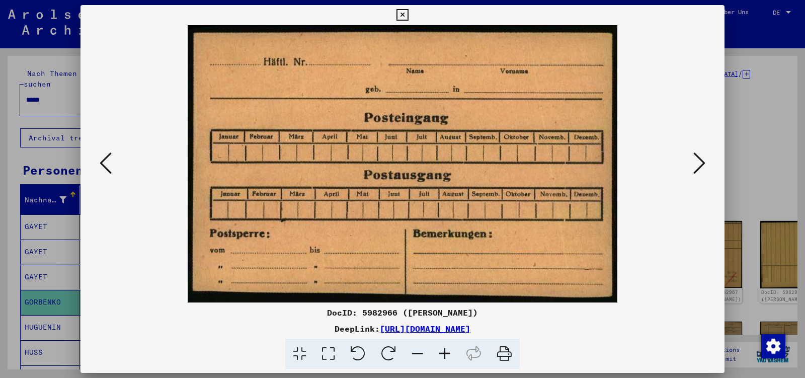
click at [700, 170] on icon at bounding box center [699, 163] width 12 height 24
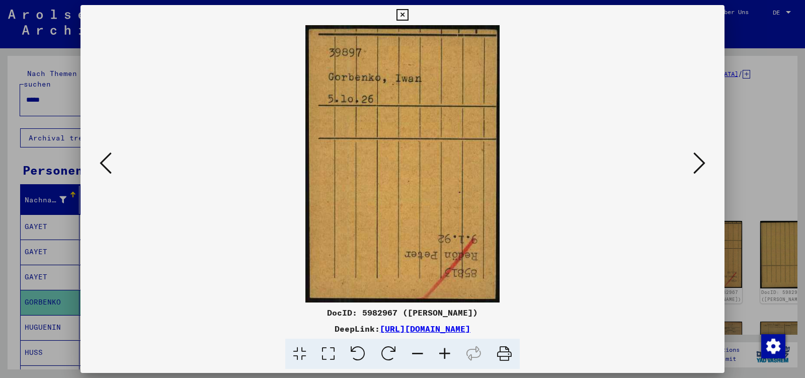
click at [700, 170] on icon at bounding box center [699, 163] width 12 height 24
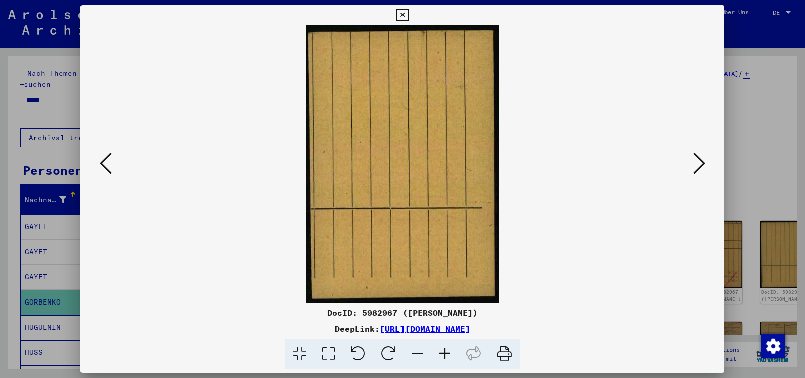
click at [701, 170] on icon at bounding box center [699, 163] width 12 height 24
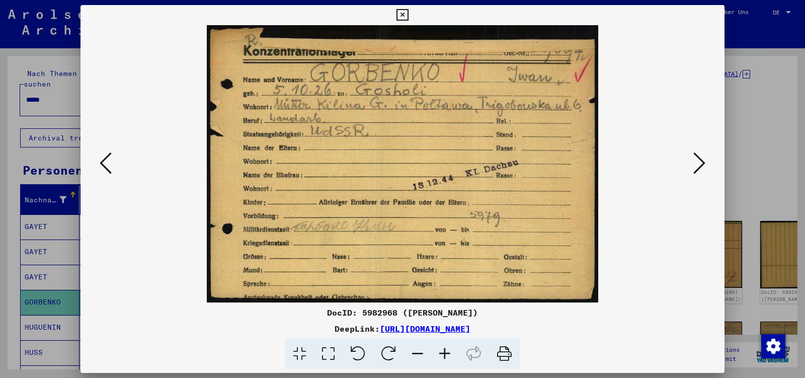
click at [701, 170] on icon at bounding box center [699, 163] width 12 height 24
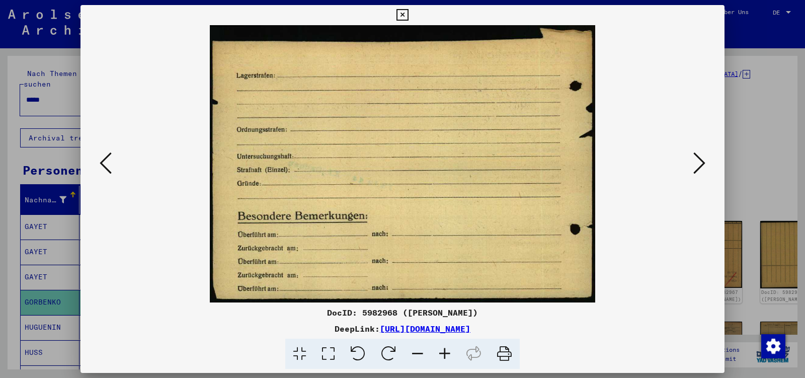
click at [701, 170] on icon at bounding box center [699, 163] width 12 height 24
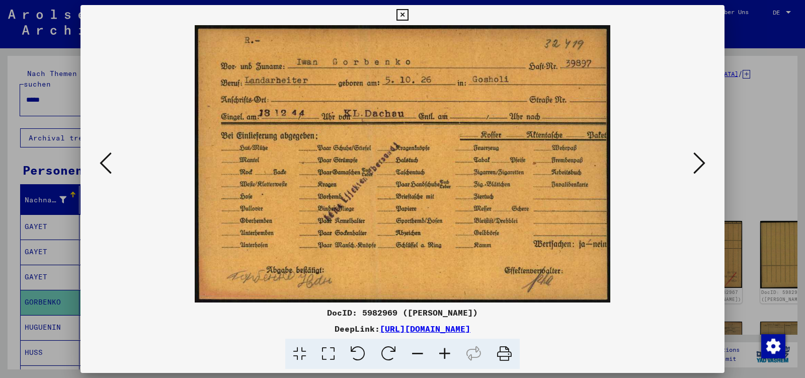
click at [701, 170] on icon at bounding box center [699, 163] width 12 height 24
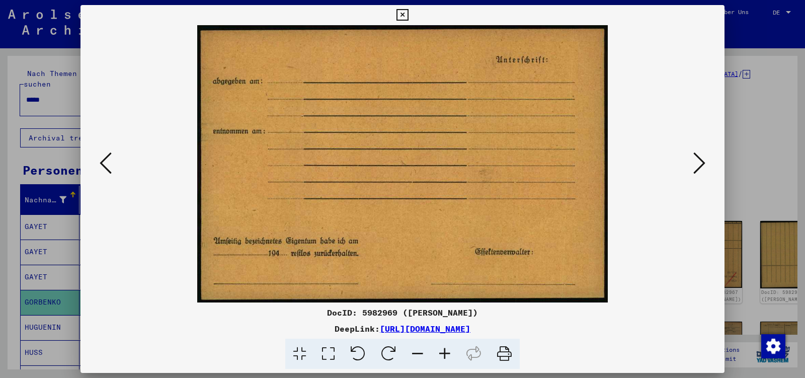
click at [701, 170] on icon at bounding box center [699, 163] width 12 height 24
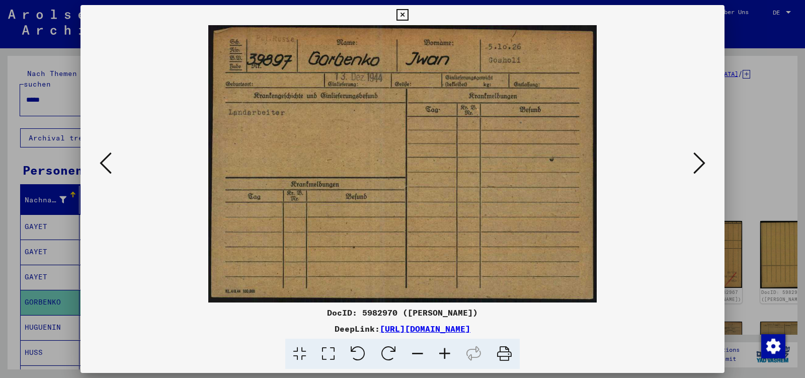
click at [701, 170] on icon at bounding box center [699, 163] width 12 height 24
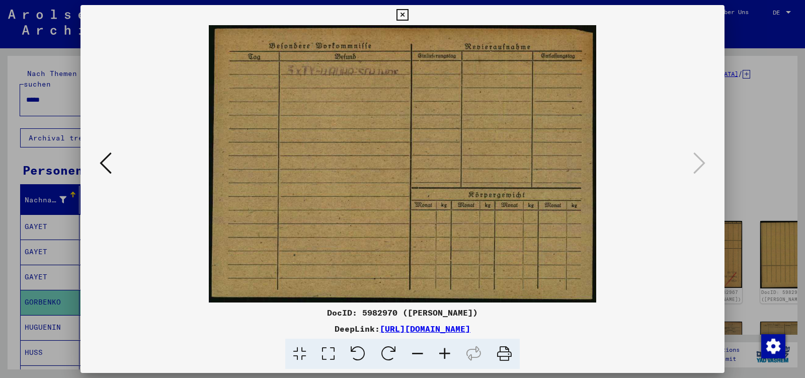
click at [408, 20] on icon at bounding box center [402, 15] width 12 height 12
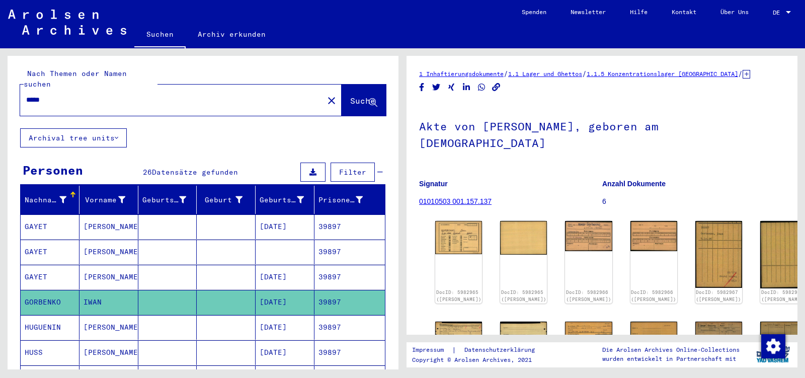
click at [52, 95] on input "*****" at bounding box center [171, 100] width 291 height 11
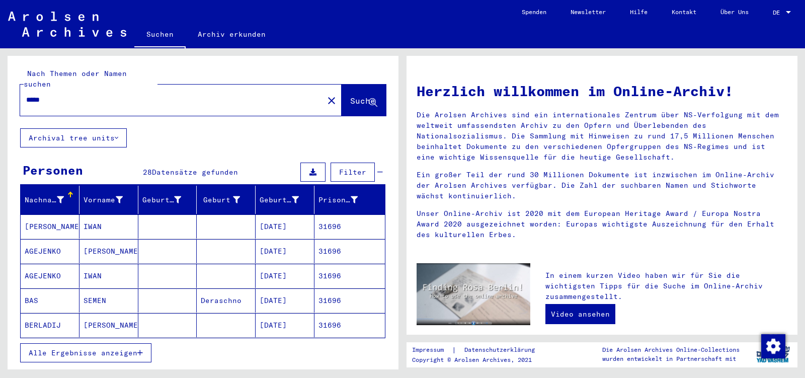
click at [113, 348] on span "Alle Ergebnisse anzeigen" at bounding box center [83, 352] width 109 height 9
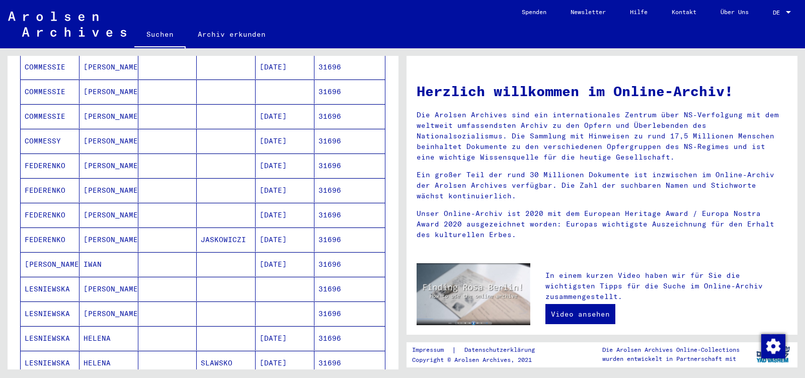
scroll to position [370, 0]
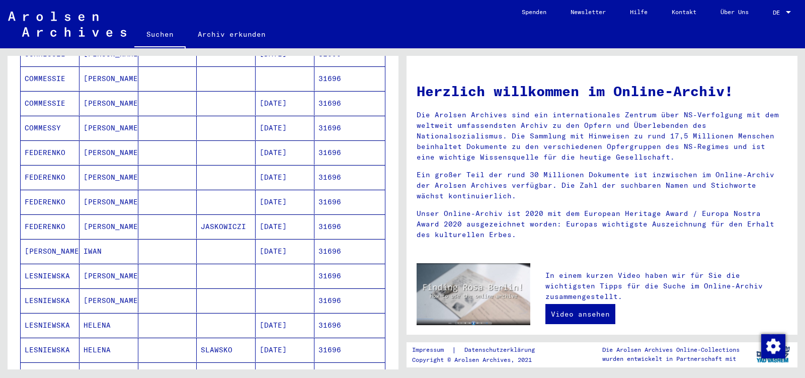
click at [111, 240] on mat-cell "IWAN" at bounding box center [108, 251] width 59 height 24
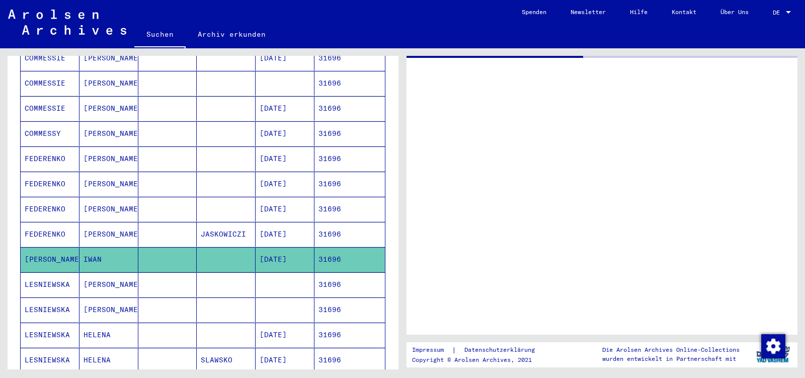
scroll to position [373, 0]
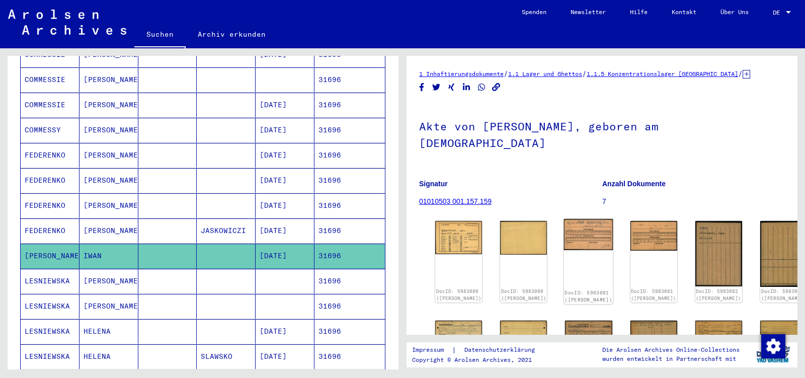
click at [572, 221] on img at bounding box center [588, 234] width 49 height 31
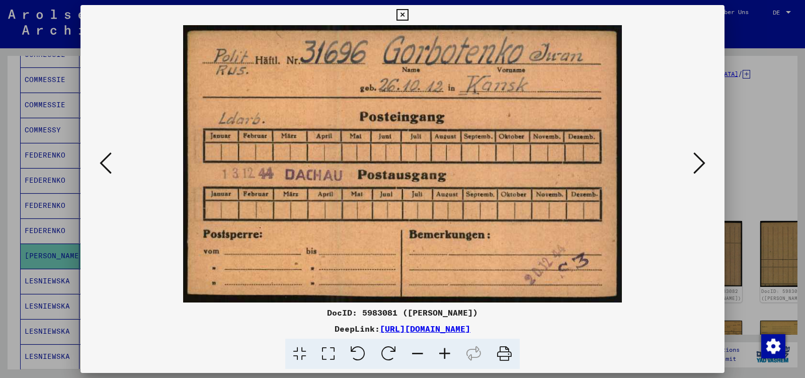
click at [698, 160] on icon at bounding box center [699, 163] width 12 height 24
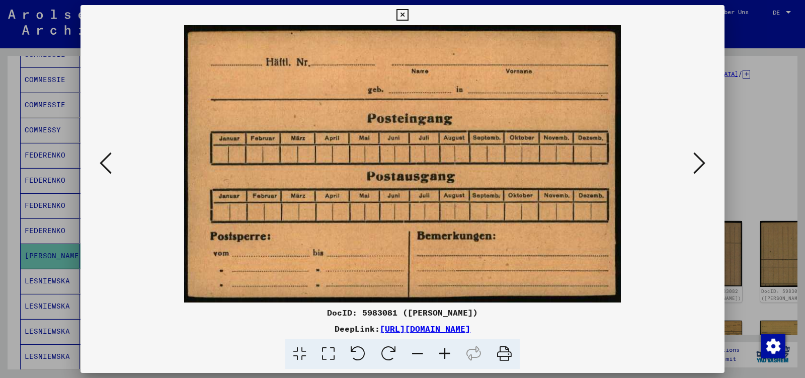
click at [698, 160] on icon at bounding box center [699, 163] width 12 height 24
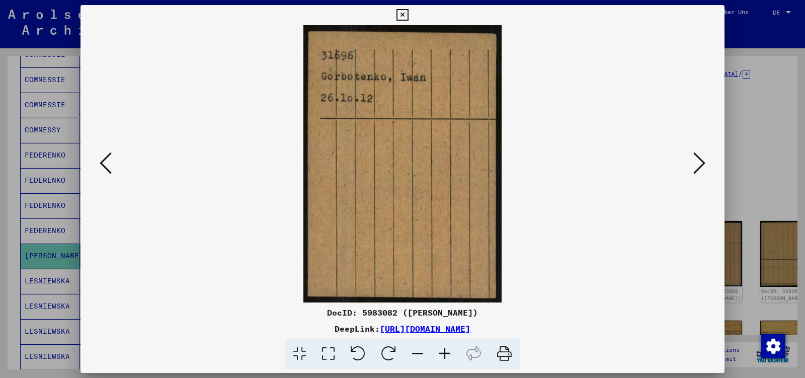
click at [698, 160] on icon at bounding box center [699, 163] width 12 height 24
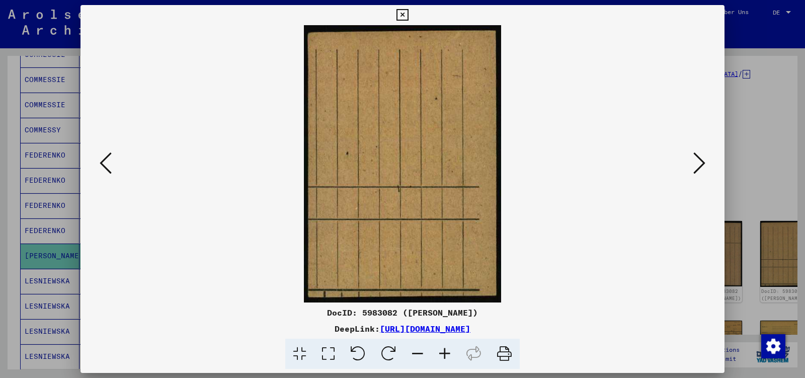
click at [698, 160] on icon at bounding box center [699, 163] width 12 height 24
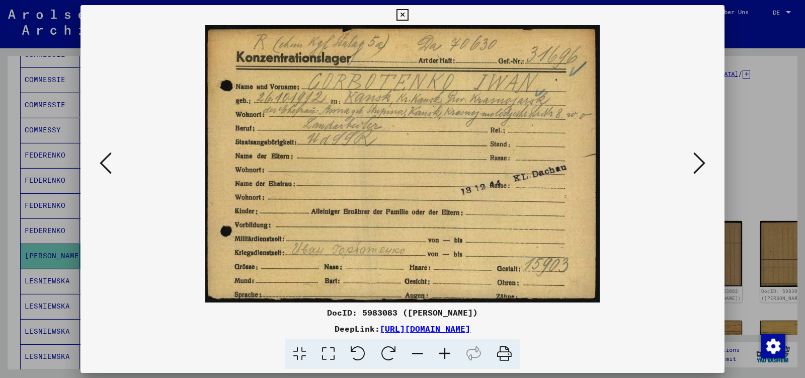
click at [698, 160] on icon at bounding box center [699, 163] width 12 height 24
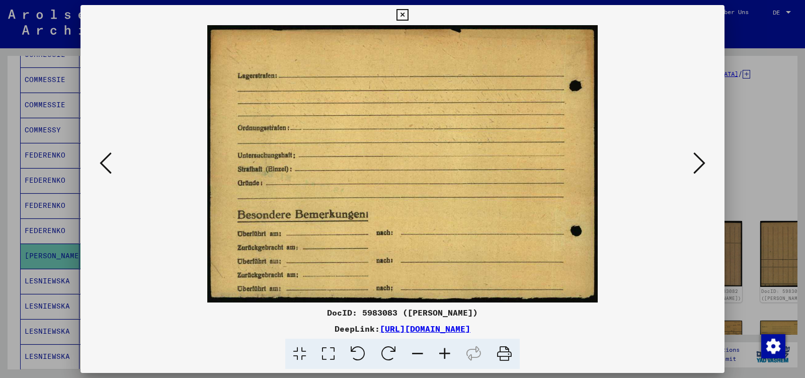
click at [698, 160] on icon at bounding box center [699, 163] width 12 height 24
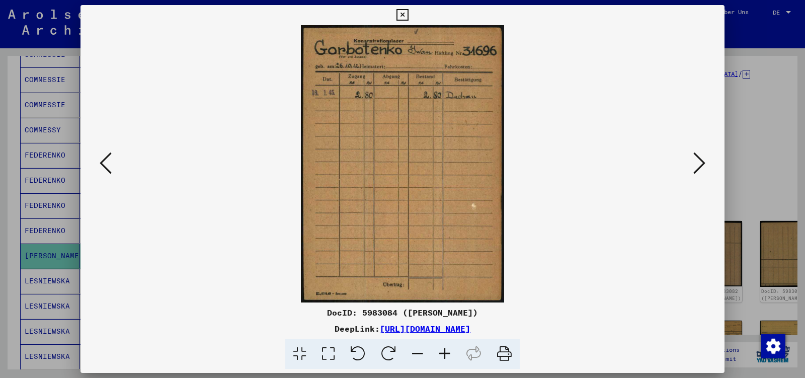
click at [698, 160] on icon at bounding box center [699, 163] width 12 height 24
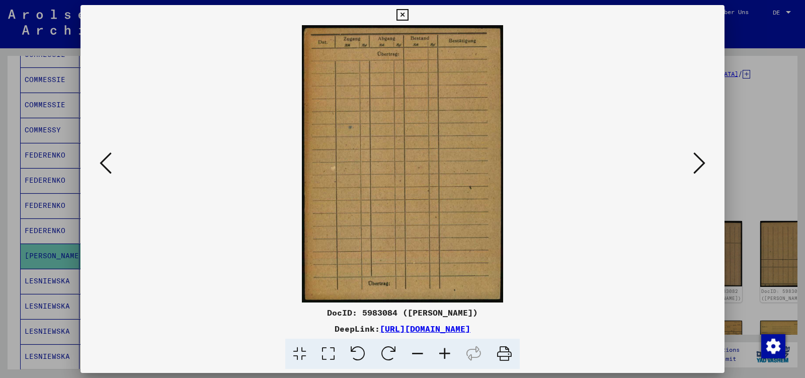
click at [698, 160] on icon at bounding box center [699, 163] width 12 height 24
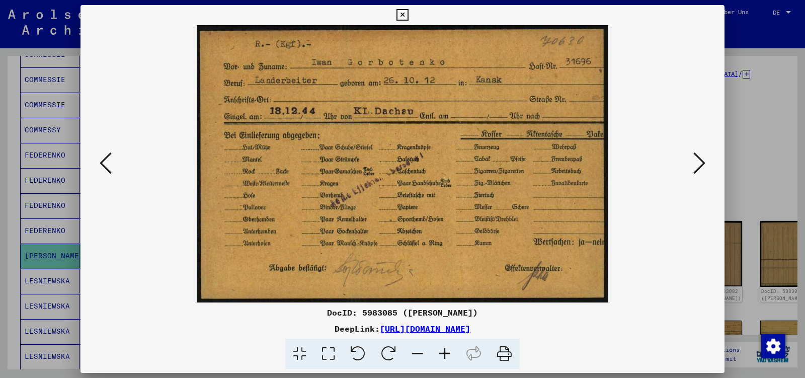
click at [698, 160] on icon at bounding box center [699, 163] width 12 height 24
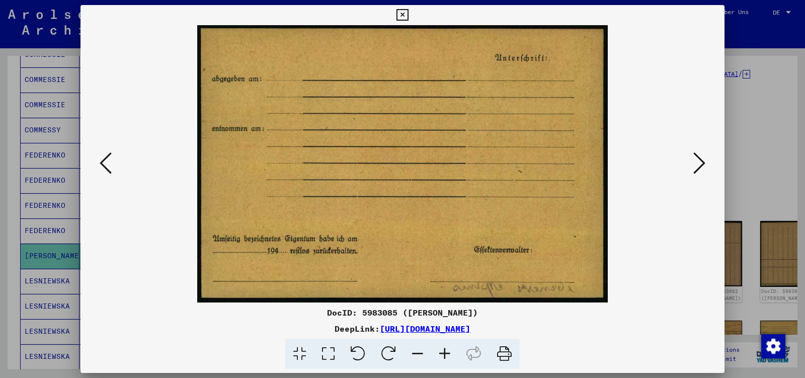
click at [698, 160] on icon at bounding box center [699, 163] width 12 height 24
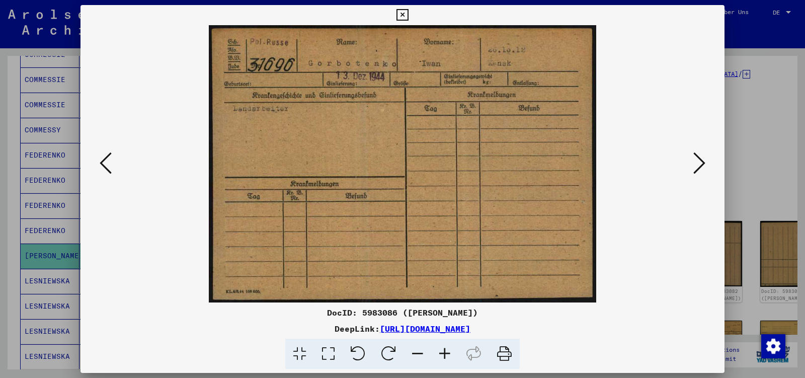
click at [698, 160] on icon at bounding box center [699, 163] width 12 height 24
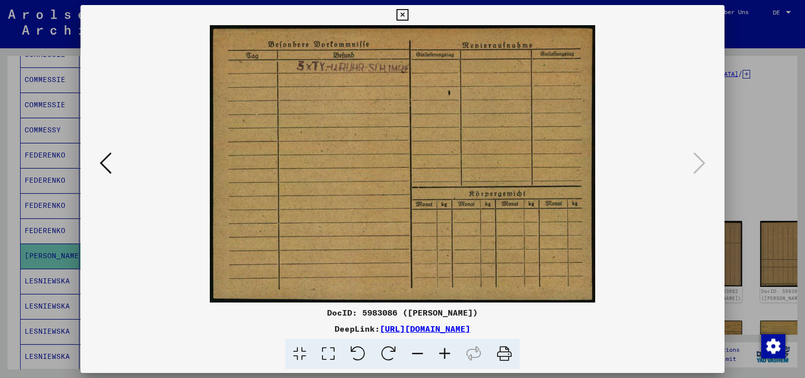
click at [408, 18] on icon at bounding box center [402, 15] width 12 height 12
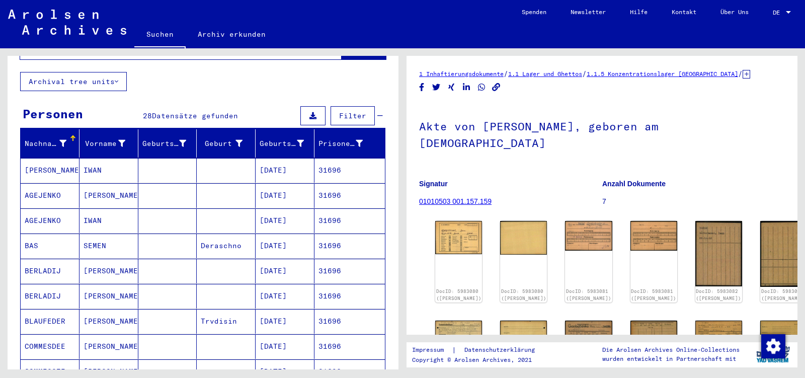
scroll to position [0, 0]
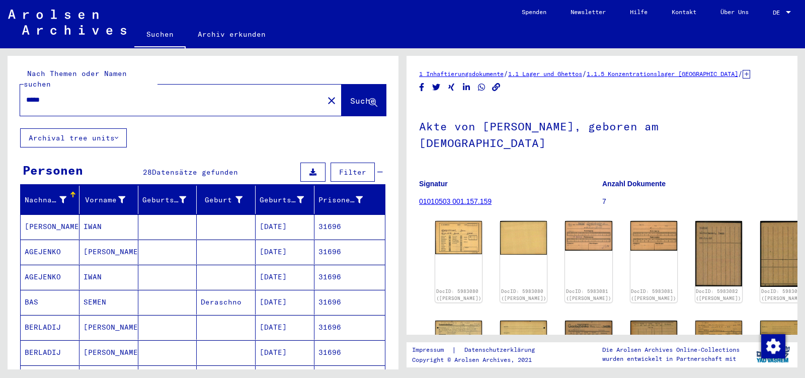
click at [87, 95] on input "*****" at bounding box center [171, 100] width 291 height 11
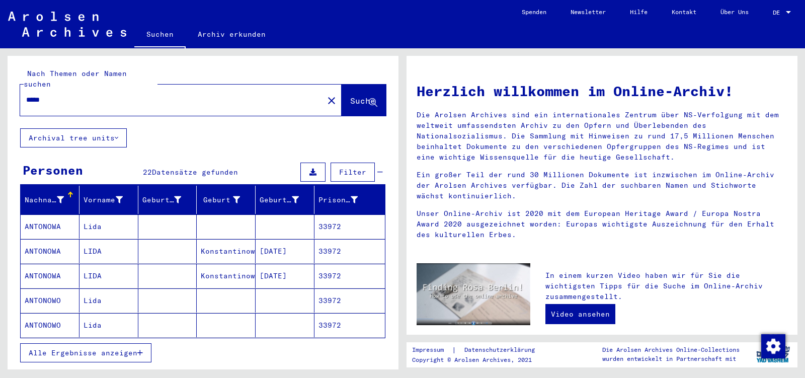
click at [52, 348] on span "Alle Ergebnisse anzeigen" at bounding box center [83, 352] width 109 height 9
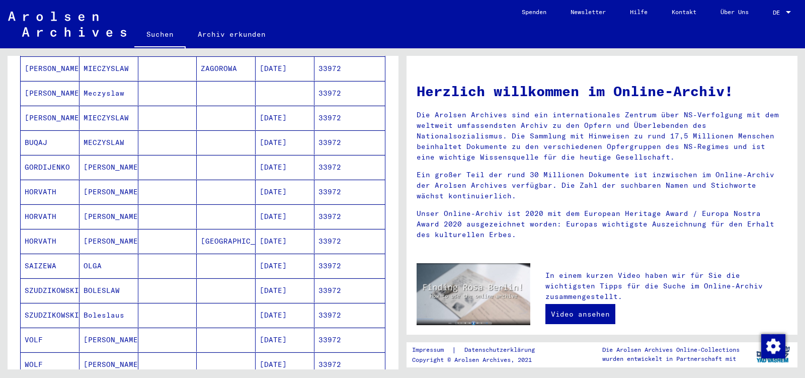
scroll to position [317, 0]
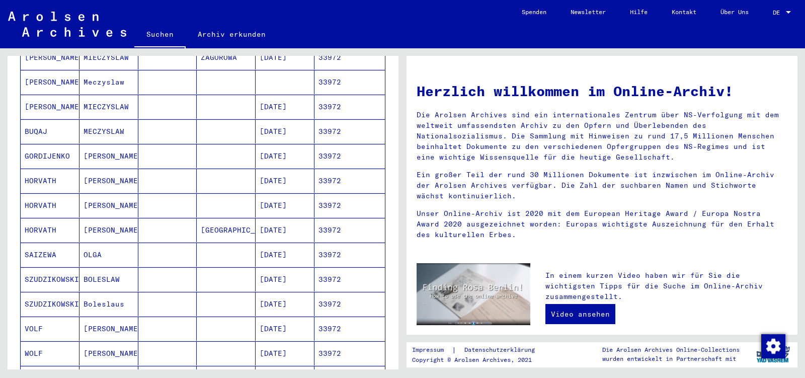
click at [113, 144] on mat-cell "[PERSON_NAME]" at bounding box center [108, 156] width 59 height 24
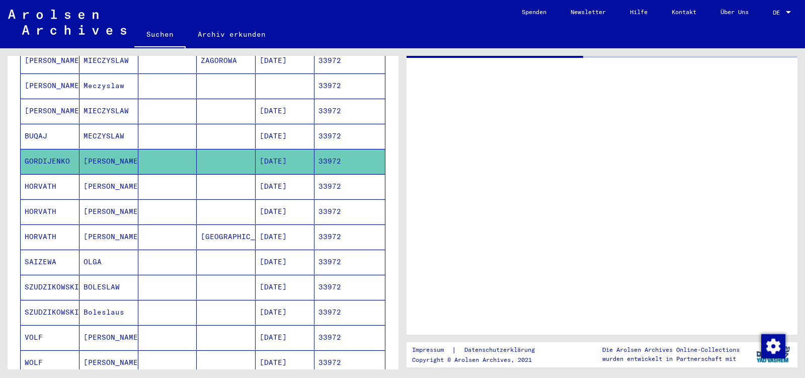
scroll to position [319, 0]
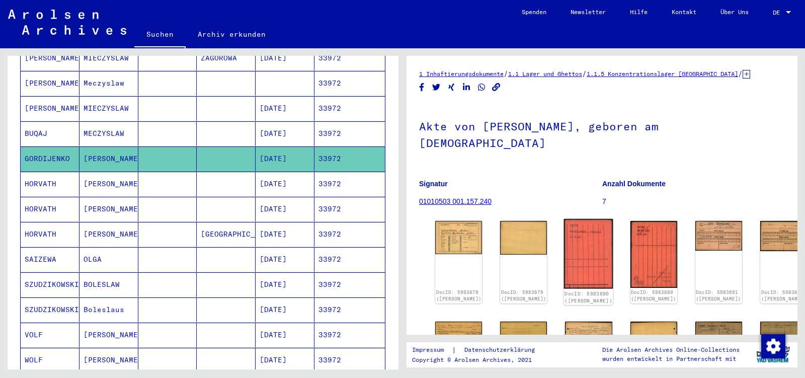
click at [564, 230] on img at bounding box center [588, 254] width 49 height 70
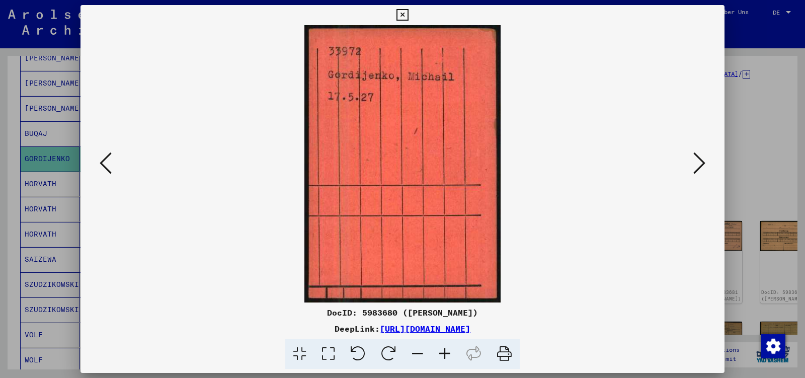
click at [701, 168] on icon at bounding box center [699, 163] width 12 height 24
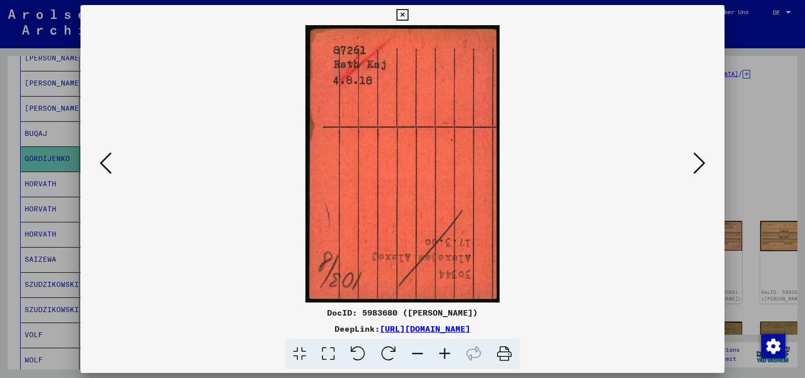
click at [701, 168] on icon at bounding box center [699, 163] width 12 height 24
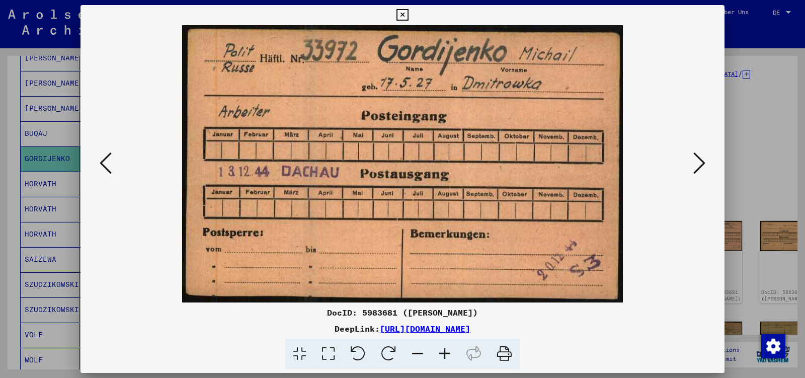
click at [701, 168] on icon at bounding box center [699, 163] width 12 height 24
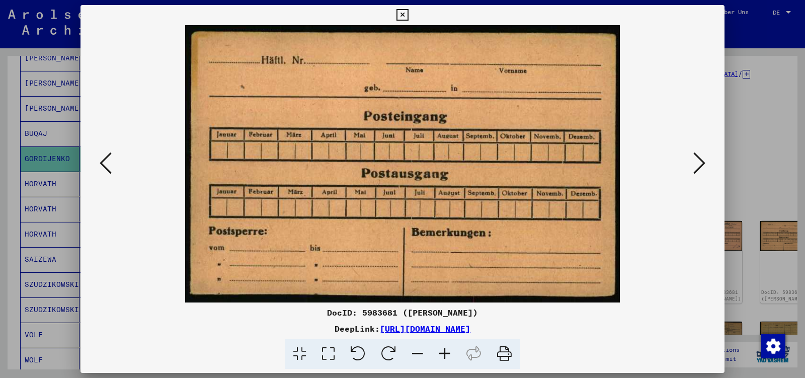
click at [701, 168] on icon at bounding box center [699, 163] width 12 height 24
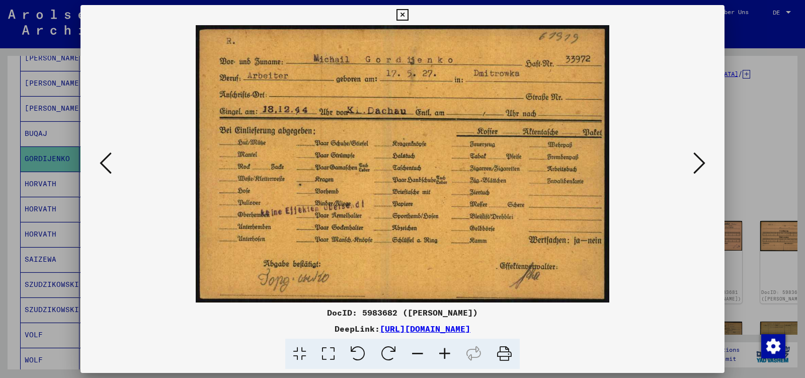
click at [701, 168] on icon at bounding box center [699, 163] width 12 height 24
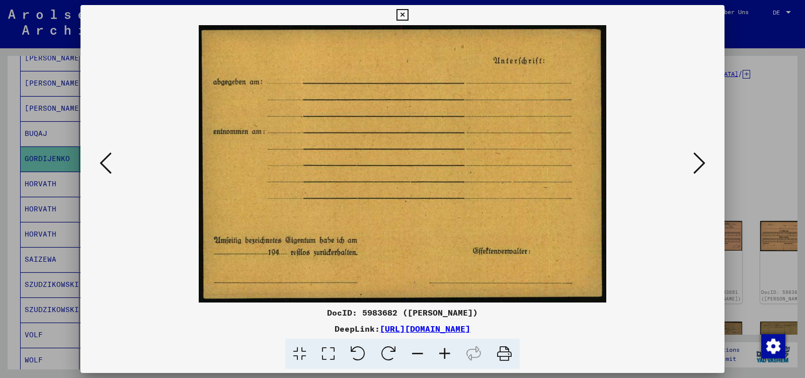
click at [701, 168] on icon at bounding box center [699, 163] width 12 height 24
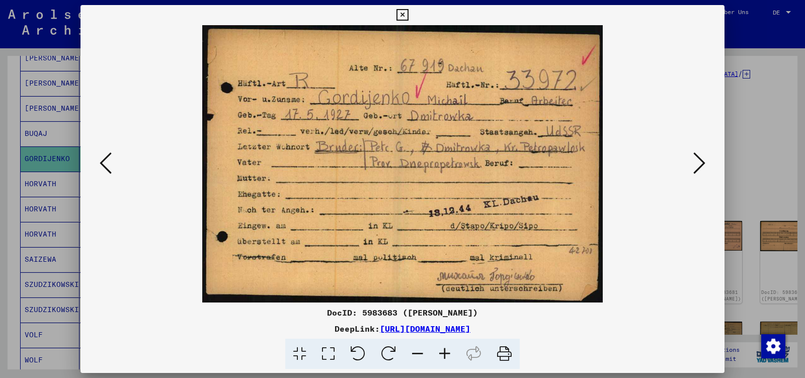
click at [701, 168] on icon at bounding box center [699, 163] width 12 height 24
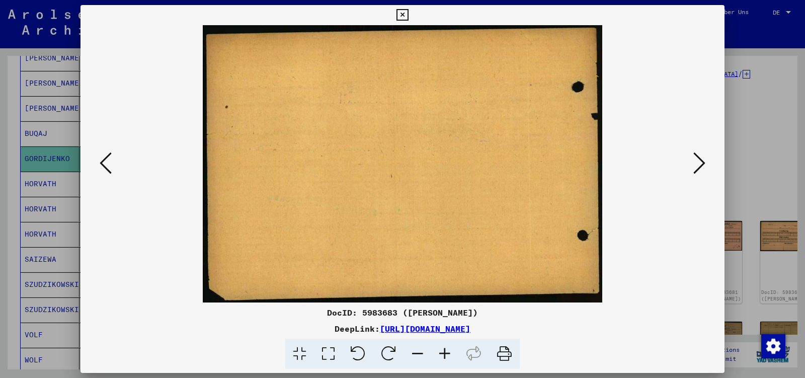
click at [701, 168] on icon at bounding box center [699, 163] width 12 height 24
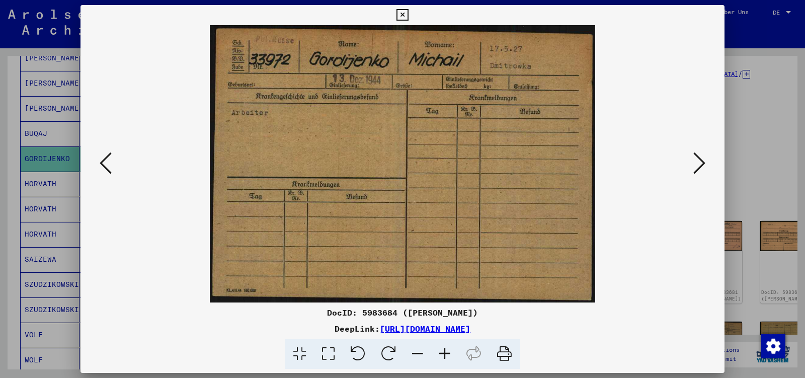
click at [701, 168] on icon at bounding box center [699, 163] width 12 height 24
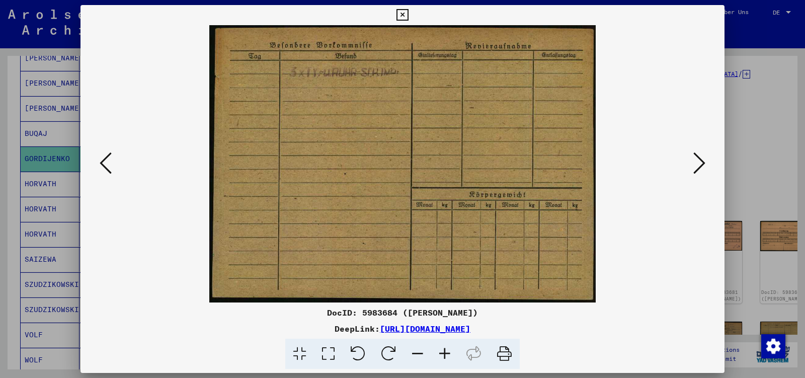
click at [701, 168] on icon at bounding box center [699, 163] width 12 height 24
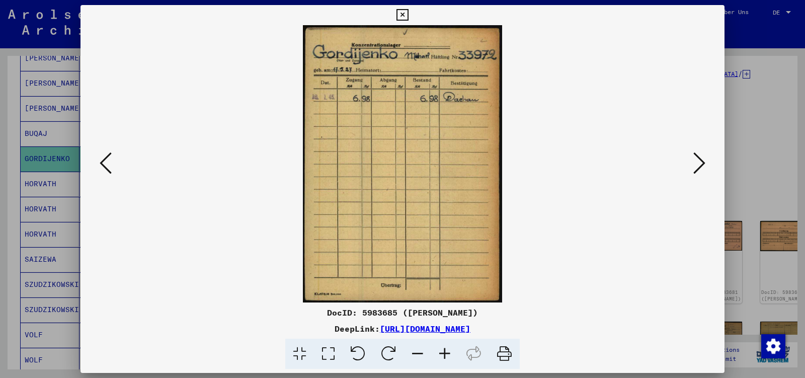
click at [701, 168] on icon at bounding box center [699, 163] width 12 height 24
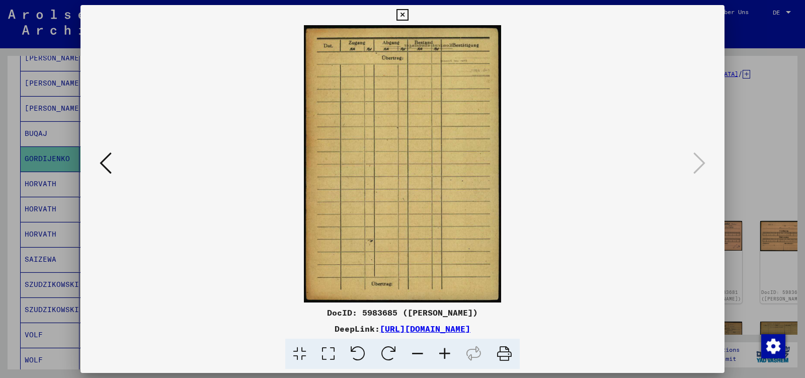
click at [408, 12] on icon at bounding box center [402, 15] width 12 height 12
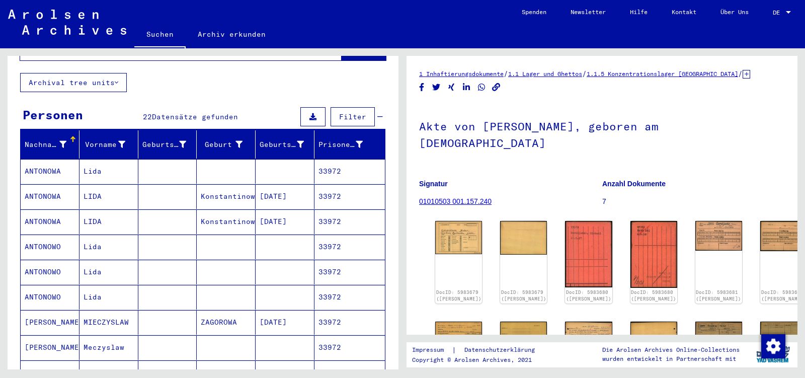
scroll to position [0, 0]
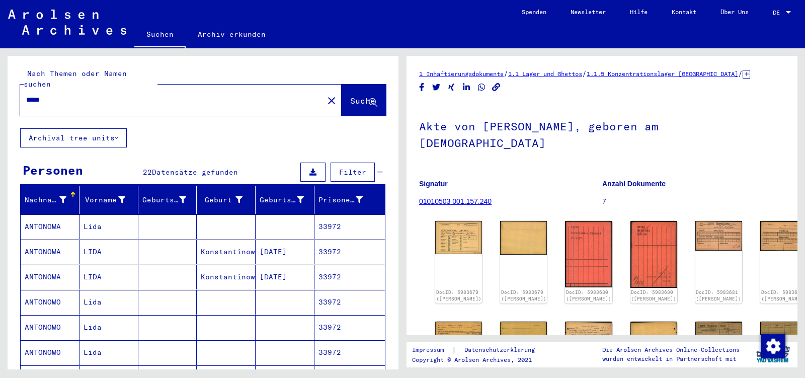
click at [56, 95] on input "*****" at bounding box center [171, 100] width 291 height 11
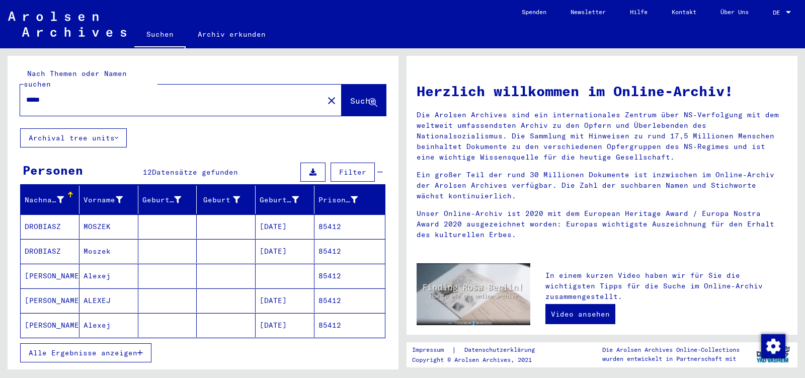
click at [125, 291] on mat-cell "ALEXEJ" at bounding box center [108, 300] width 59 height 24
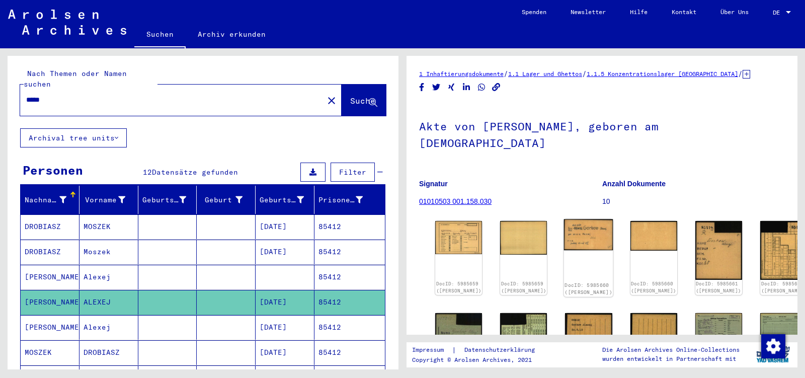
click at [565, 219] on img at bounding box center [588, 234] width 49 height 31
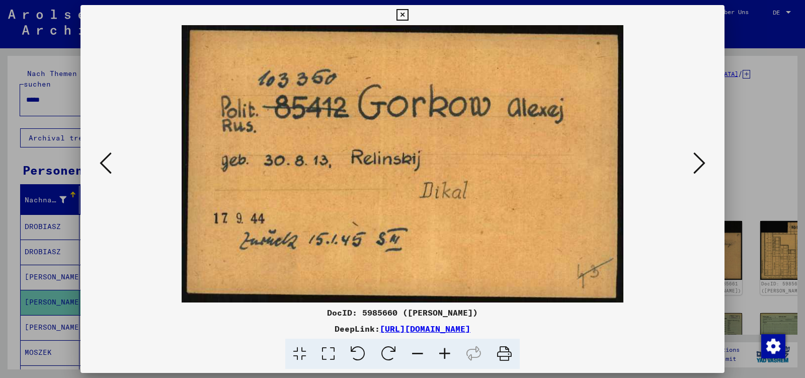
click at [690, 169] on img at bounding box center [402, 163] width 575 height 277
click at [697, 166] on icon at bounding box center [699, 163] width 12 height 24
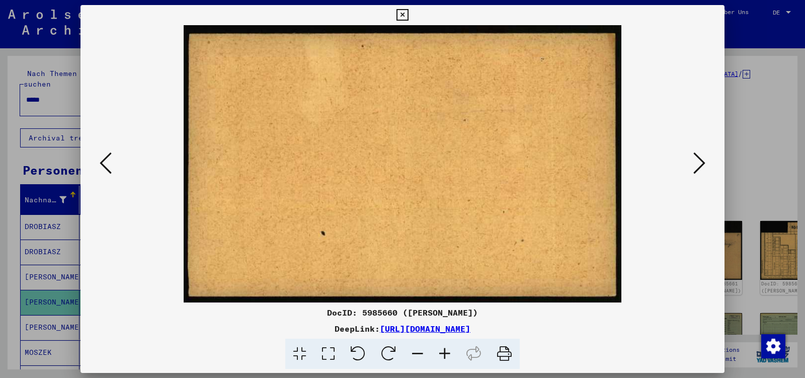
click at [698, 166] on icon at bounding box center [699, 163] width 12 height 24
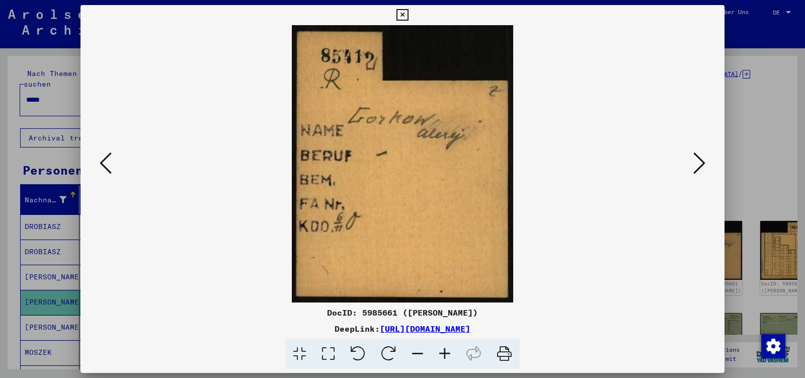
click at [698, 166] on icon at bounding box center [699, 163] width 12 height 24
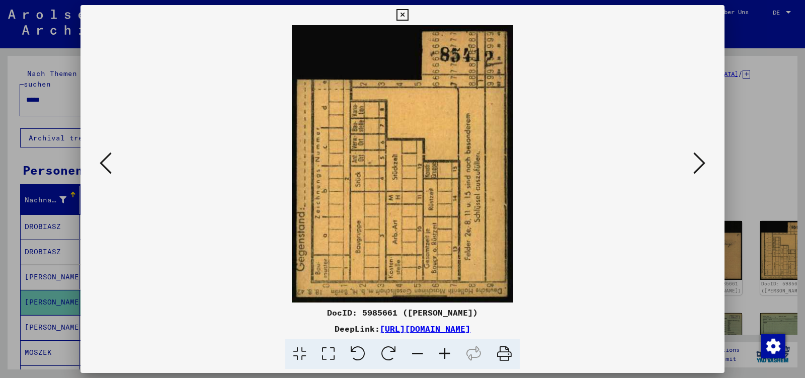
click at [698, 166] on icon at bounding box center [699, 163] width 12 height 24
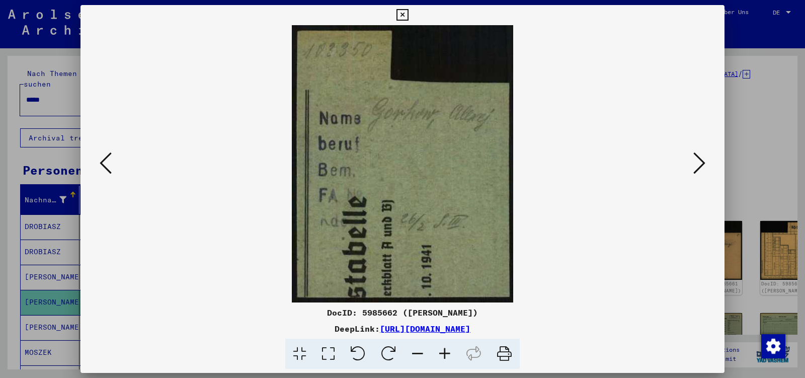
click at [698, 166] on icon at bounding box center [699, 163] width 12 height 24
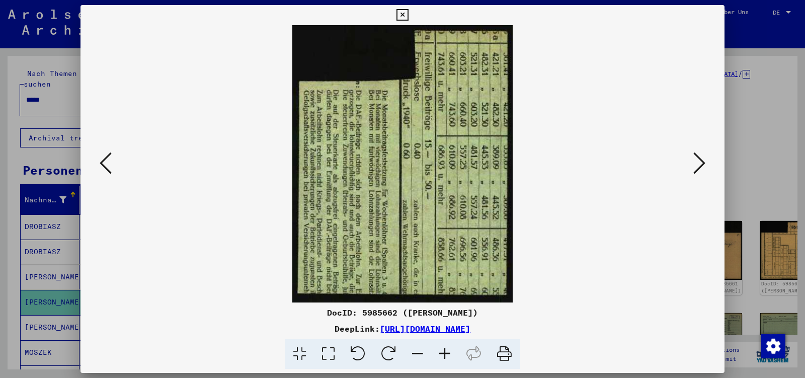
click at [698, 166] on icon at bounding box center [699, 163] width 12 height 24
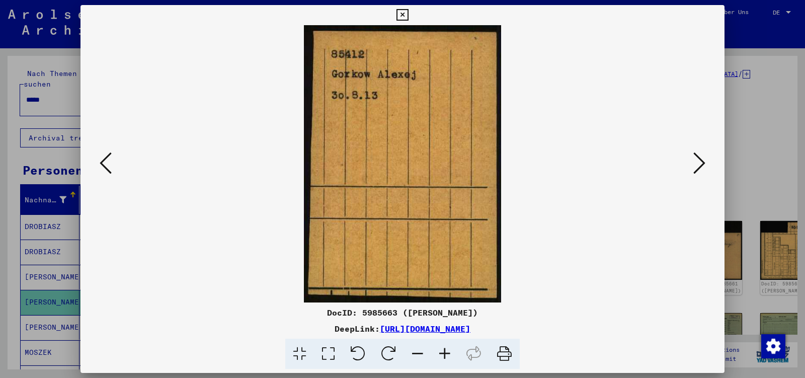
click at [698, 166] on icon at bounding box center [699, 163] width 12 height 24
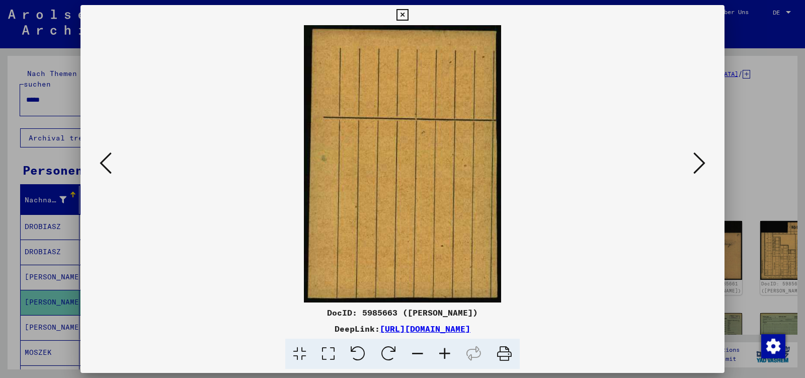
click at [698, 166] on icon at bounding box center [699, 163] width 12 height 24
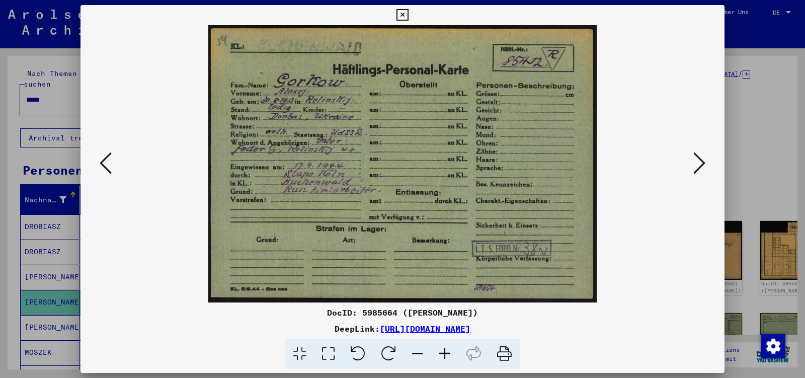
click at [698, 166] on icon at bounding box center [699, 163] width 12 height 24
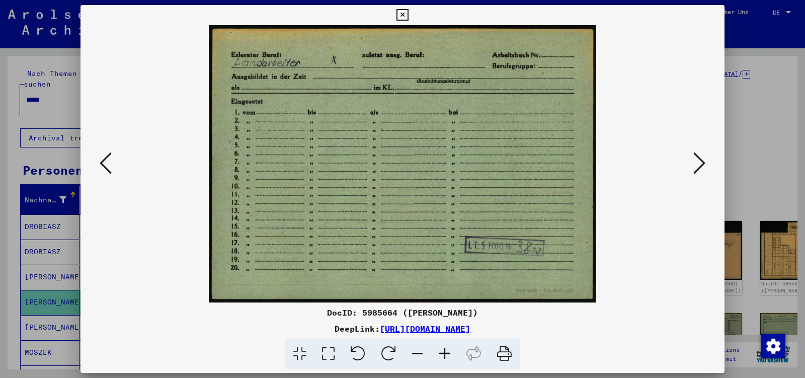
click at [698, 166] on icon at bounding box center [699, 163] width 12 height 24
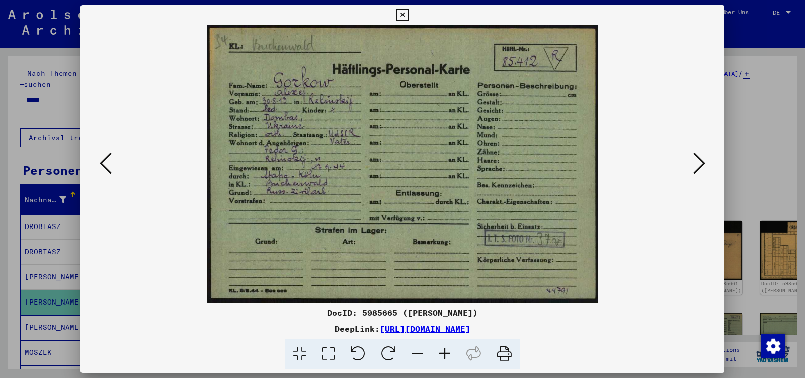
click at [698, 166] on icon at bounding box center [699, 163] width 12 height 24
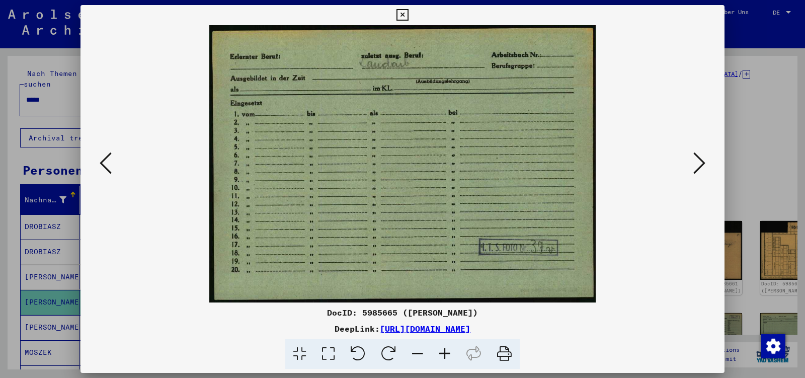
click at [698, 166] on icon at bounding box center [699, 163] width 12 height 24
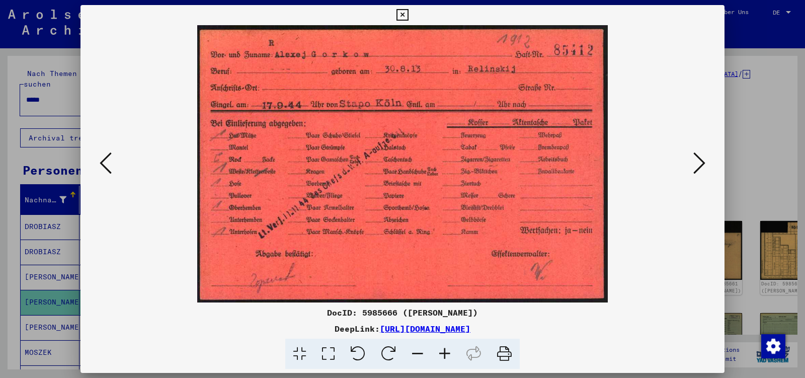
click at [698, 166] on icon at bounding box center [699, 163] width 12 height 24
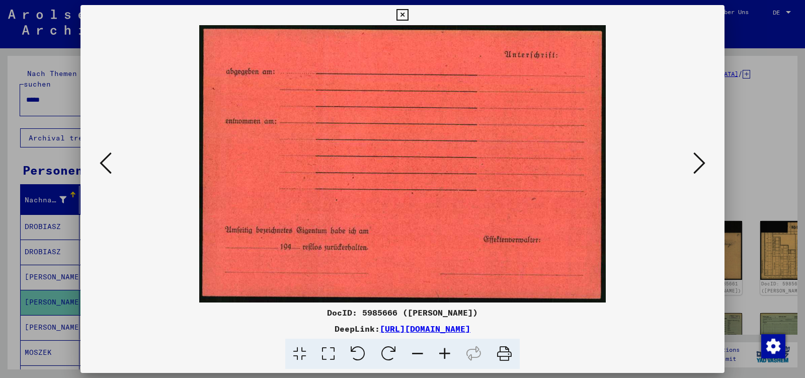
click at [698, 166] on icon at bounding box center [699, 163] width 12 height 24
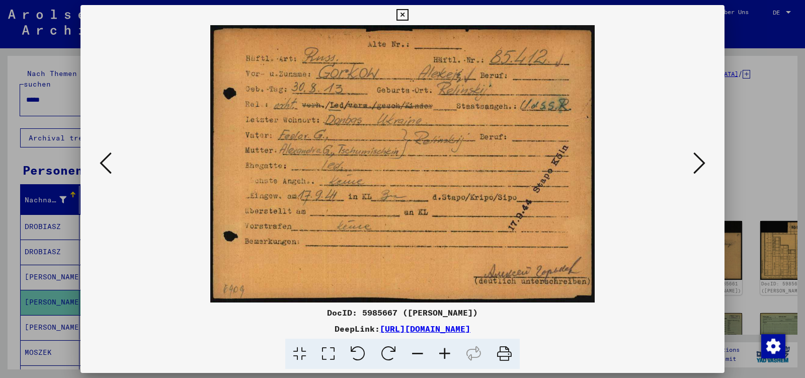
click at [698, 166] on icon at bounding box center [699, 163] width 12 height 24
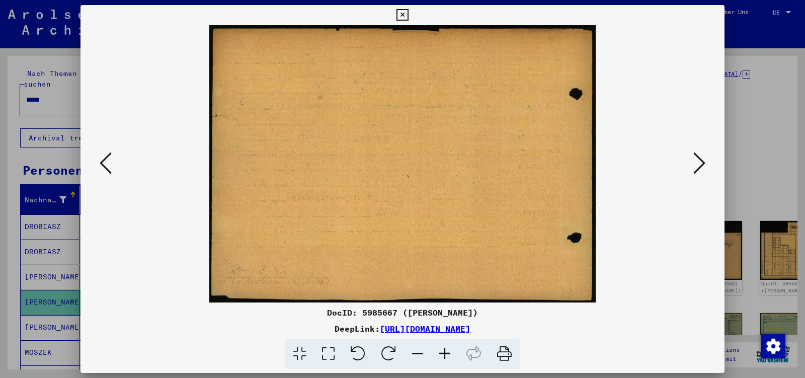
click at [698, 166] on icon at bounding box center [699, 163] width 12 height 24
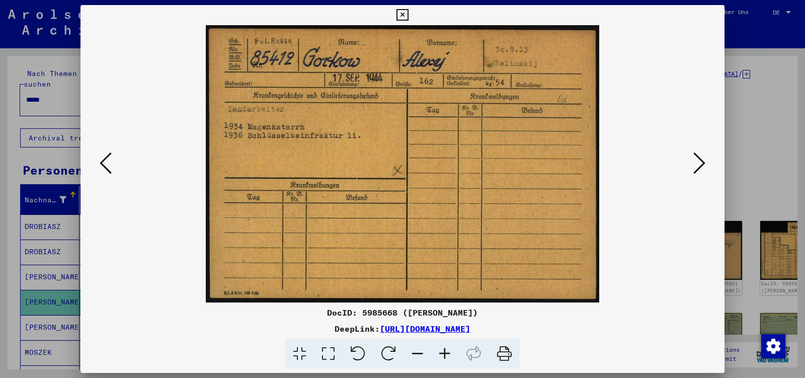
click at [698, 166] on icon at bounding box center [699, 163] width 12 height 24
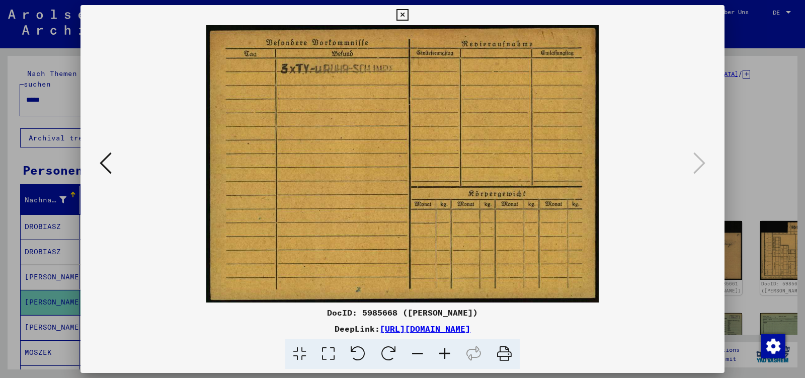
drag, startPoint x: 717, startPoint y: 11, endPoint x: 653, endPoint y: 39, distance: 70.1
click at [408, 12] on icon at bounding box center [402, 15] width 12 height 12
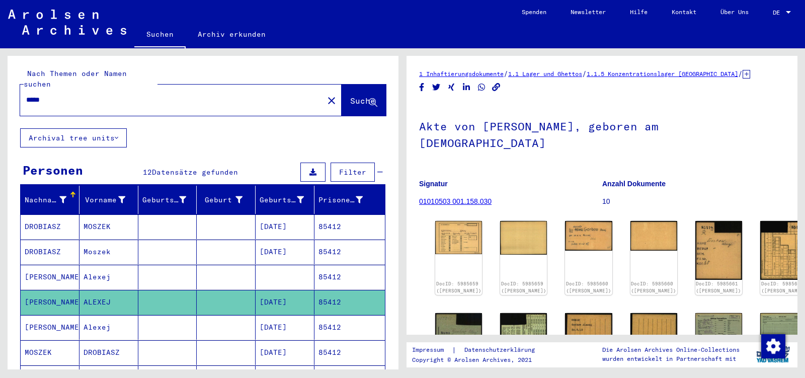
click at [58, 95] on input "*****" at bounding box center [171, 100] width 291 height 11
drag, startPoint x: 58, startPoint y: 93, endPoint x: 164, endPoint y: 230, distance: 173.6
click at [61, 100] on input "*****" at bounding box center [171, 100] width 291 height 11
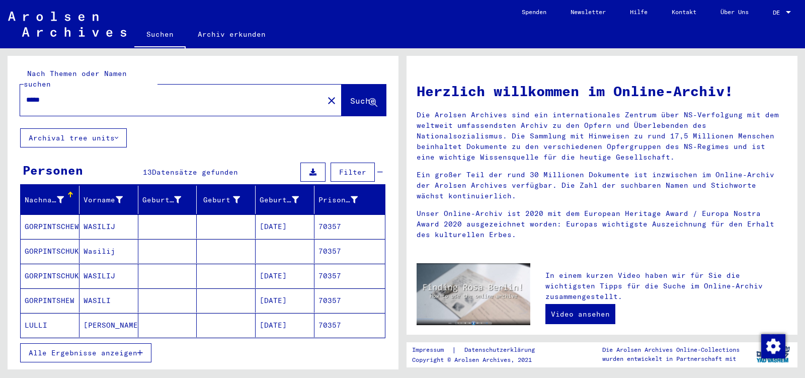
click at [115, 289] on mat-cell "WASILI" at bounding box center [108, 300] width 59 height 24
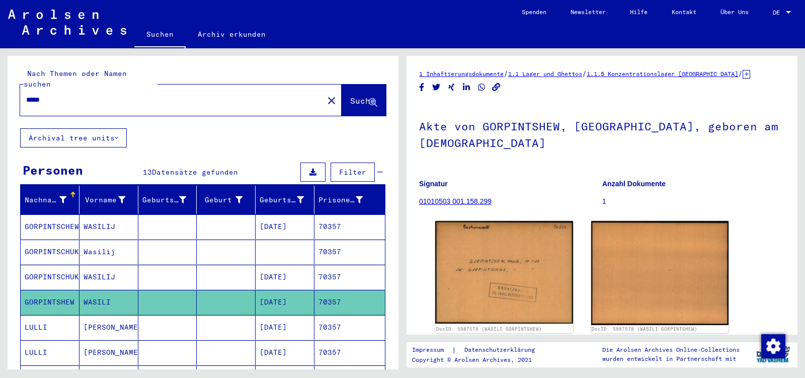
click at [105, 271] on mat-cell "WASILIJ" at bounding box center [108, 277] width 59 height 25
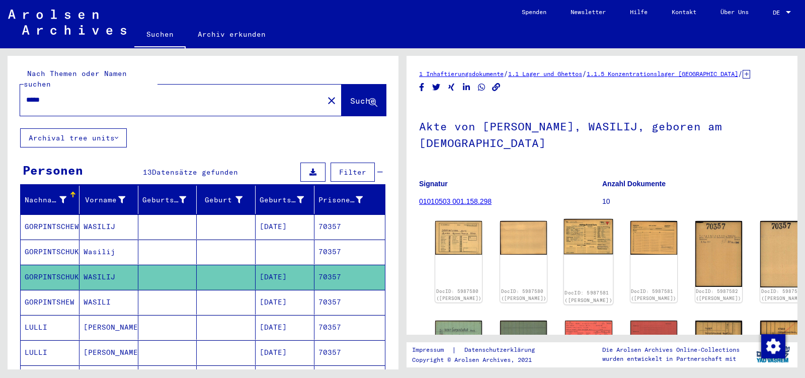
click at [565, 238] on img at bounding box center [588, 236] width 49 height 35
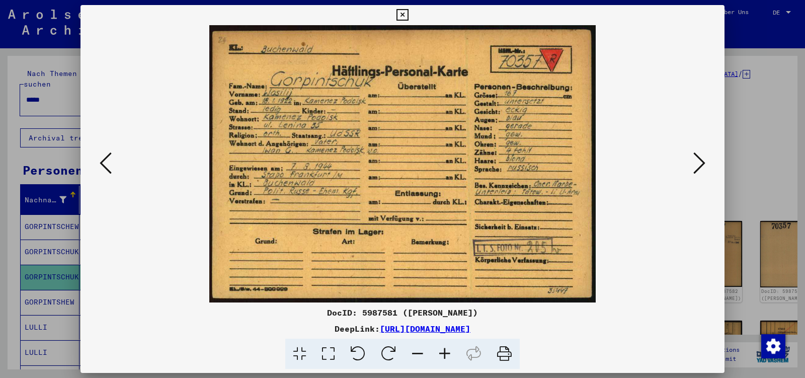
click at [698, 162] on icon at bounding box center [699, 163] width 12 height 24
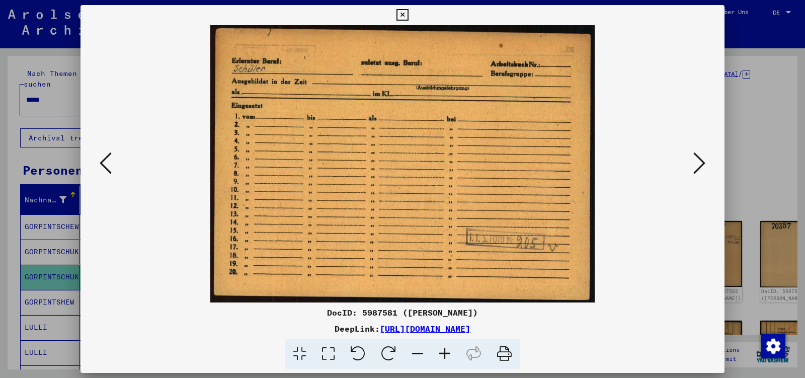
click at [698, 162] on icon at bounding box center [699, 163] width 12 height 24
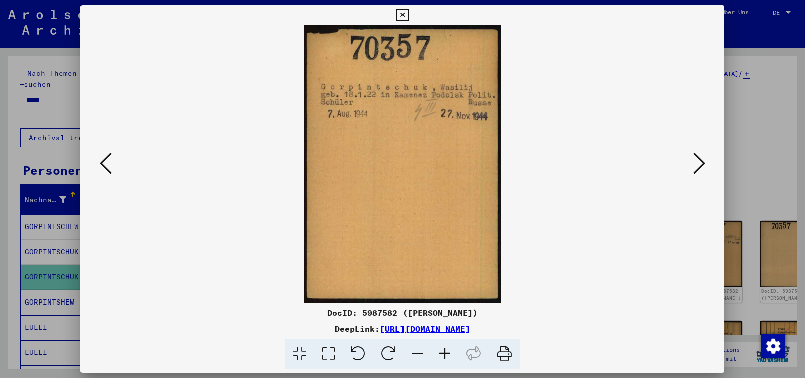
click at [698, 162] on icon at bounding box center [699, 163] width 12 height 24
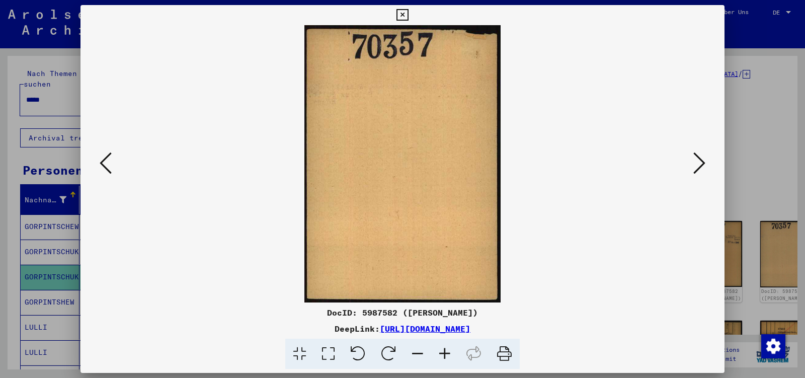
click at [698, 163] on icon at bounding box center [699, 163] width 12 height 24
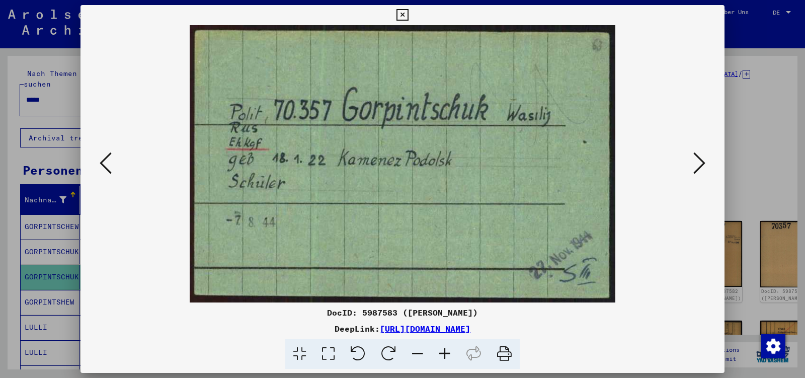
click at [698, 163] on icon at bounding box center [699, 163] width 12 height 24
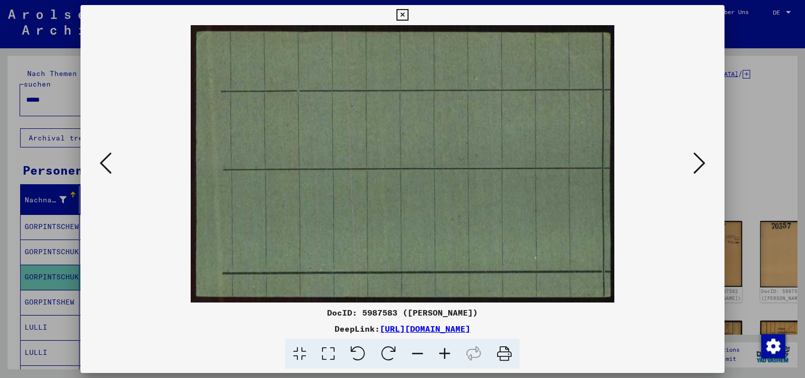
click at [698, 163] on icon at bounding box center [699, 163] width 12 height 24
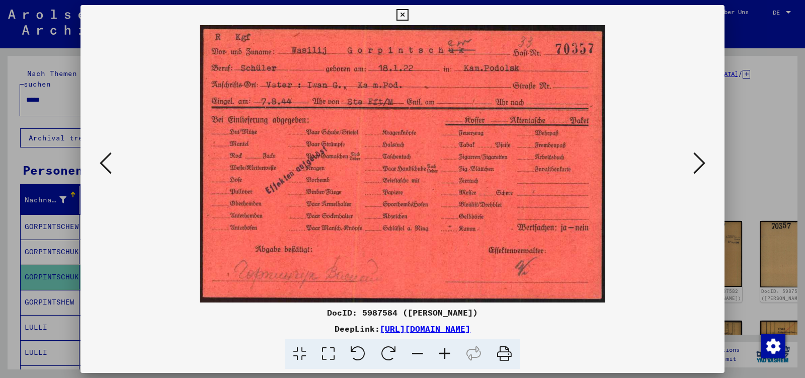
click at [698, 163] on icon at bounding box center [699, 163] width 12 height 24
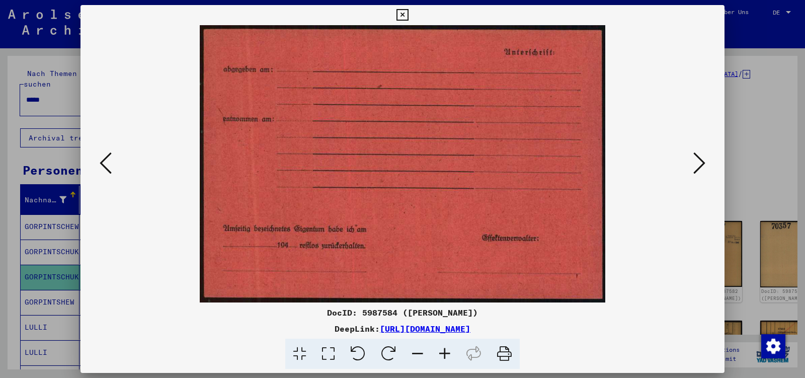
click at [698, 164] on icon at bounding box center [699, 163] width 12 height 24
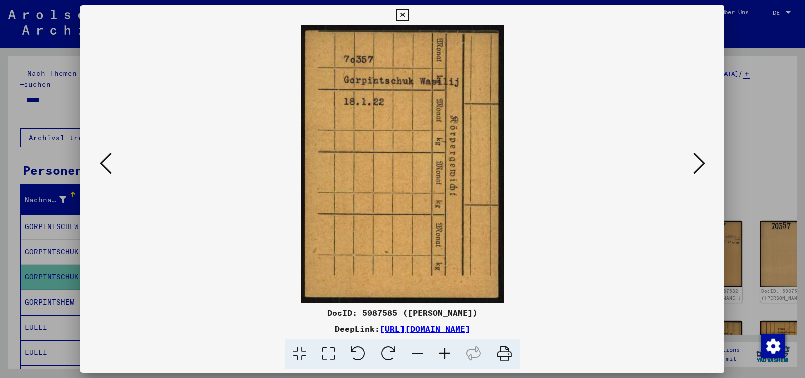
click at [698, 164] on icon at bounding box center [699, 163] width 12 height 24
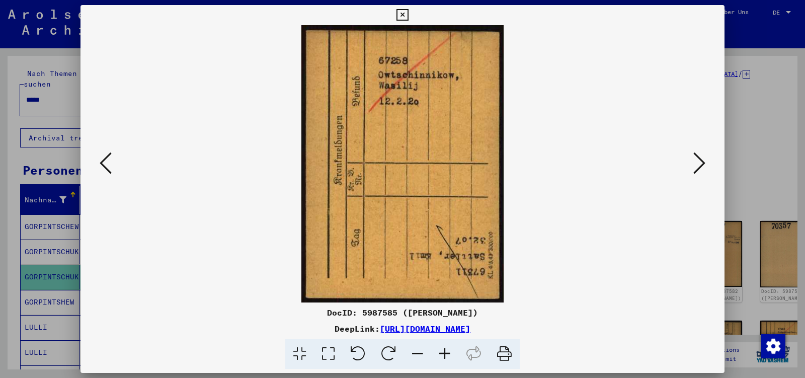
click at [698, 164] on icon at bounding box center [699, 163] width 12 height 24
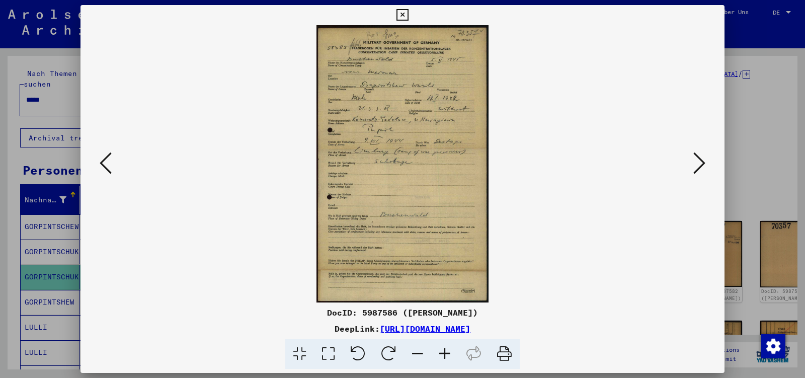
click at [698, 164] on icon at bounding box center [699, 163] width 12 height 24
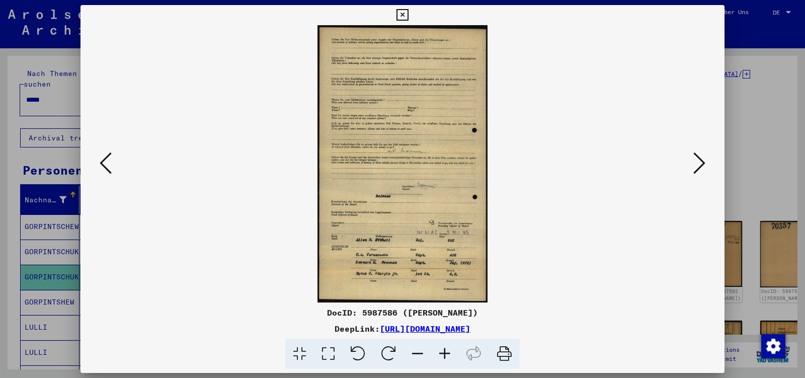
click at [698, 164] on icon at bounding box center [699, 163] width 12 height 24
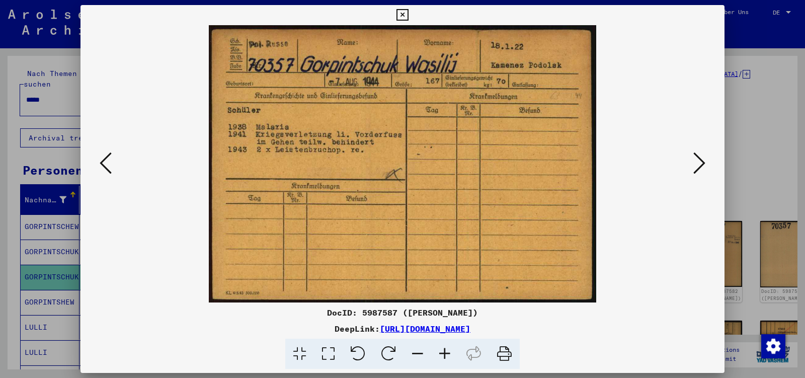
click at [698, 164] on icon at bounding box center [699, 163] width 12 height 24
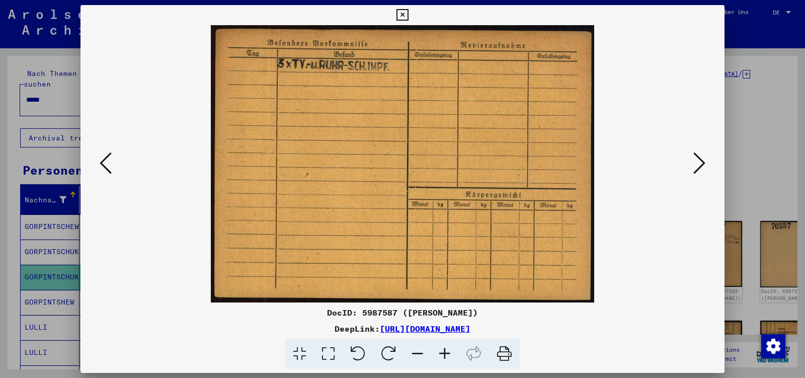
click at [698, 164] on icon at bounding box center [699, 163] width 12 height 24
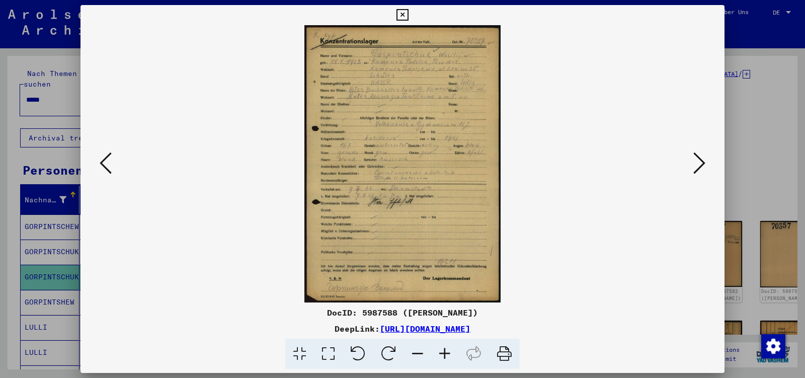
click at [698, 165] on icon at bounding box center [699, 163] width 12 height 24
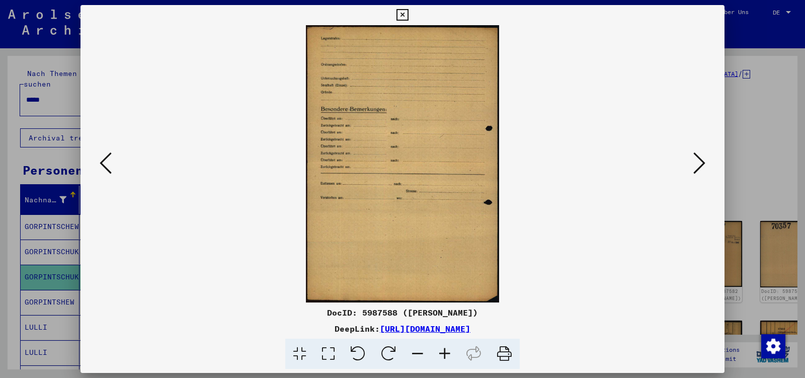
click at [698, 165] on icon at bounding box center [699, 163] width 12 height 24
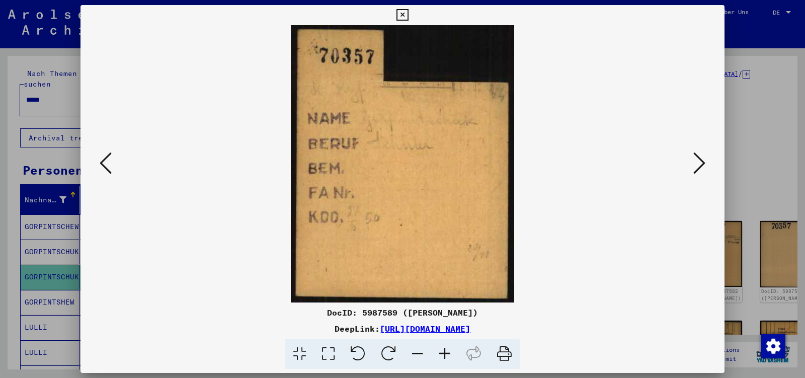
click at [698, 165] on icon at bounding box center [699, 163] width 12 height 24
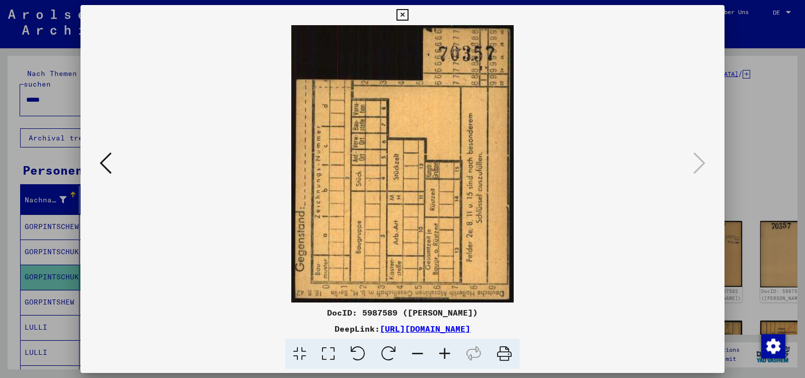
click at [408, 14] on icon at bounding box center [402, 15] width 12 height 12
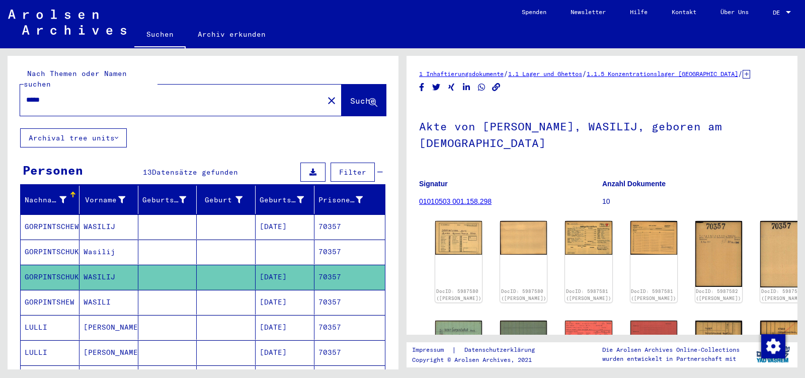
click at [49, 95] on input "*****" at bounding box center [171, 100] width 291 height 11
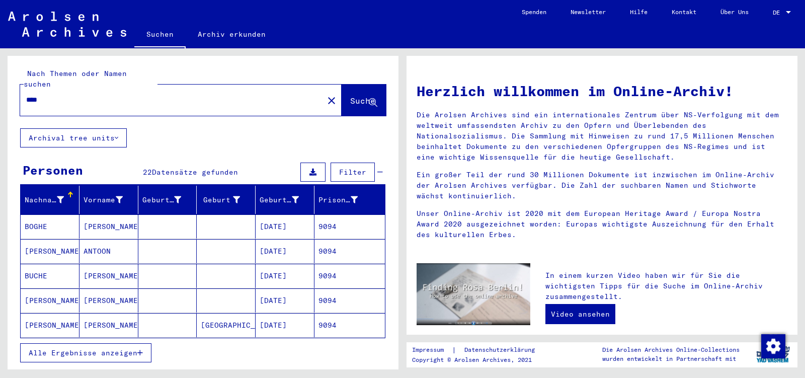
click at [96, 343] on button "Alle Ergebnisse anzeigen" at bounding box center [85, 352] width 131 height 19
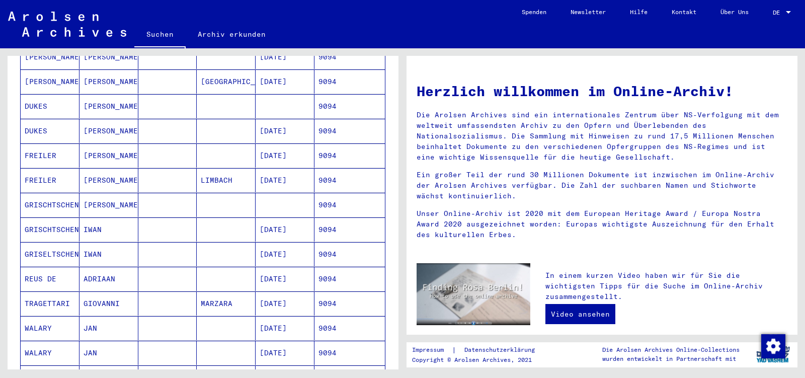
scroll to position [264, 0]
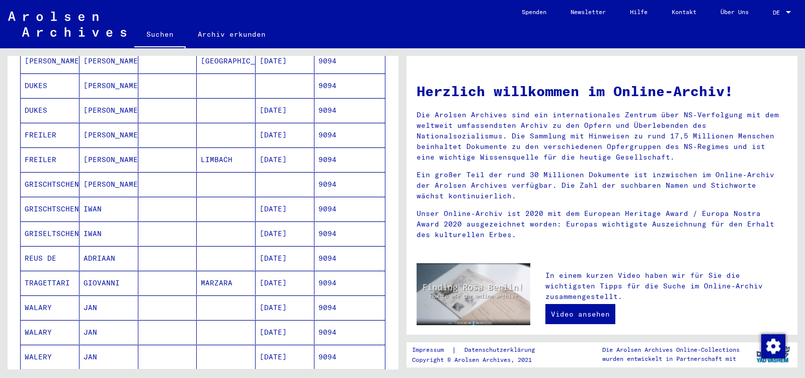
click at [115, 221] on mat-cell "IWAN" at bounding box center [108, 233] width 59 height 24
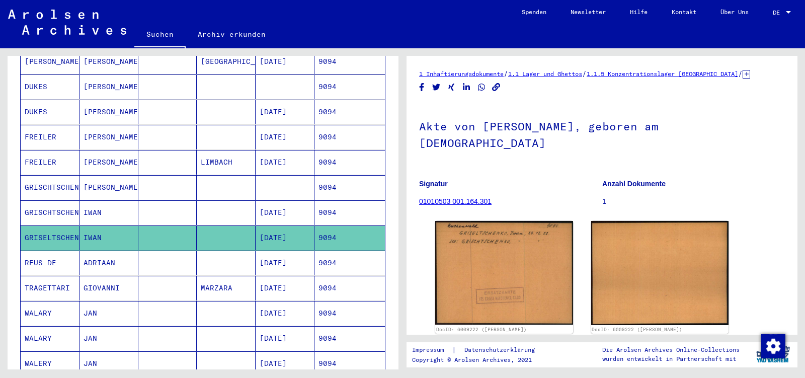
click at [118, 200] on mat-cell "IWAN" at bounding box center [108, 212] width 59 height 25
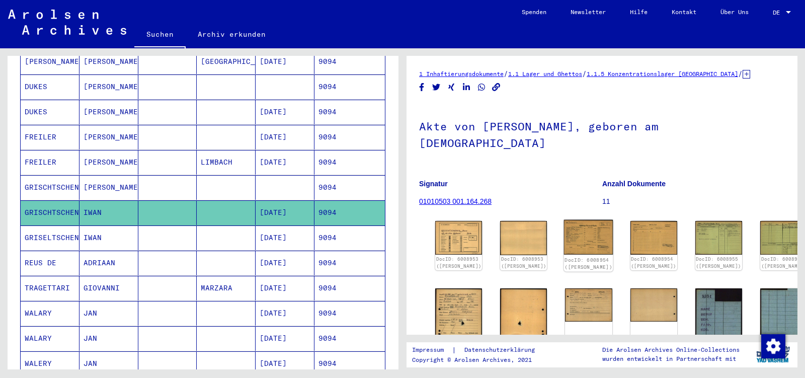
click at [582, 220] on img at bounding box center [588, 237] width 49 height 35
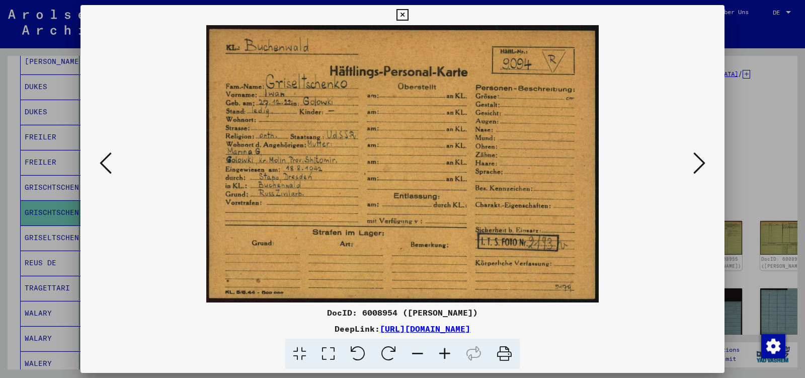
click at [703, 162] on icon at bounding box center [699, 163] width 12 height 24
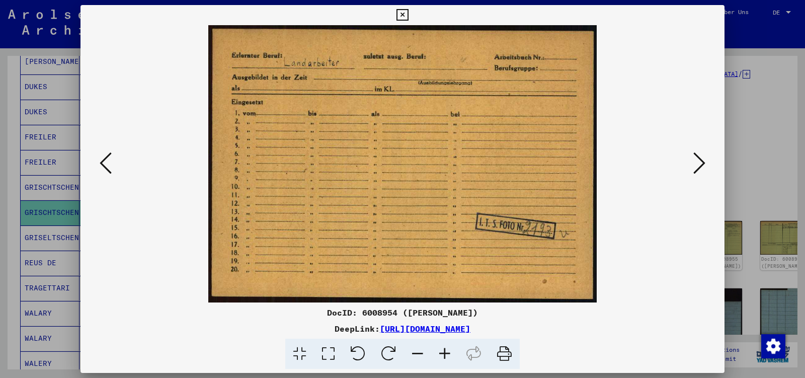
click at [703, 162] on icon at bounding box center [699, 163] width 12 height 24
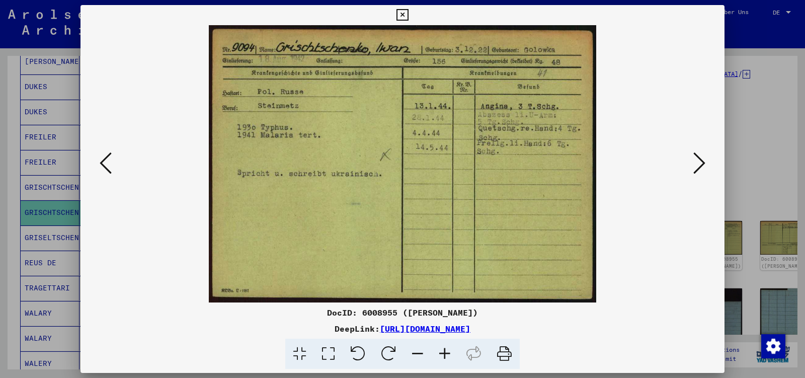
click at [703, 162] on icon at bounding box center [699, 163] width 12 height 24
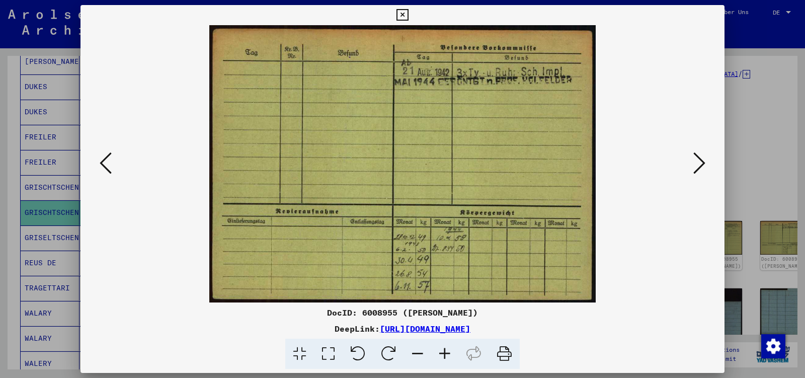
click at [703, 162] on icon at bounding box center [699, 163] width 12 height 24
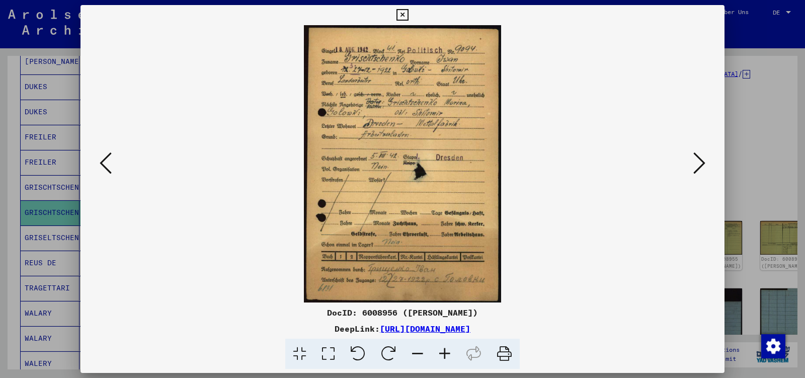
click at [703, 162] on icon at bounding box center [699, 163] width 12 height 24
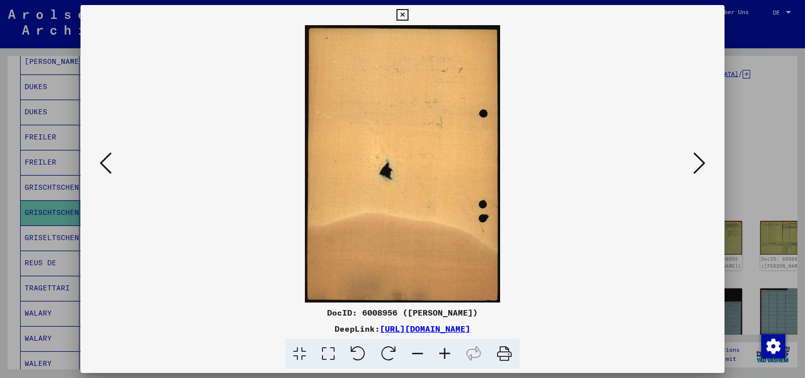
click at [703, 162] on icon at bounding box center [699, 163] width 12 height 24
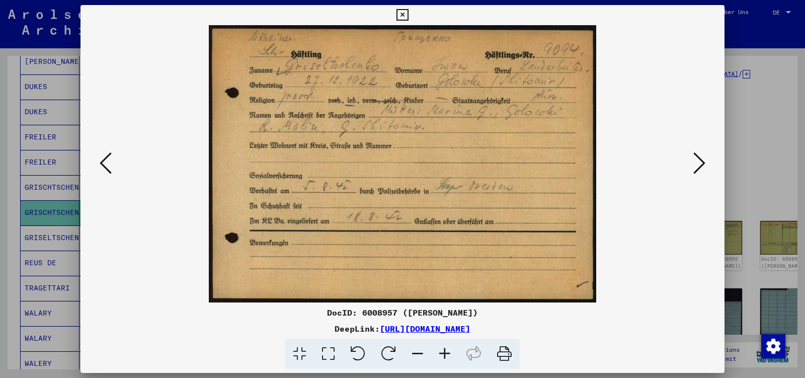
click at [703, 162] on icon at bounding box center [699, 163] width 12 height 24
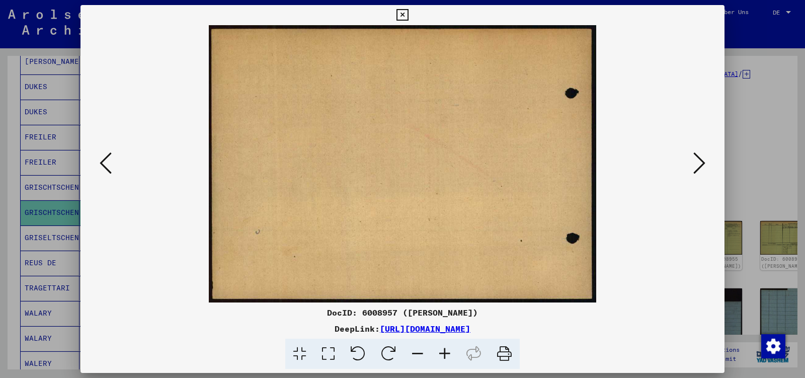
click at [703, 162] on icon at bounding box center [699, 163] width 12 height 24
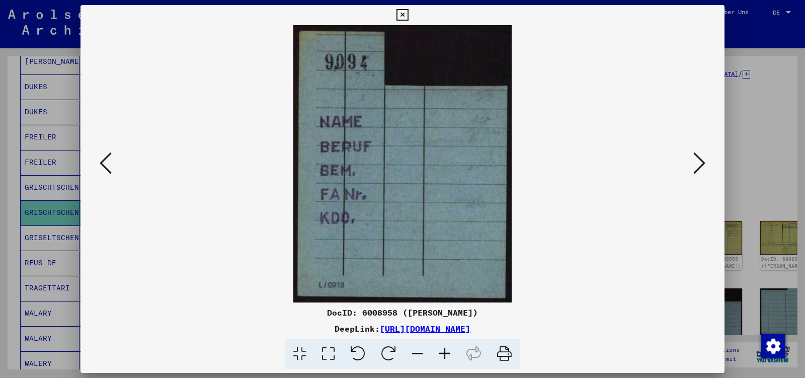
click at [703, 162] on icon at bounding box center [699, 163] width 12 height 24
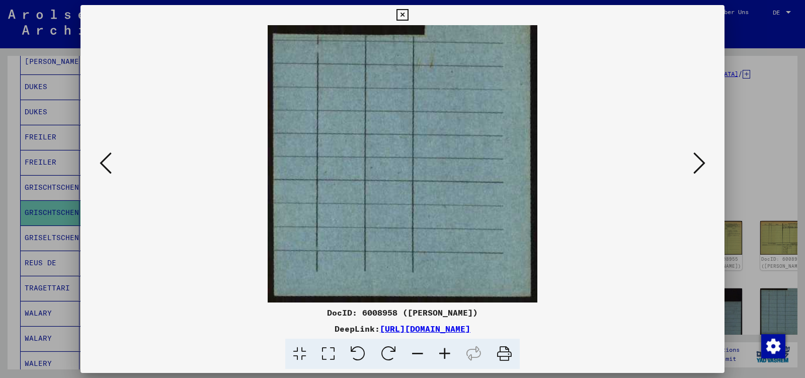
click at [703, 162] on icon at bounding box center [699, 163] width 12 height 24
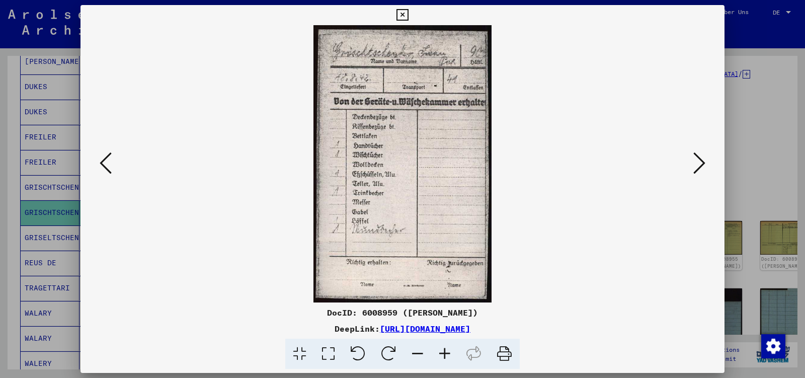
click at [703, 162] on icon at bounding box center [699, 163] width 12 height 24
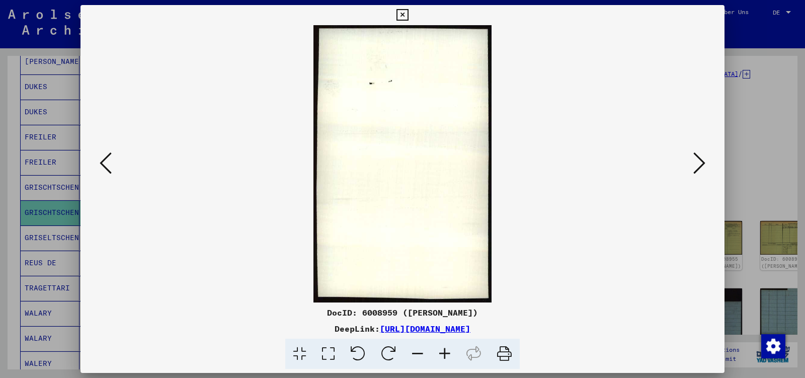
click at [703, 162] on icon at bounding box center [699, 163] width 12 height 24
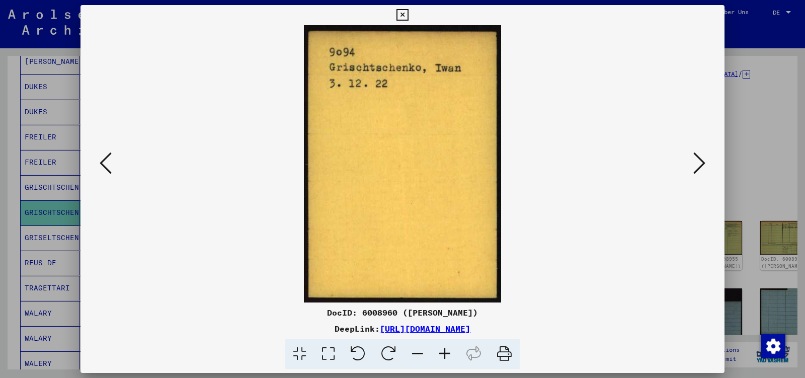
click at [703, 162] on icon at bounding box center [699, 163] width 12 height 24
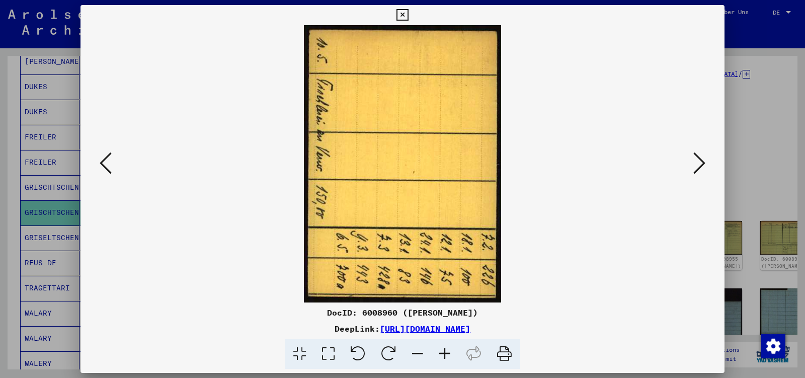
click at [703, 162] on icon at bounding box center [699, 163] width 12 height 24
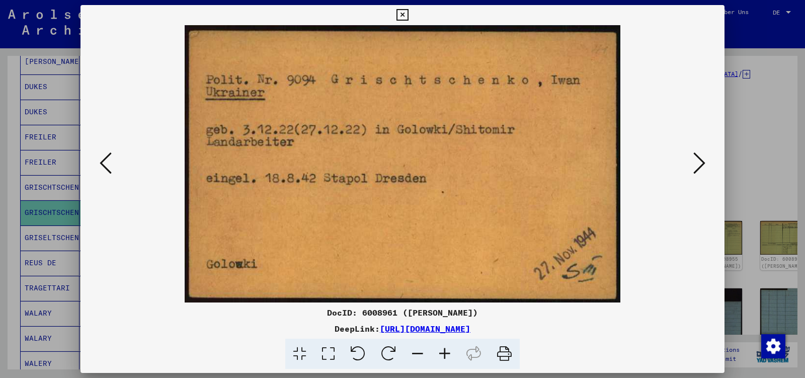
click at [703, 162] on icon at bounding box center [699, 163] width 12 height 24
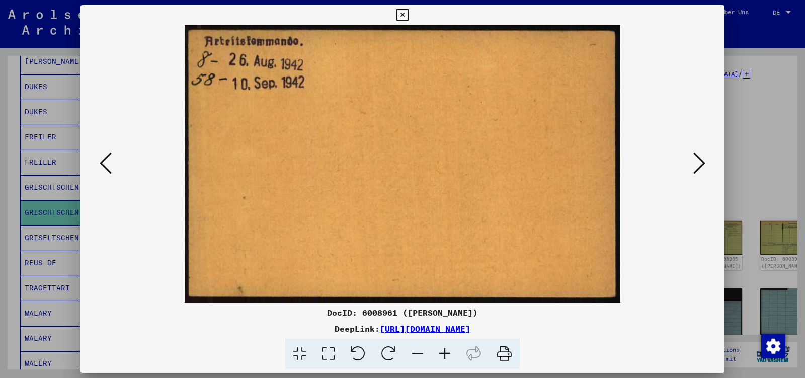
click at [703, 162] on icon at bounding box center [699, 163] width 12 height 24
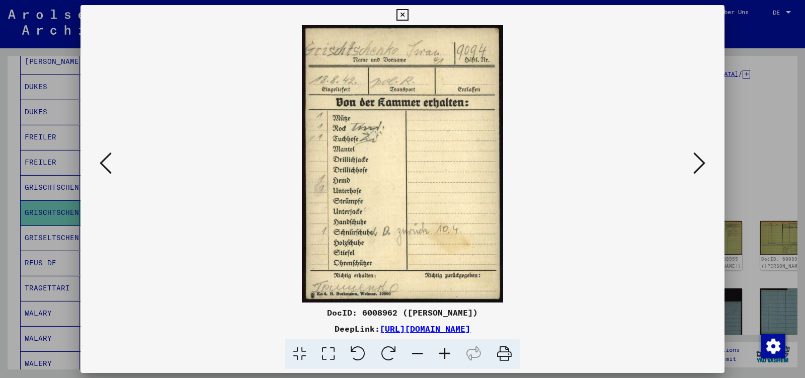
click at [703, 162] on icon at bounding box center [699, 163] width 12 height 24
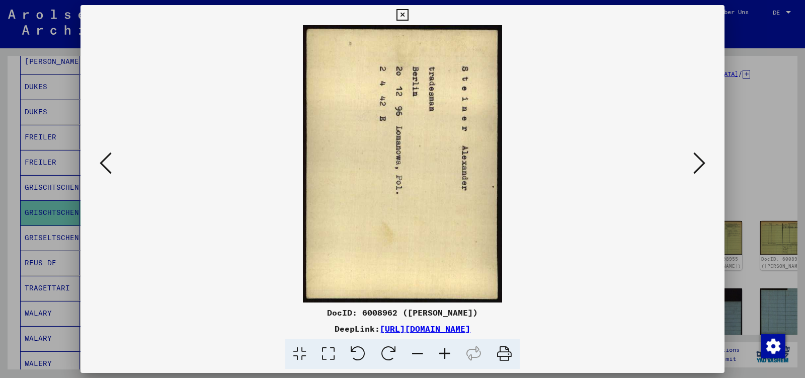
click at [703, 162] on icon at bounding box center [699, 163] width 12 height 24
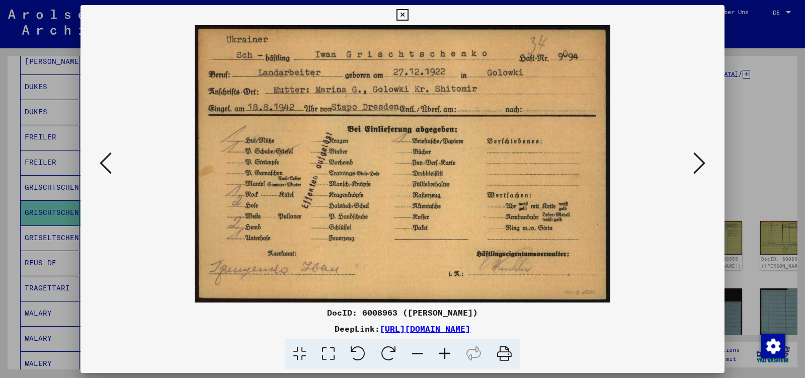
click at [703, 162] on icon at bounding box center [699, 163] width 12 height 24
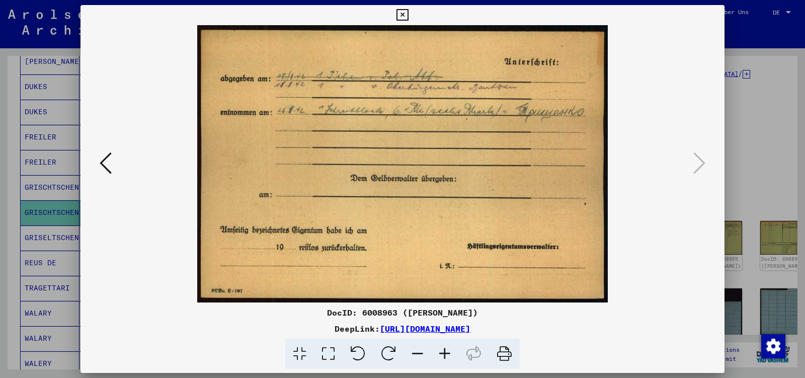
click at [408, 19] on icon at bounding box center [402, 15] width 12 height 12
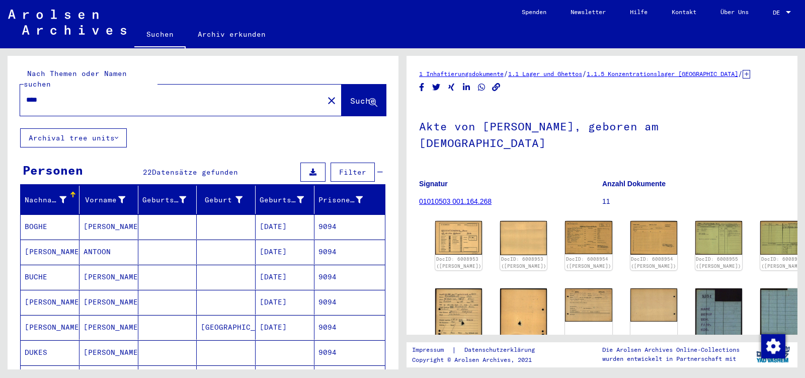
click at [55, 95] on input "****" at bounding box center [171, 100] width 291 height 11
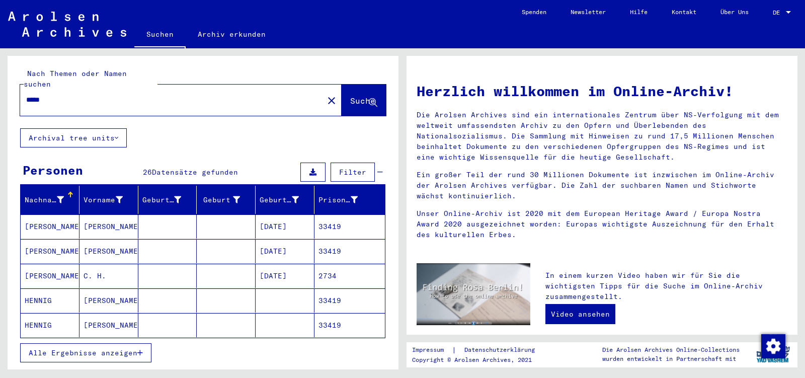
click at [89, 346] on button "Alle Ergebnisse anzeigen" at bounding box center [85, 352] width 131 height 19
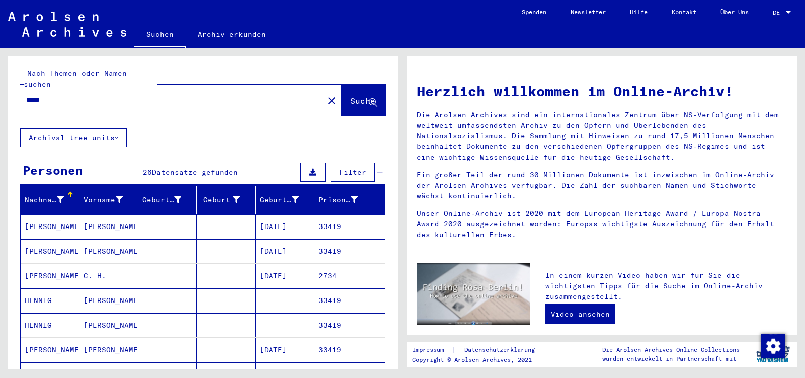
click at [55, 95] on input "*****" at bounding box center [168, 100] width 285 height 11
paste input "*******"
type input "**********"
click at [350, 96] on span "Suche" at bounding box center [362, 101] width 25 height 10
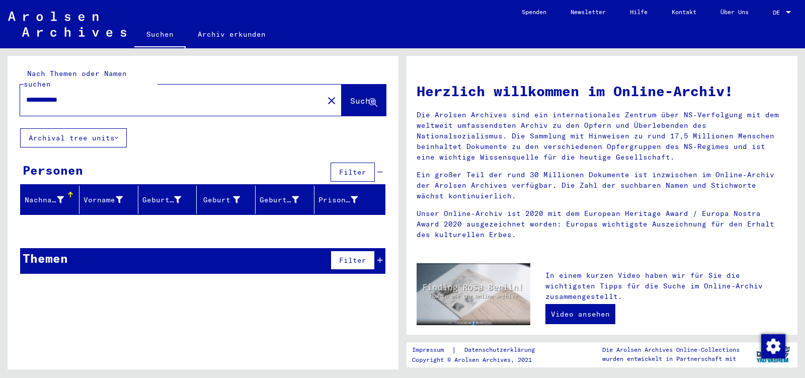
click at [135, 95] on input "**********" at bounding box center [168, 100] width 285 height 11
click at [350, 96] on span "Suche" at bounding box center [362, 101] width 25 height 10
click at [233, 95] on input "**********" at bounding box center [168, 100] width 285 height 11
